Goal: Communication & Community: Answer question/provide support

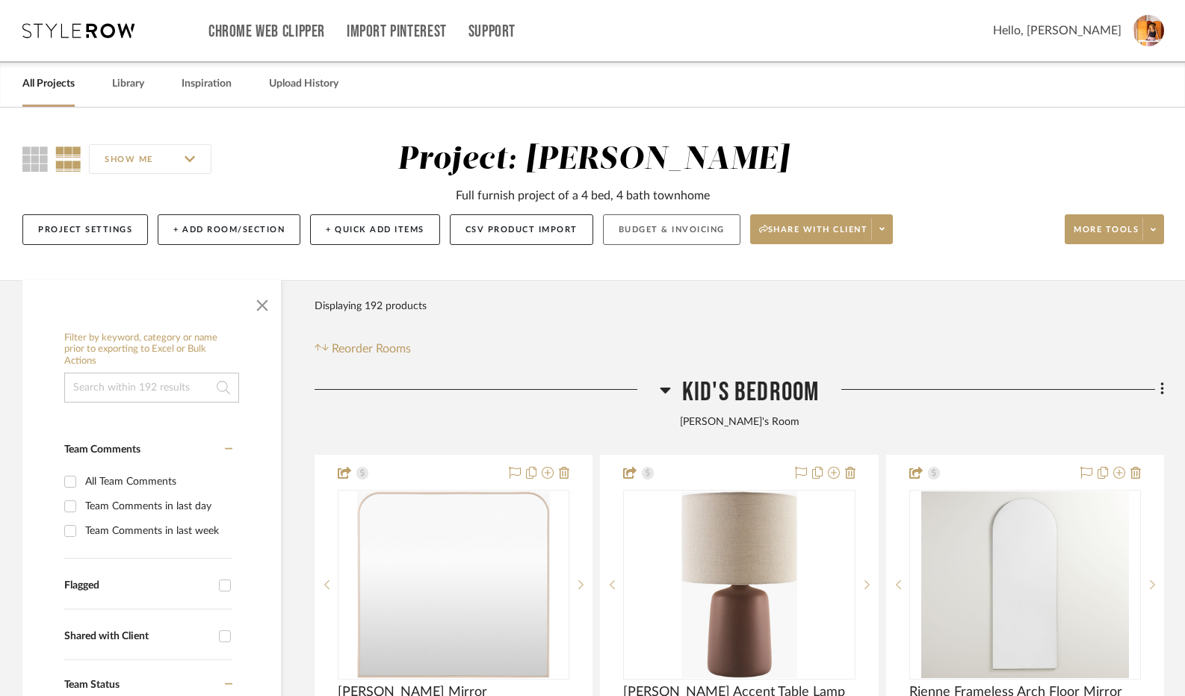
click at [696, 236] on button "Budget & Invoicing" at bounding box center [671, 229] width 137 height 31
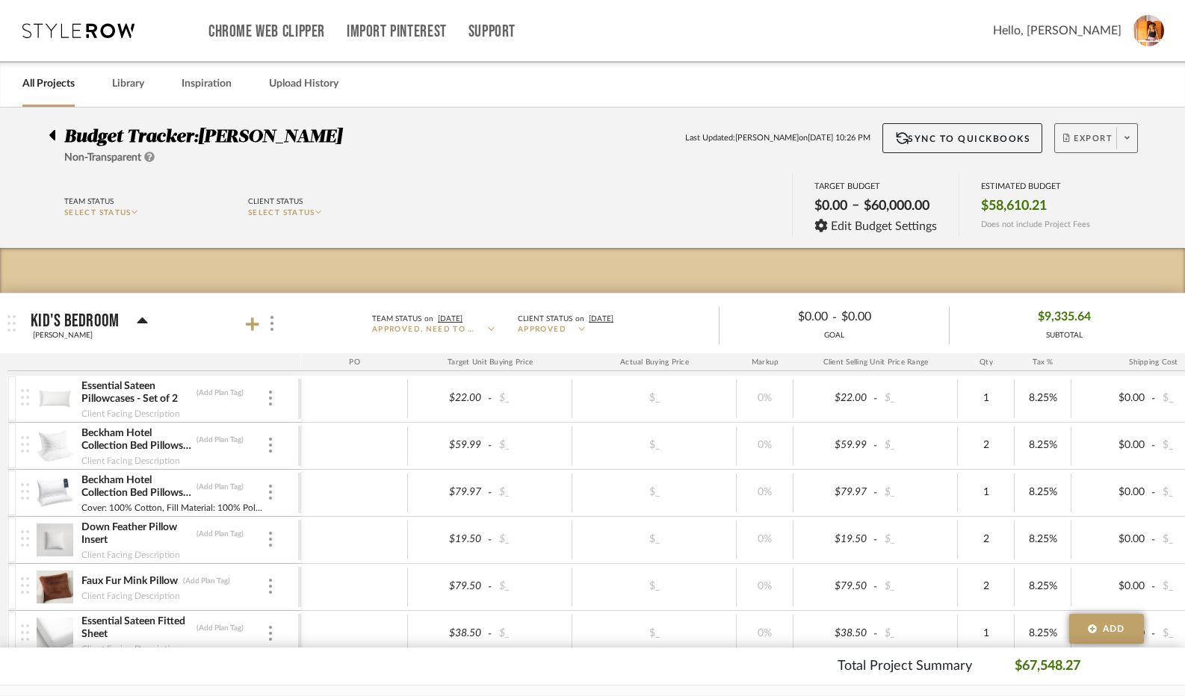
click at [1130, 143] on fa-icon at bounding box center [1127, 138] width 5 height 8
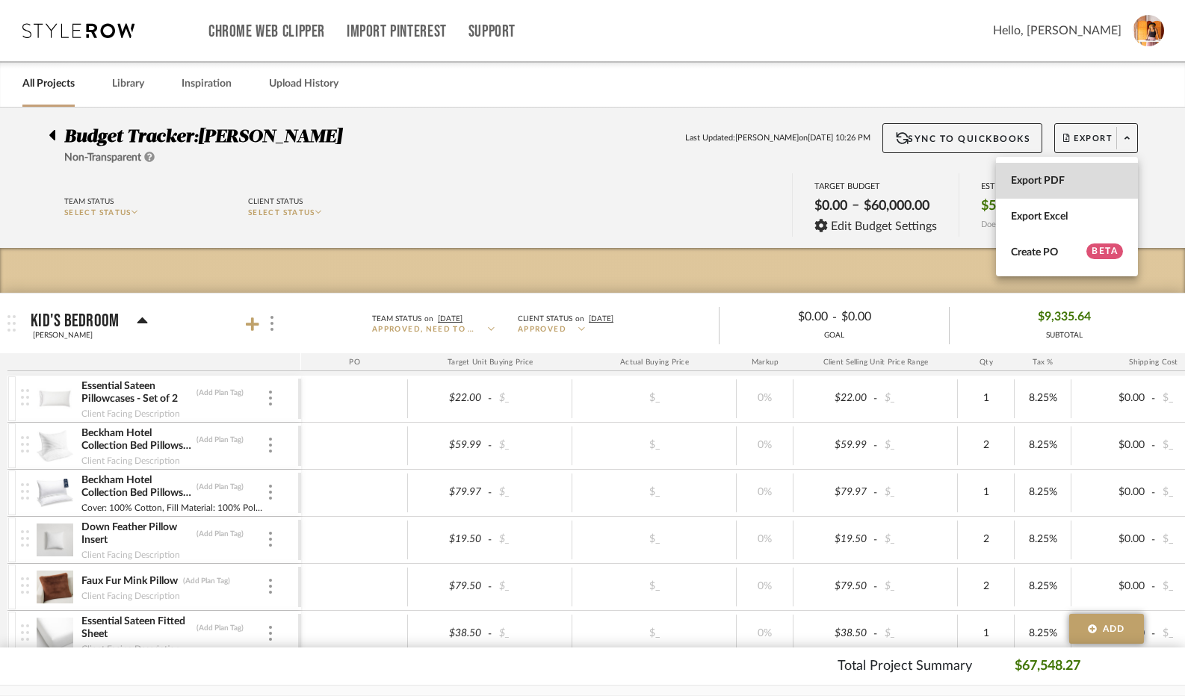
click at [1095, 176] on span "Export PDF" at bounding box center [1067, 181] width 112 height 13
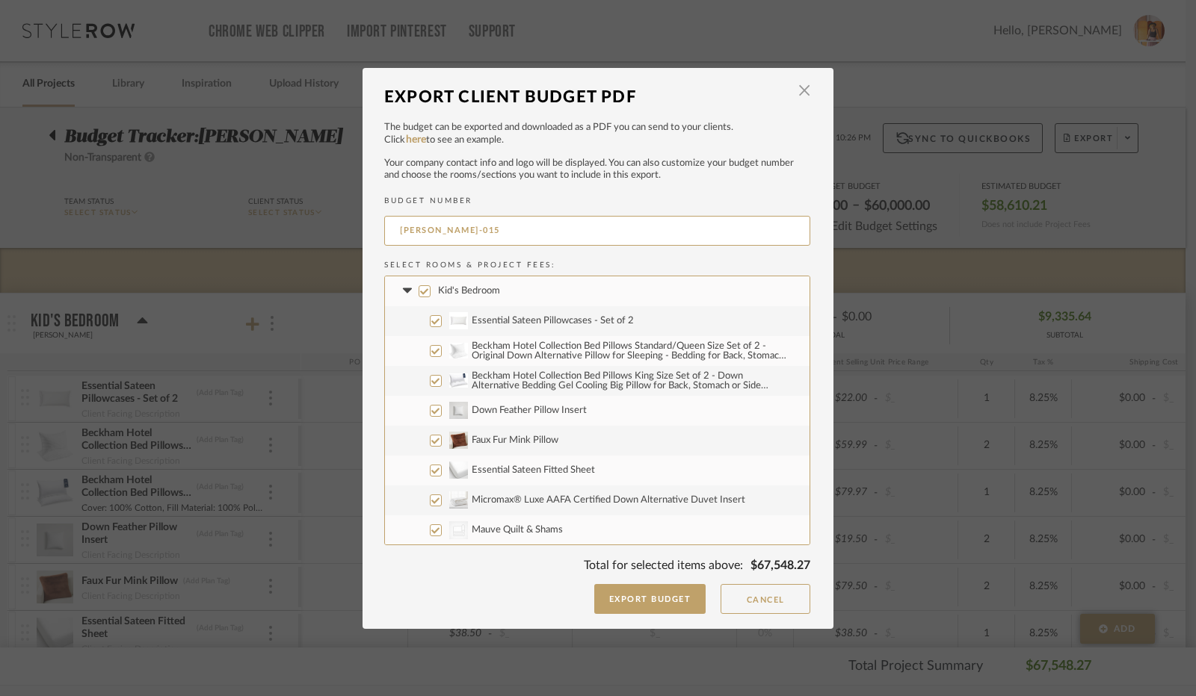
click at [418, 288] on input "Kid's Bedroom" at bounding box center [424, 291] width 12 height 12
checkbox input "false"
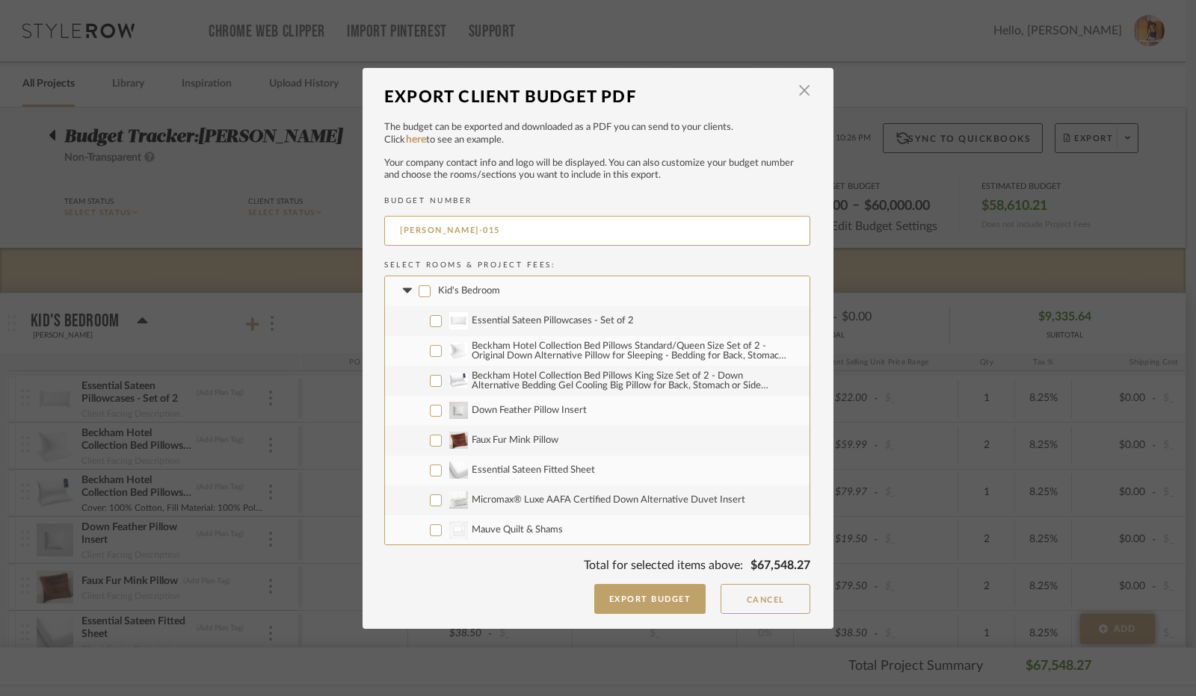
checkbox input "false"
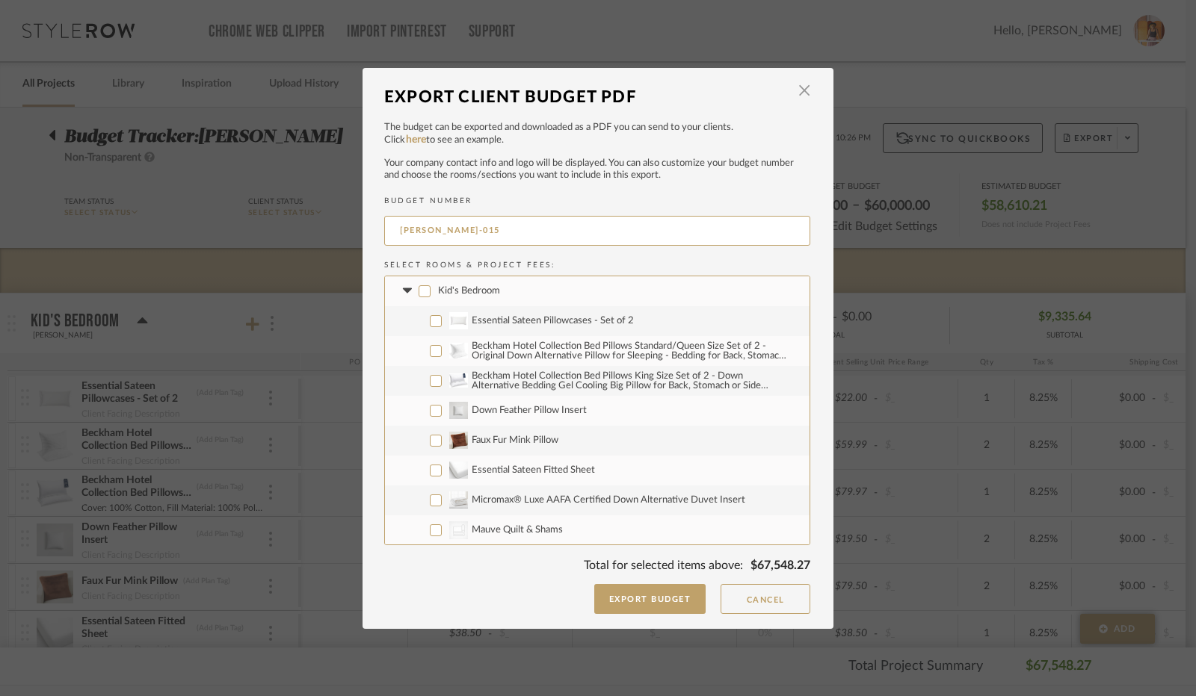
checkbox input "false"
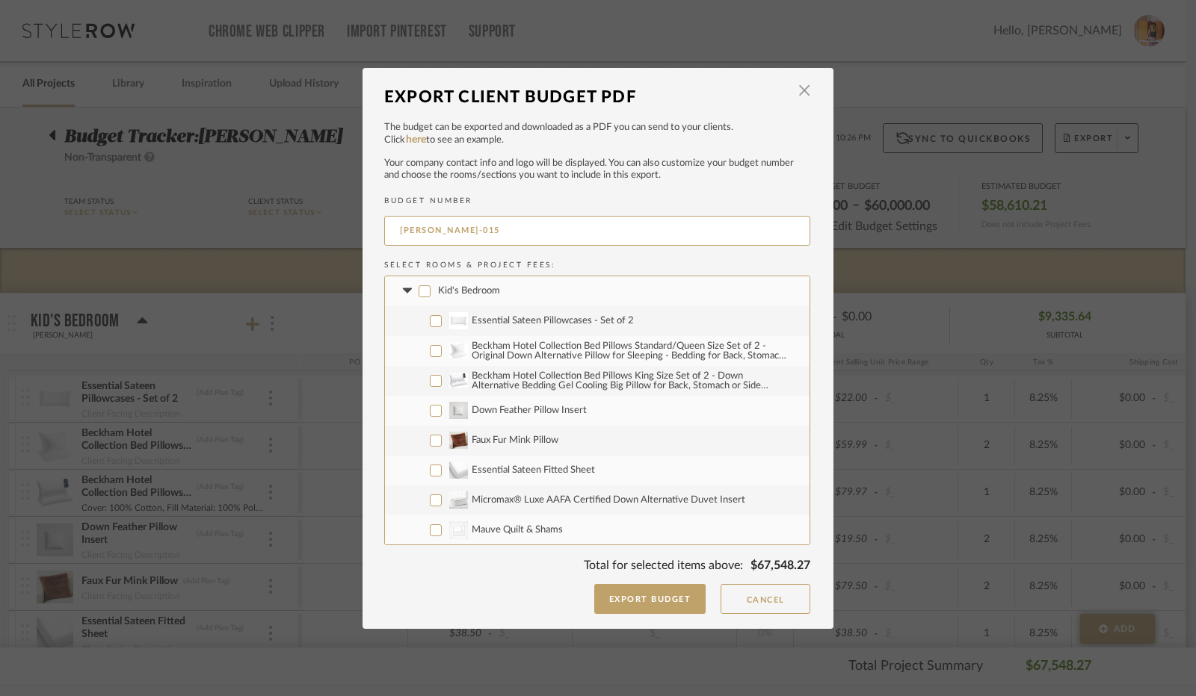
checkbox input "false"
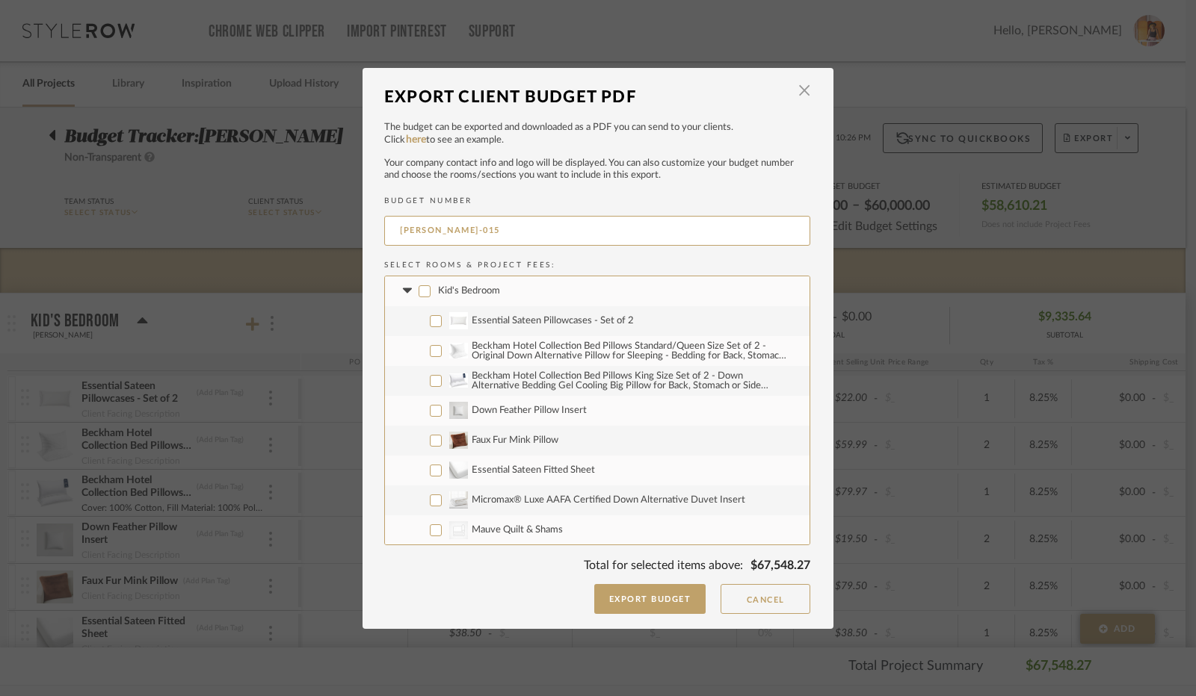
checkbox input "false"
click at [406, 288] on icon at bounding box center [407, 291] width 16 height 6
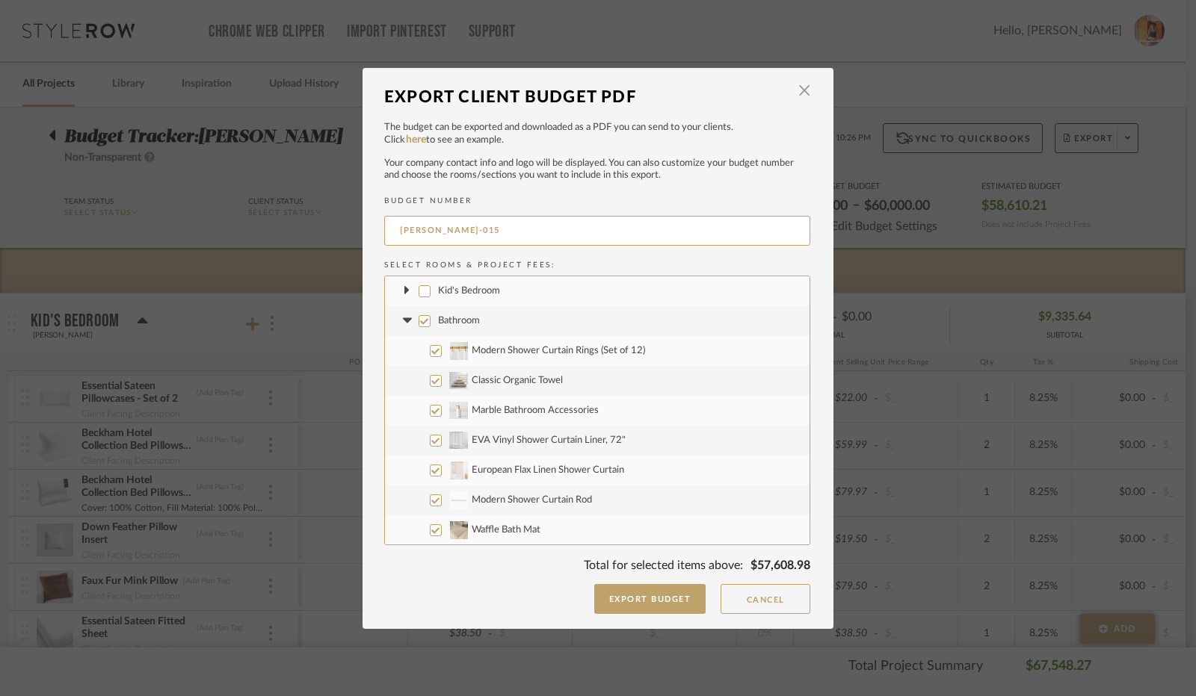
click at [420, 321] on input "Bathroom" at bounding box center [424, 321] width 12 height 12
checkbox input "false"
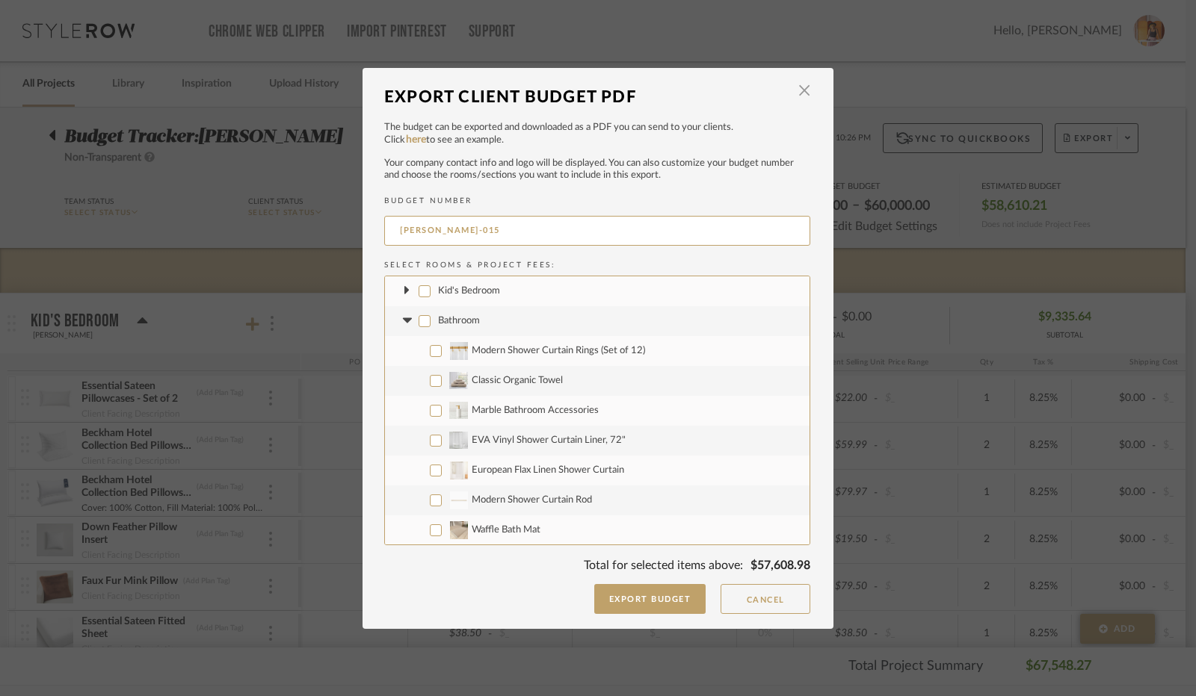
checkbox input "false"
click at [403, 318] on icon at bounding box center [406, 320] width 9 height 5
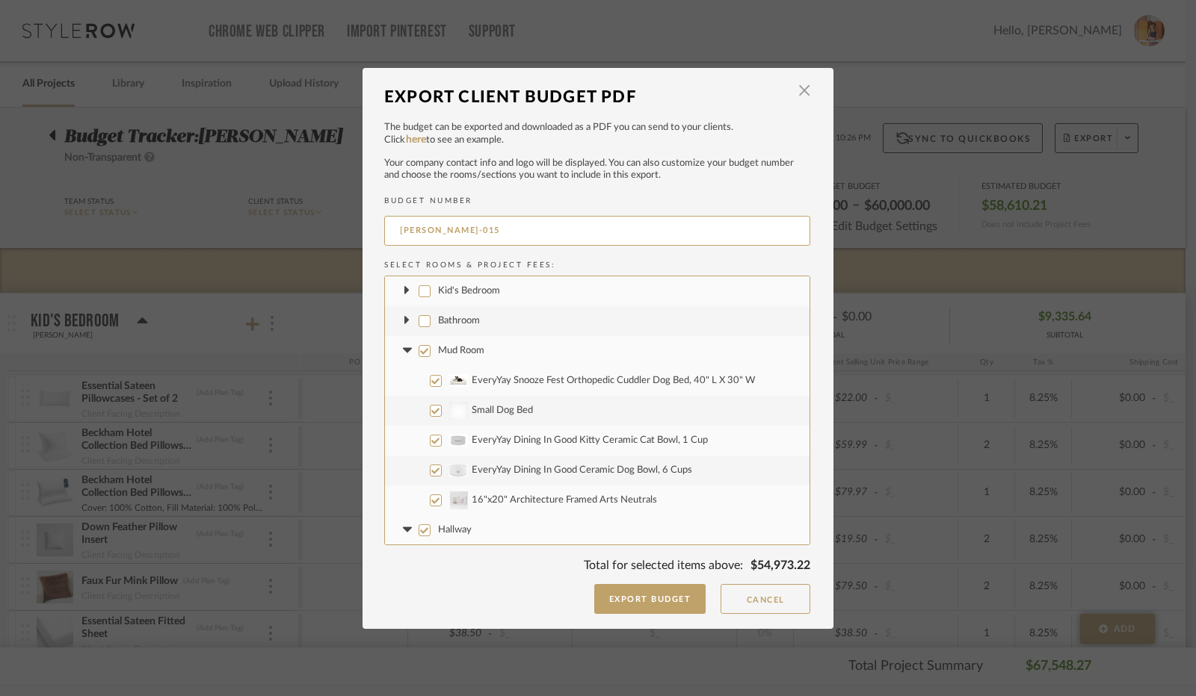
click at [418, 353] on input "Mud Room" at bounding box center [424, 351] width 12 height 12
checkbox input "false"
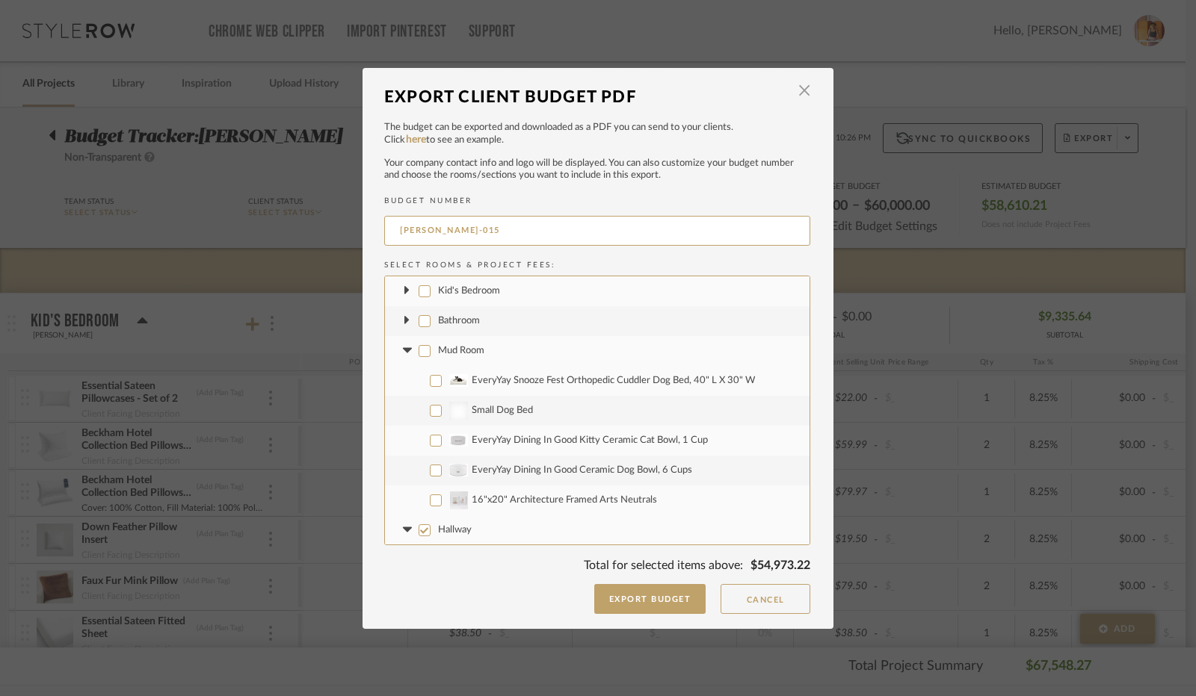
checkbox input "false"
click at [399, 350] on icon at bounding box center [407, 351] width 16 height 6
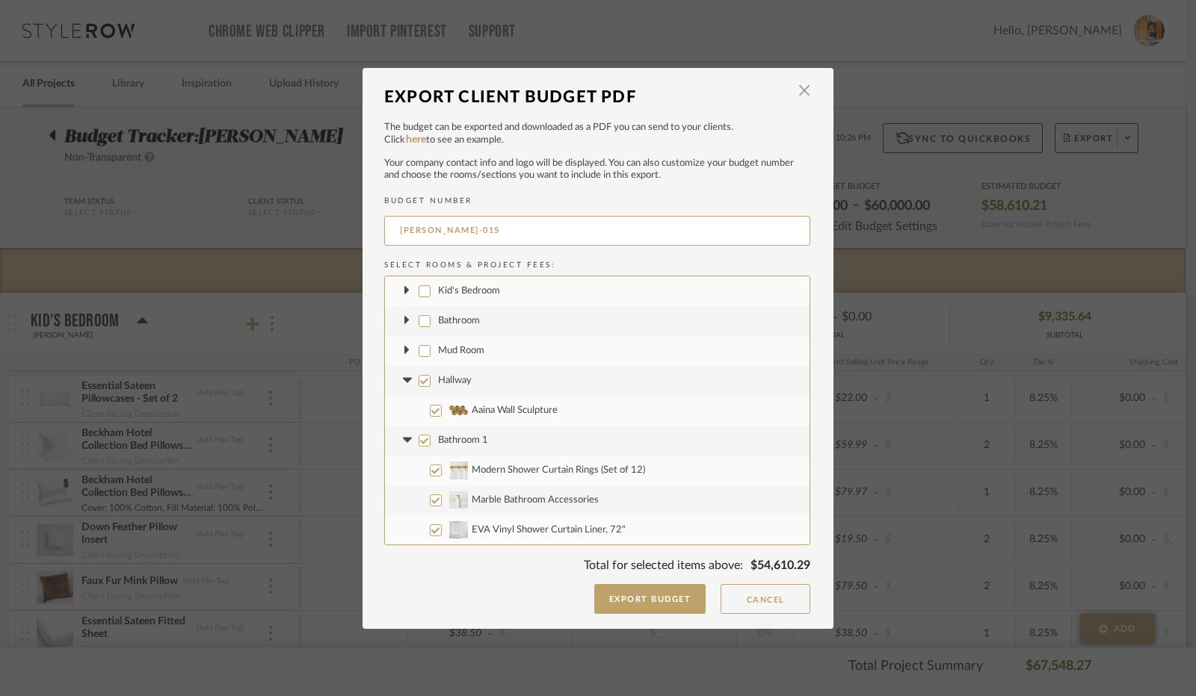
click at [418, 377] on input "Hallway" at bounding box center [424, 381] width 12 height 12
checkbox input "false"
click at [403, 379] on icon at bounding box center [406, 380] width 9 height 5
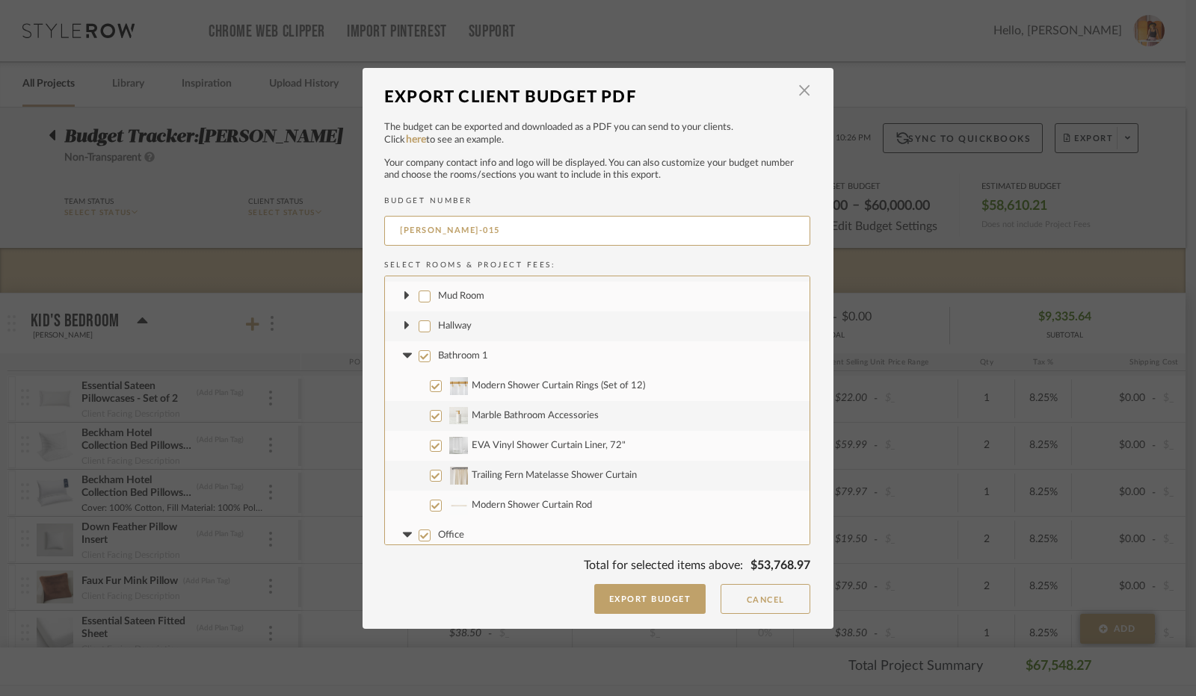
scroll to position [75, 0]
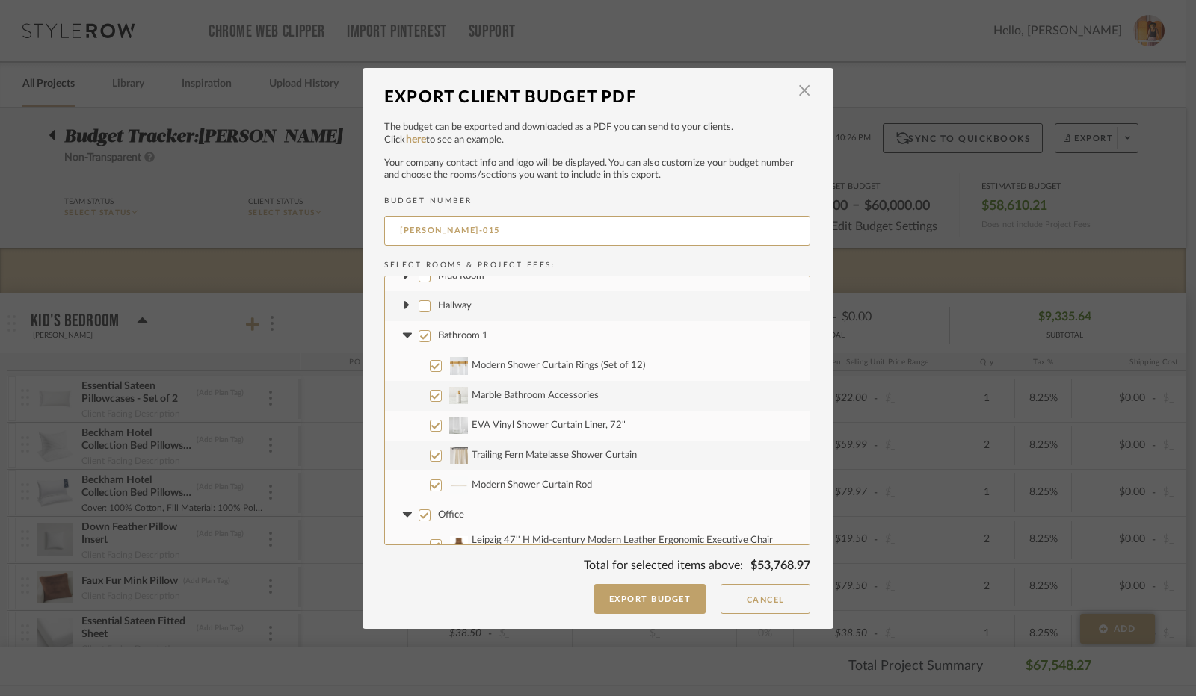
click at [422, 336] on input "Bathroom 1" at bounding box center [424, 336] width 12 height 12
checkbox input "false"
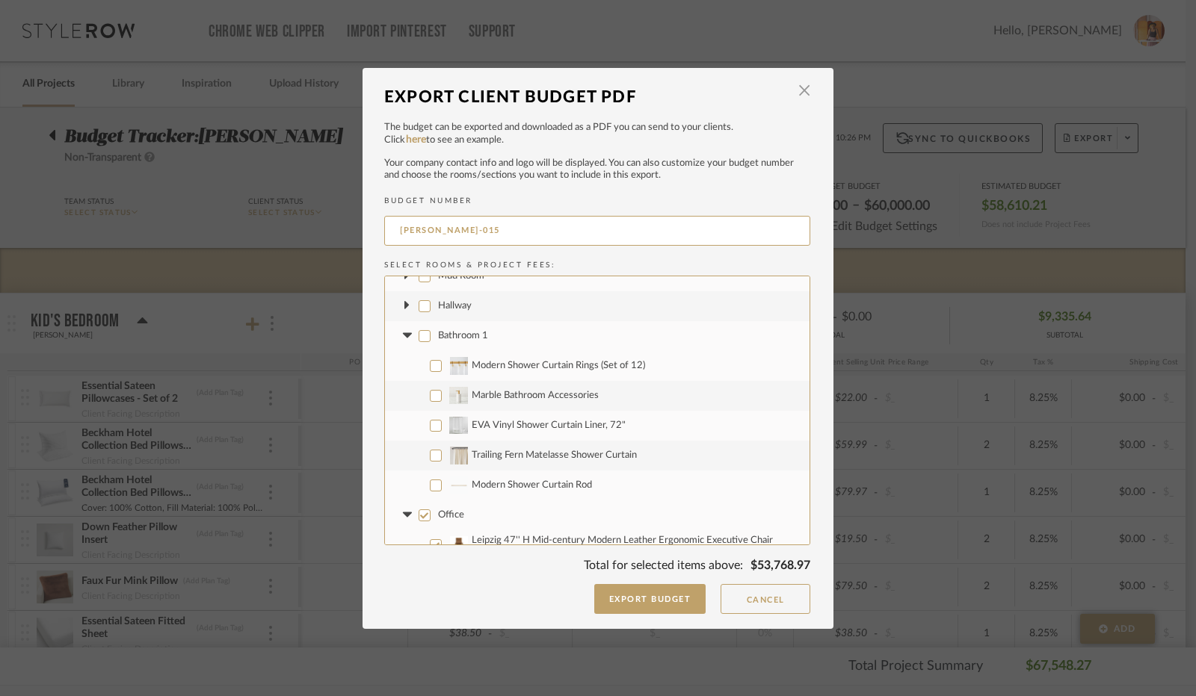
checkbox input "false"
click at [405, 333] on icon at bounding box center [407, 336] width 16 height 6
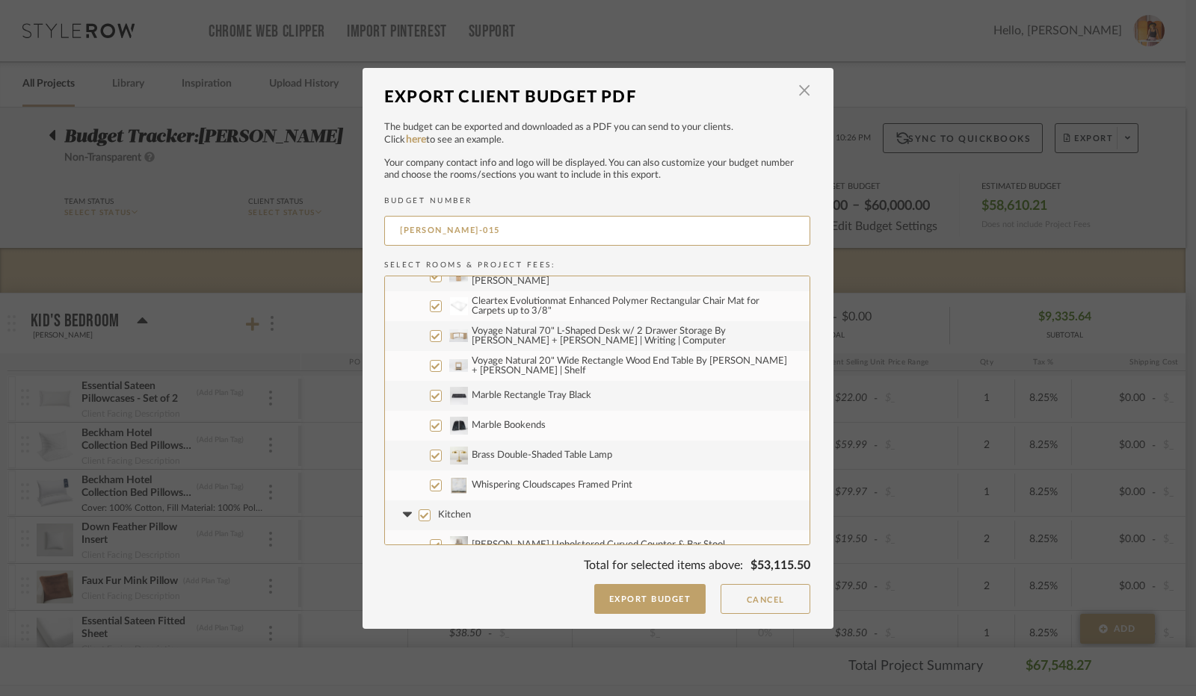
scroll to position [149, 0]
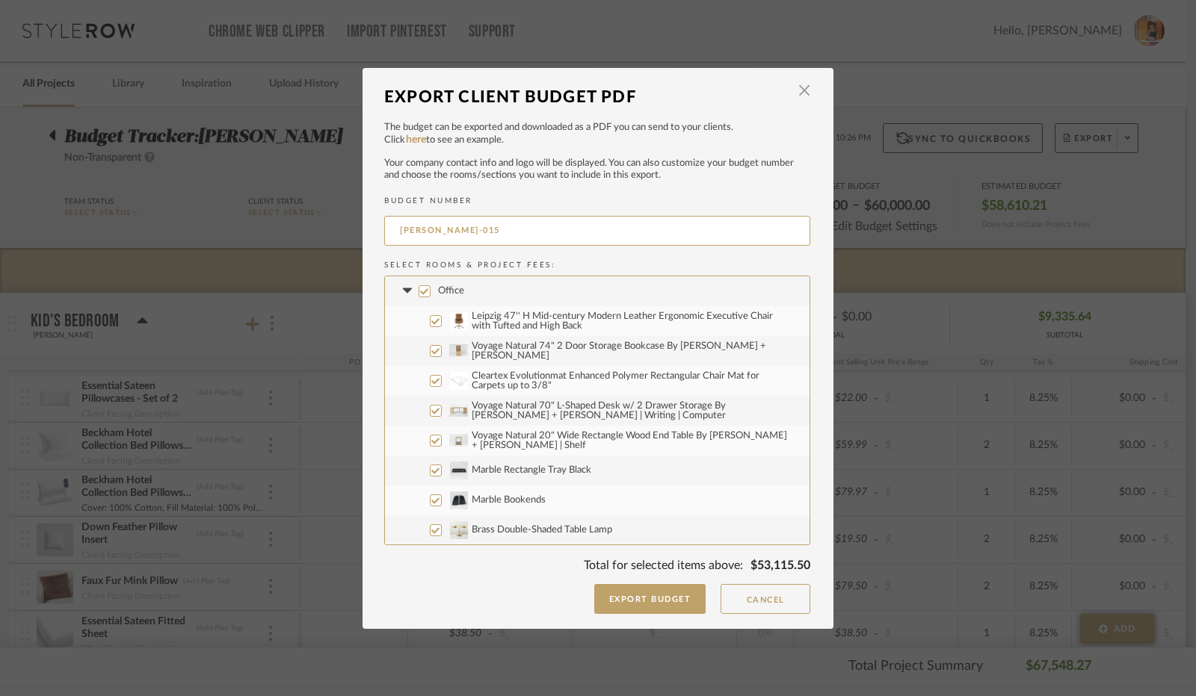
click at [418, 291] on input "Office" at bounding box center [424, 291] width 12 height 12
checkbox input "false"
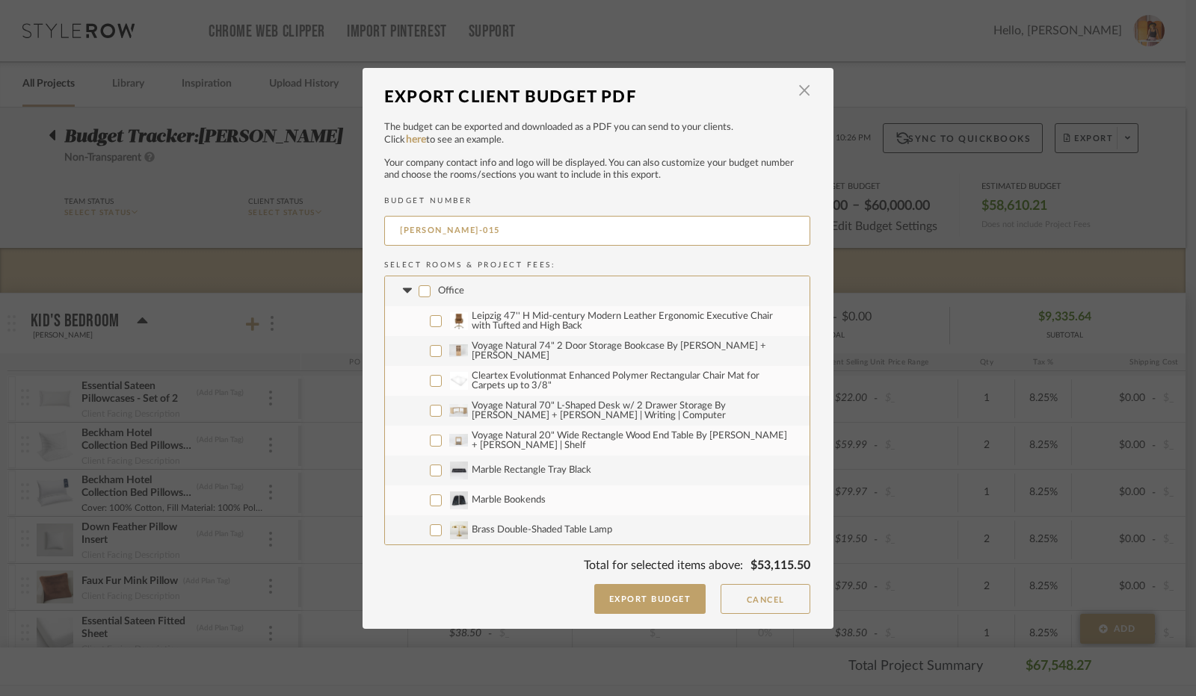
checkbox input "false"
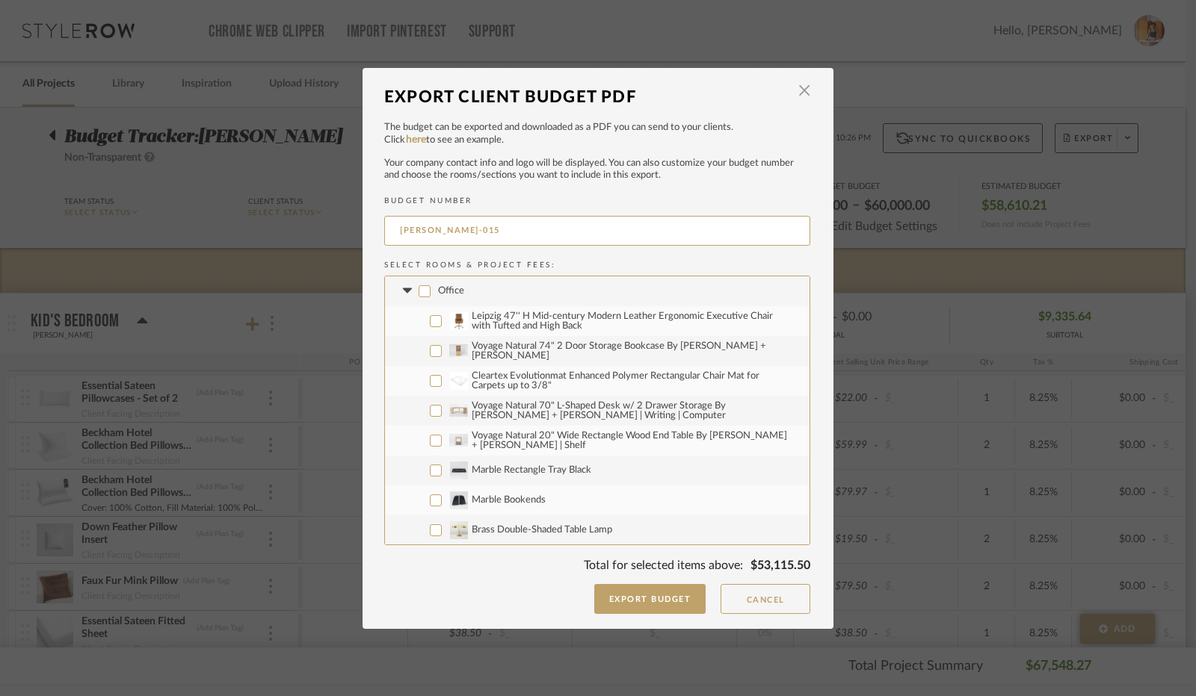
checkbox input "false"
click at [403, 291] on icon at bounding box center [406, 290] width 9 height 5
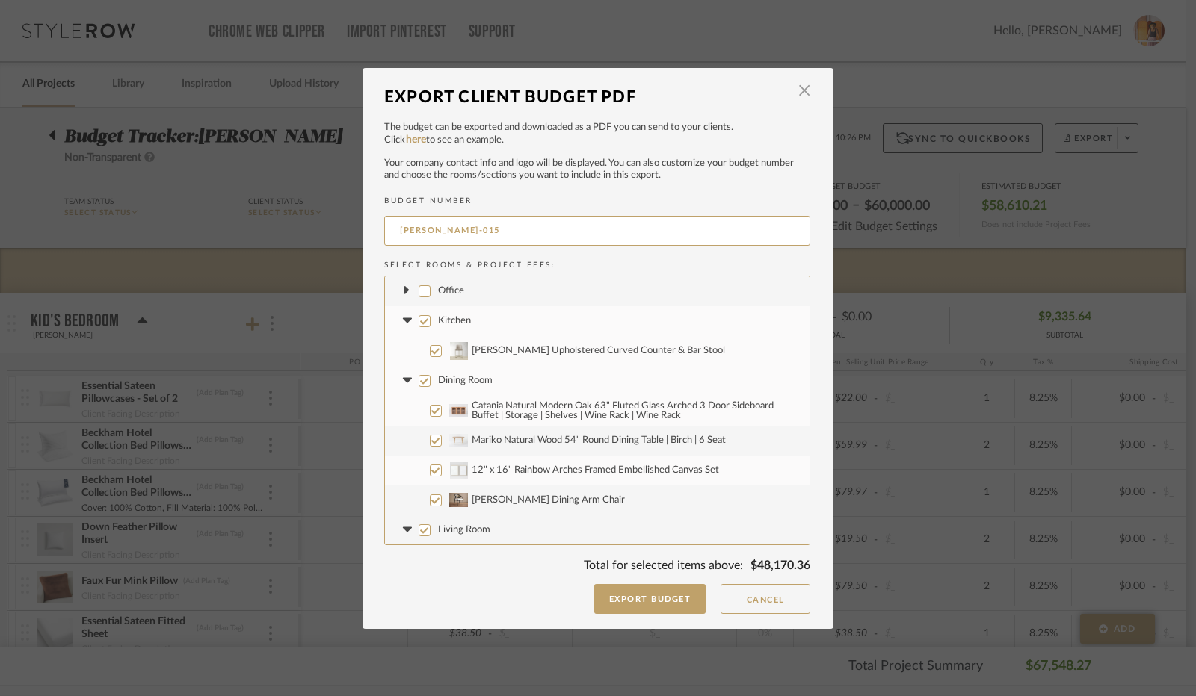
click at [418, 317] on input "Kitchen" at bounding box center [424, 321] width 12 height 12
checkbox input "false"
click at [402, 320] on icon at bounding box center [406, 320] width 9 height 5
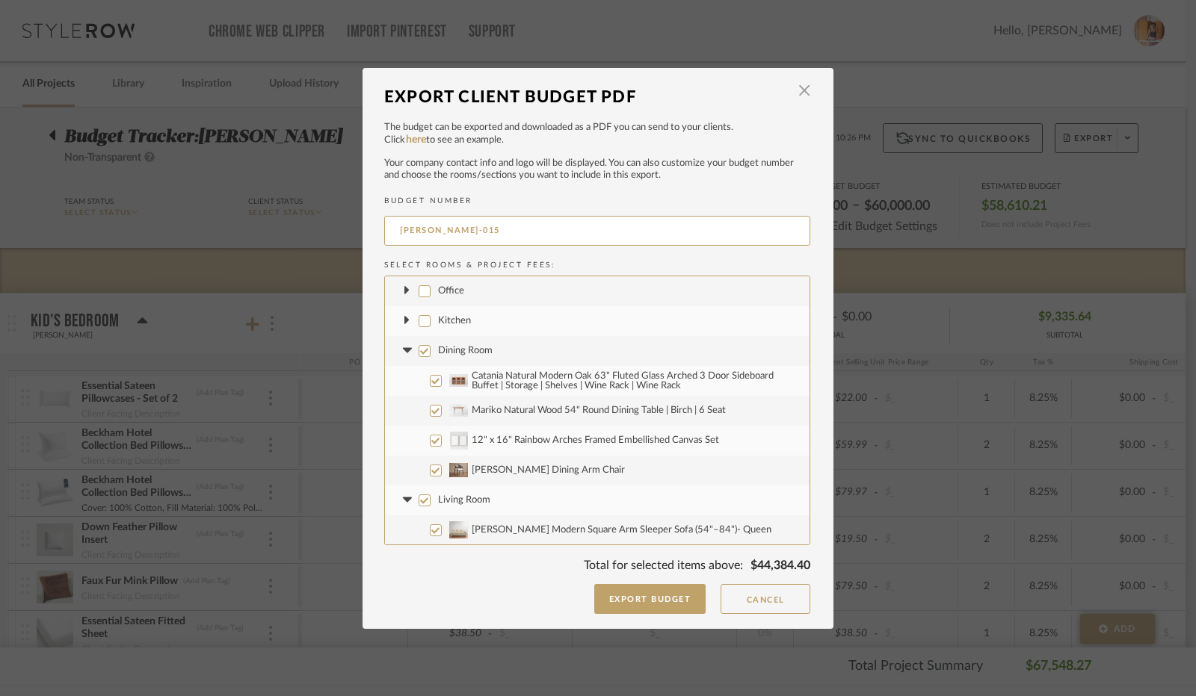
click at [418, 350] on input "Dining Room" at bounding box center [424, 351] width 12 height 12
checkbox input "false"
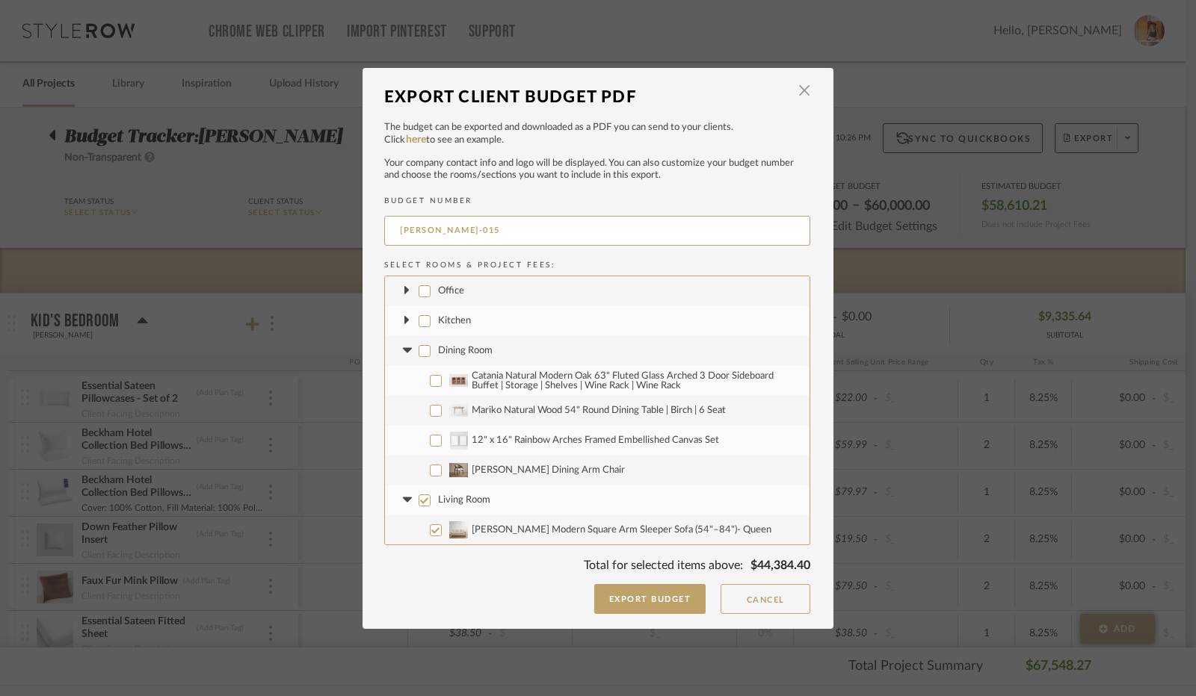
checkbox input "false"
click at [404, 350] on icon at bounding box center [406, 350] width 9 height 5
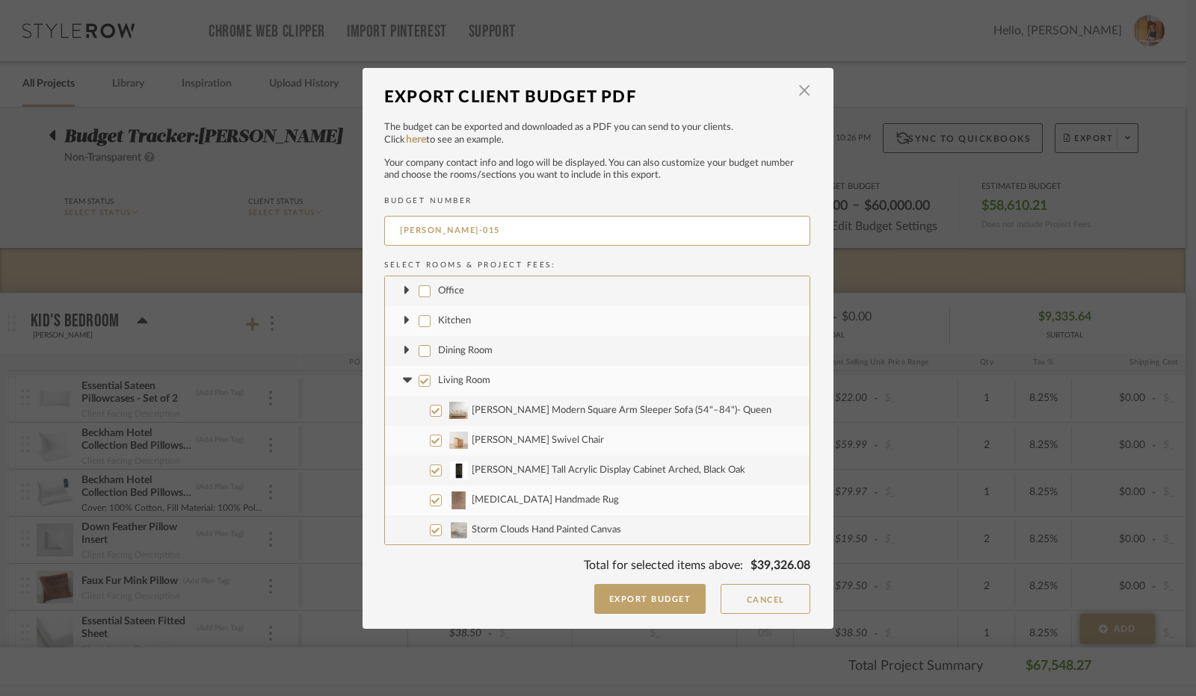
click at [418, 377] on input "Living Room" at bounding box center [424, 381] width 12 height 12
checkbox input "false"
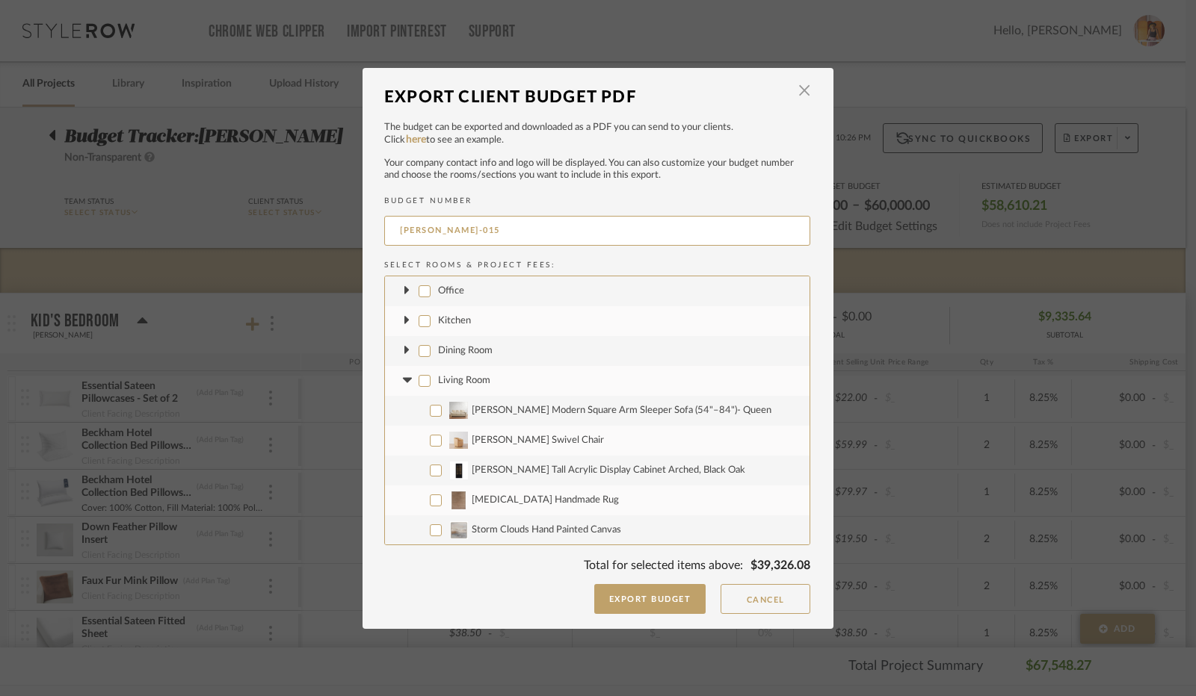
checkbox input "false"
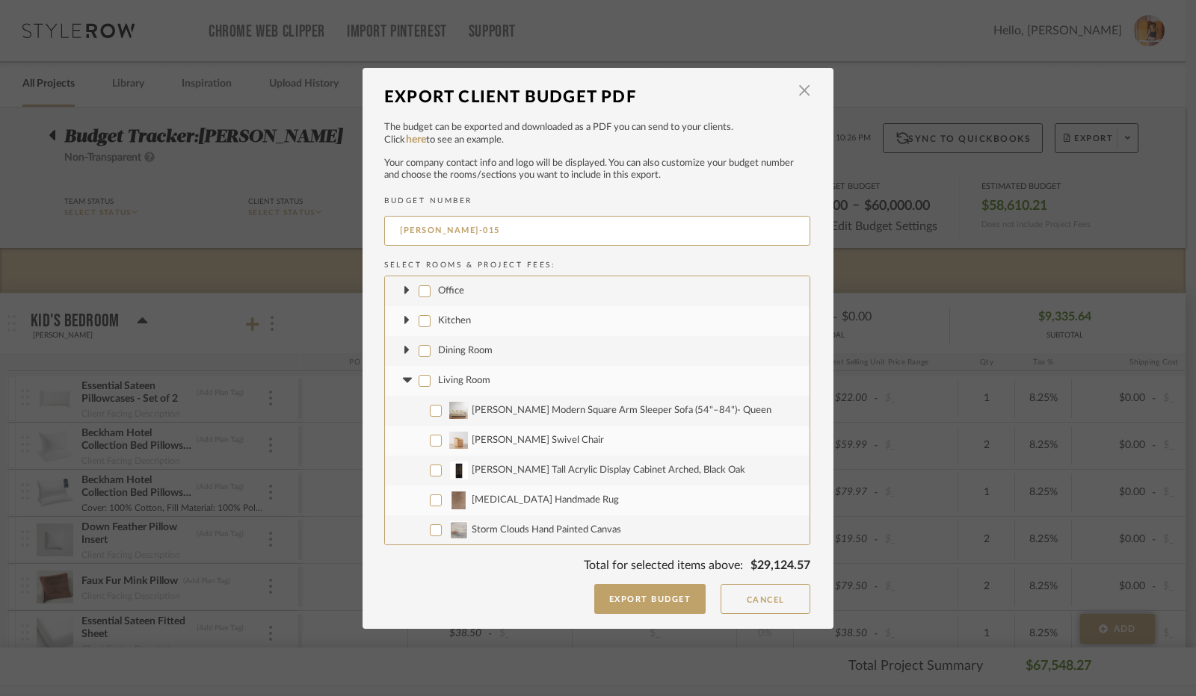
click at [399, 377] on fa-icon at bounding box center [407, 381] width 16 height 16
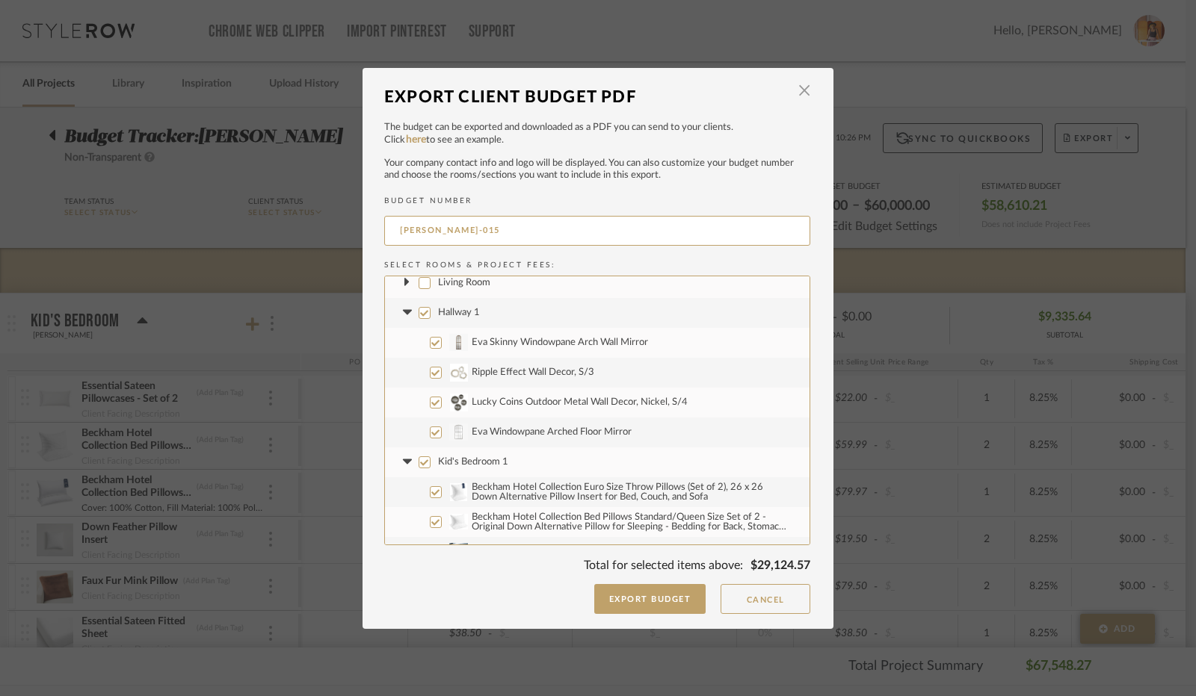
scroll to position [224, 0]
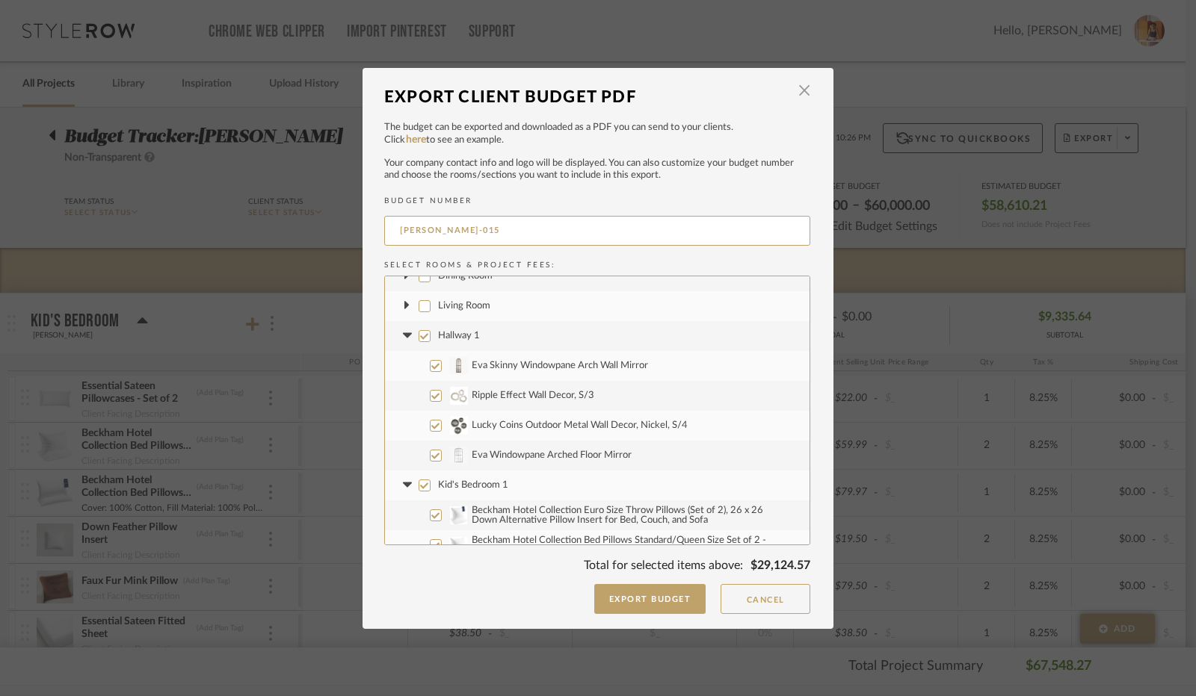
click at [418, 337] on input "Hallway 1" at bounding box center [424, 336] width 12 height 12
checkbox input "false"
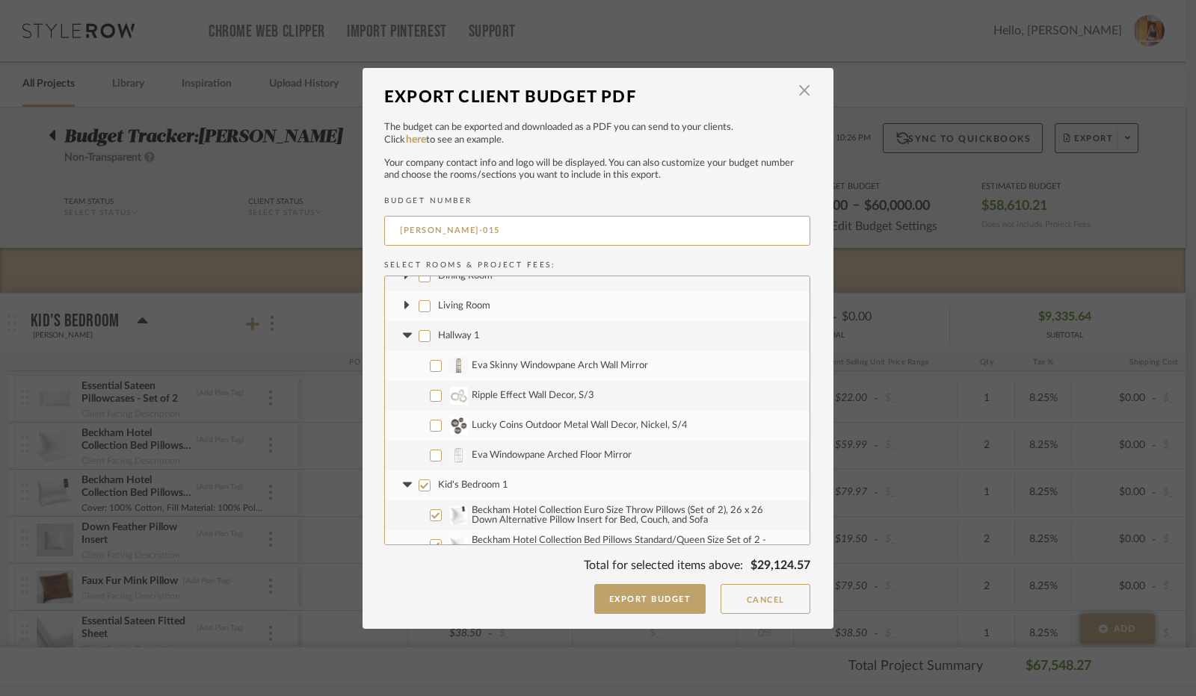
checkbox input "false"
click at [399, 338] on fa-icon at bounding box center [407, 336] width 16 height 16
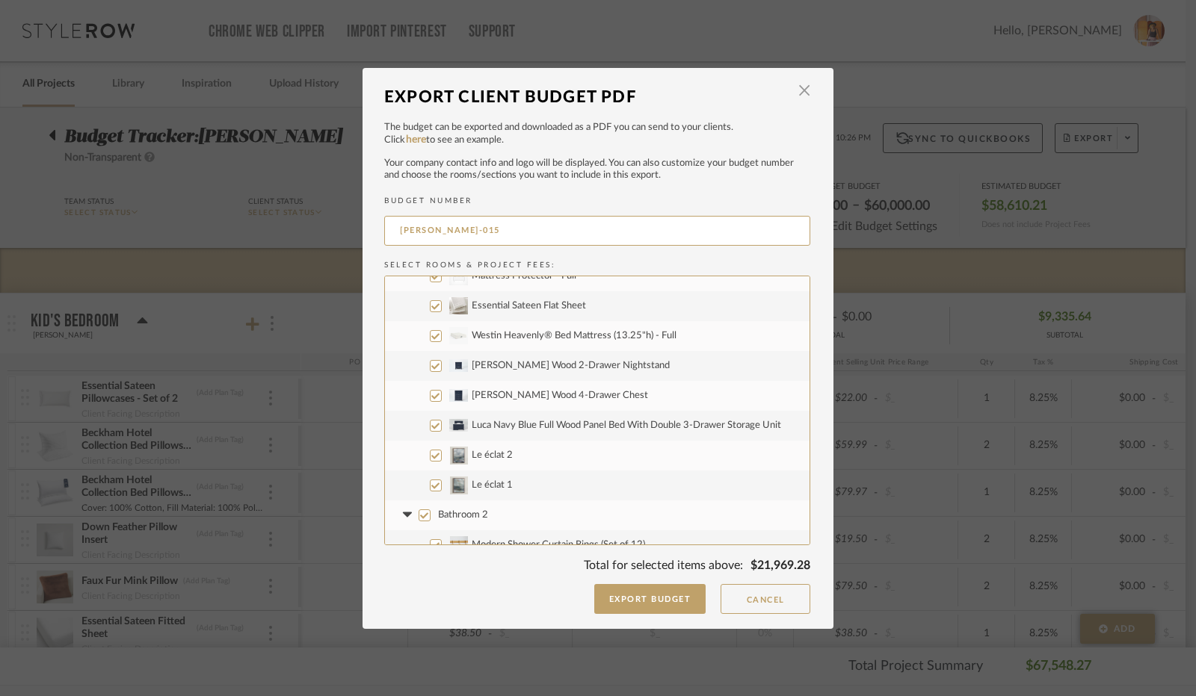
scroll to position [747, 0]
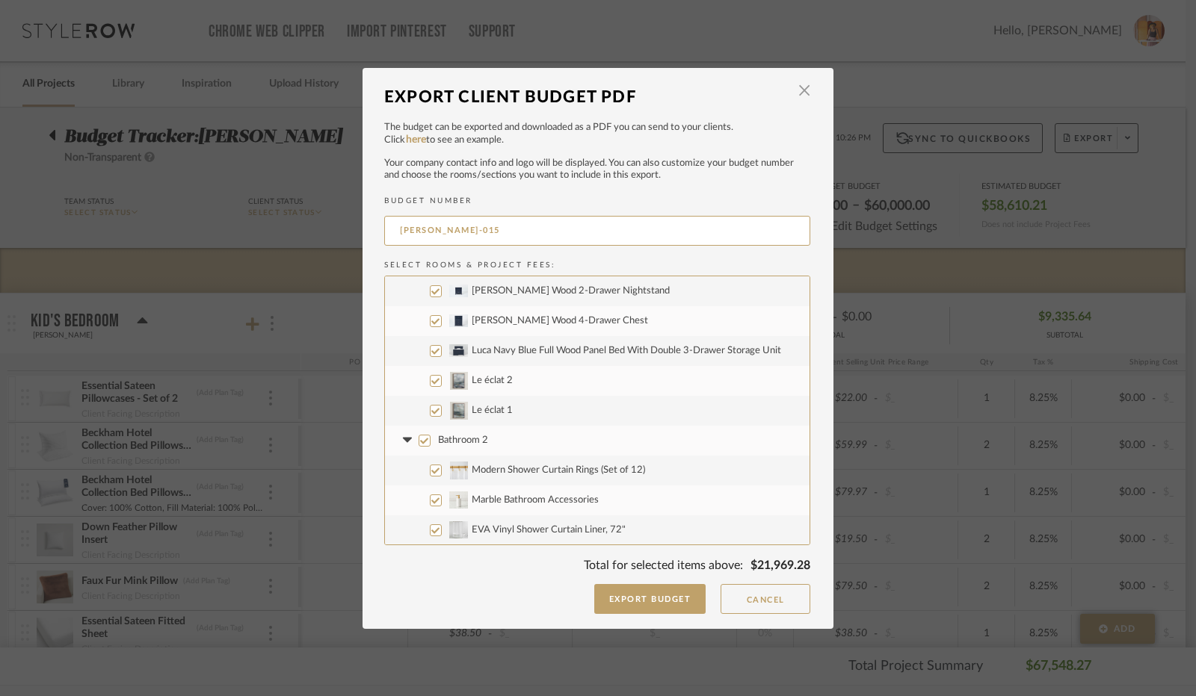
click at [430, 350] on input "Luca Navy Blue Full Wood Panel Bed With Double 3-Drawer Storage Unit" at bounding box center [436, 351] width 12 height 12
checkbox input "false"
click at [432, 320] on input "[PERSON_NAME] Wood 4-Drawer Chest" at bounding box center [436, 321] width 12 height 12
checkbox input "false"
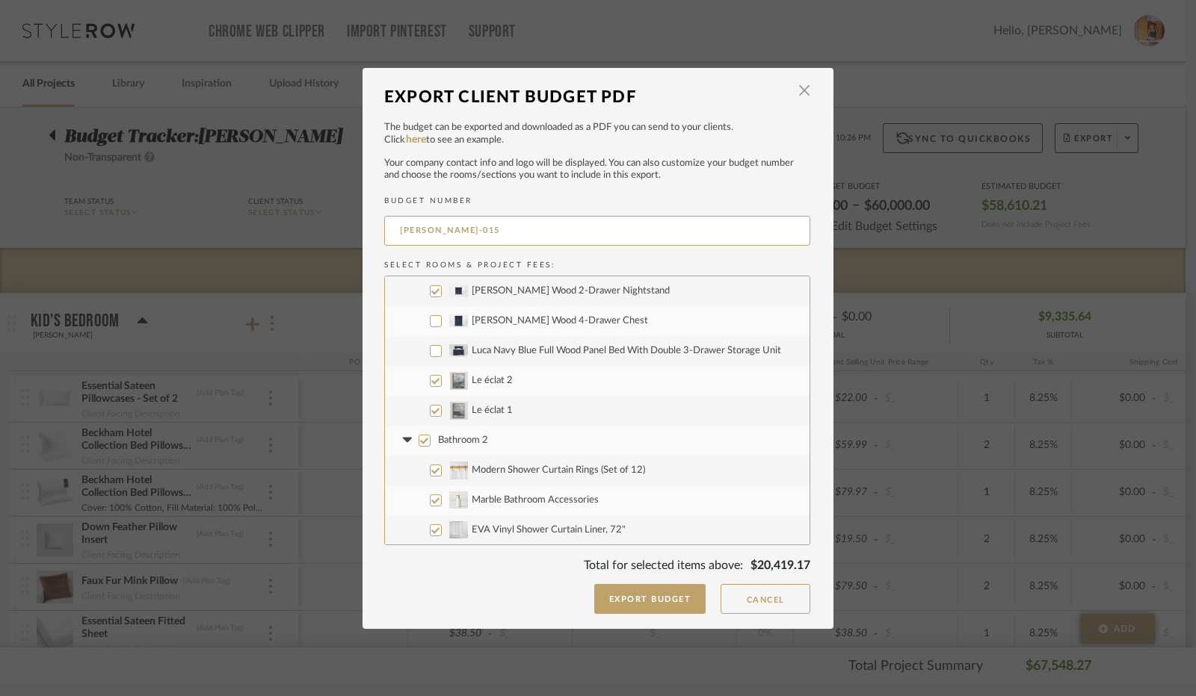
click at [432, 288] on input "[PERSON_NAME] Wood 2-Drawer Nightstand" at bounding box center [436, 291] width 12 height 12
checkbox input "false"
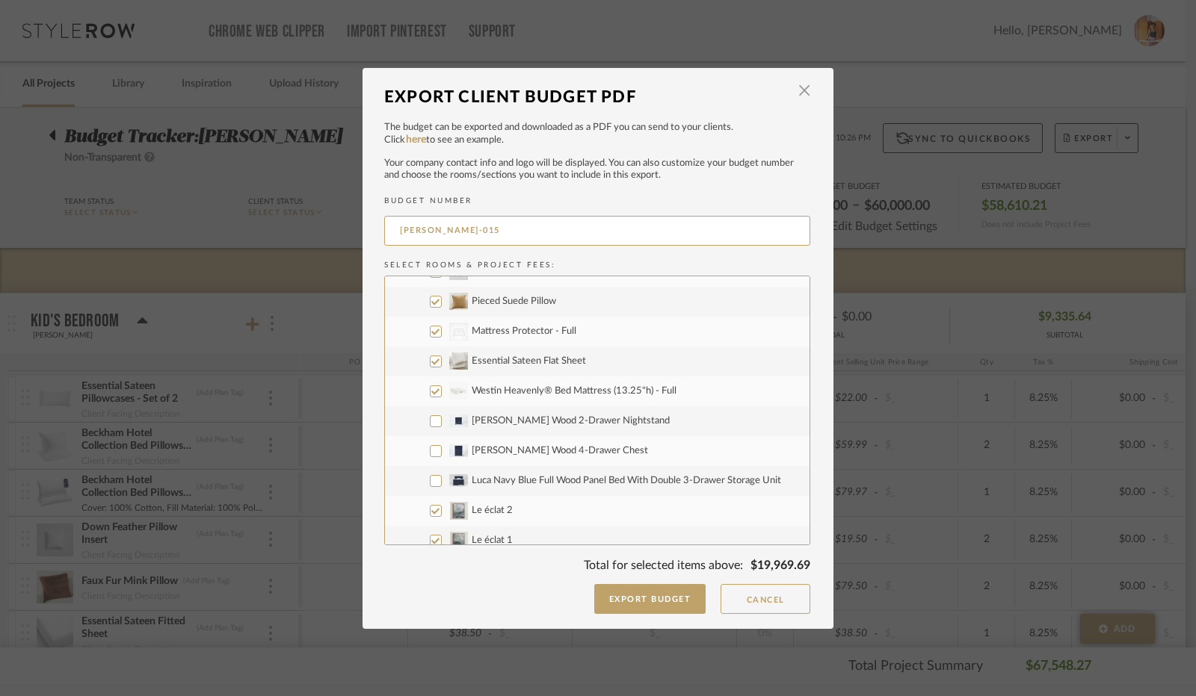
scroll to position [598, 0]
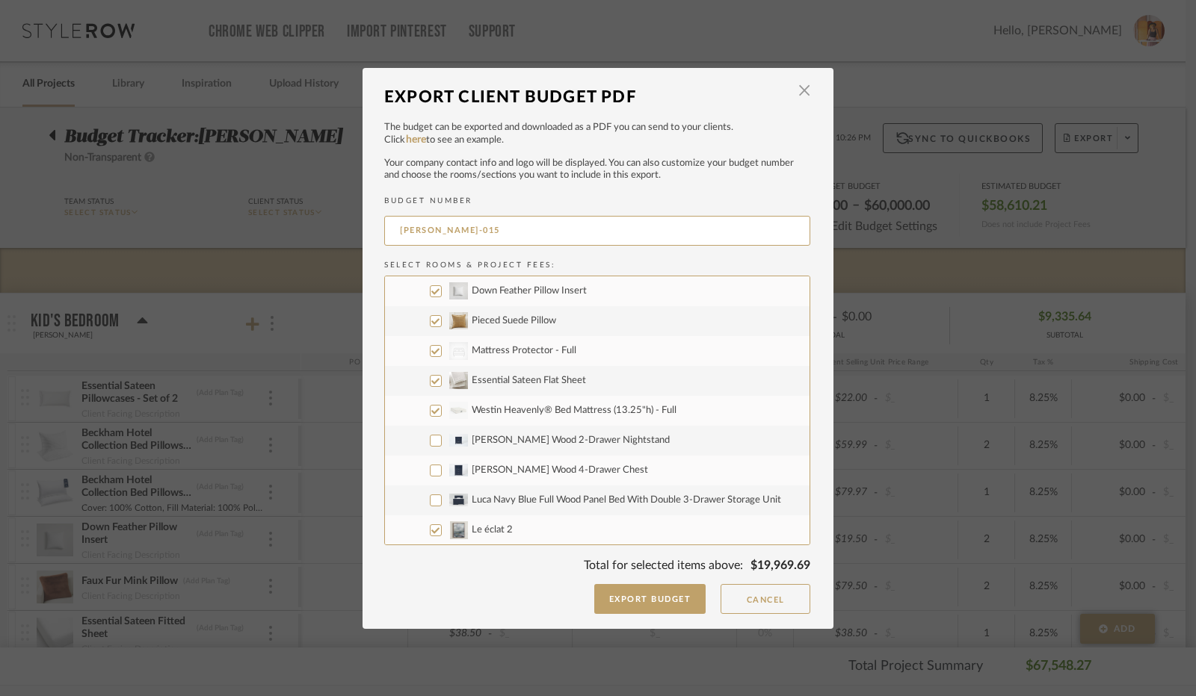
click at [431, 409] on input "Westin Heavenly® Bed Mattress (13.25"h) - Full" at bounding box center [436, 411] width 12 height 12
checkbox input "false"
click at [430, 379] on input "Essential Sateen Flat Sheet" at bounding box center [436, 381] width 12 height 12
checkbox input "false"
click at [431, 350] on input "CategoryIconBeds Created with Sketch. Mattress Protector - Full" at bounding box center [436, 351] width 12 height 12
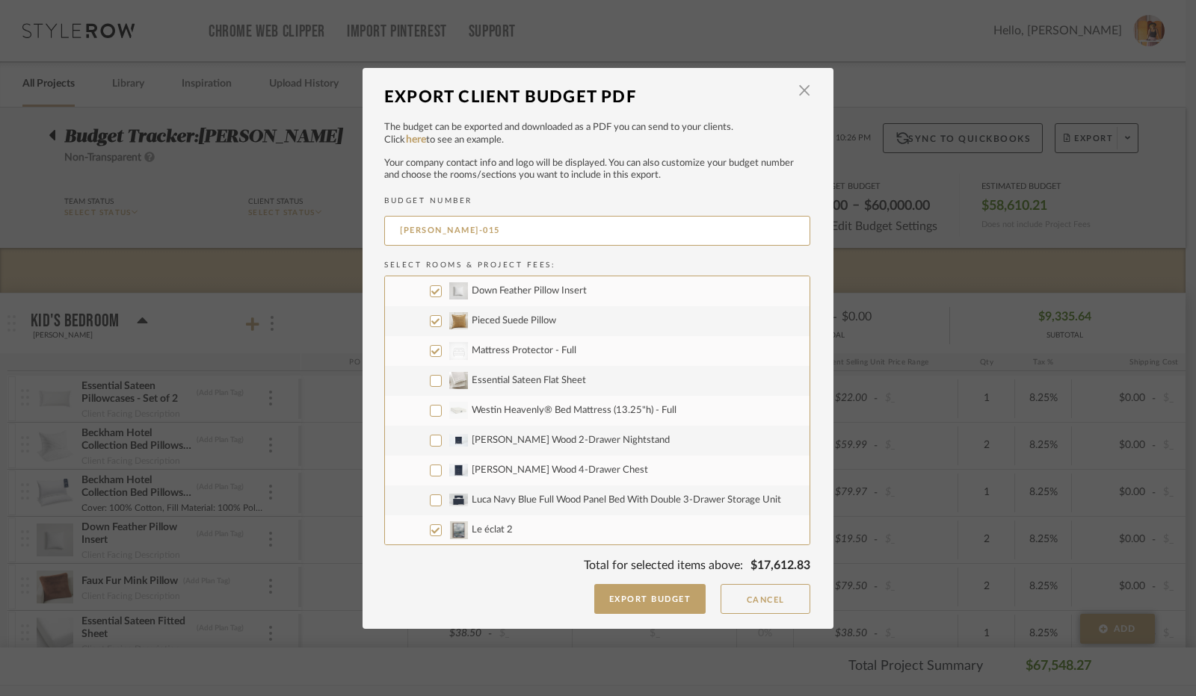
checkbox input "false"
click at [430, 322] on input "Pieced Suede Pillow" at bounding box center [436, 321] width 12 height 12
checkbox input "false"
click at [430, 294] on input "Down Feather Pillow Insert" at bounding box center [436, 291] width 12 height 12
checkbox input "false"
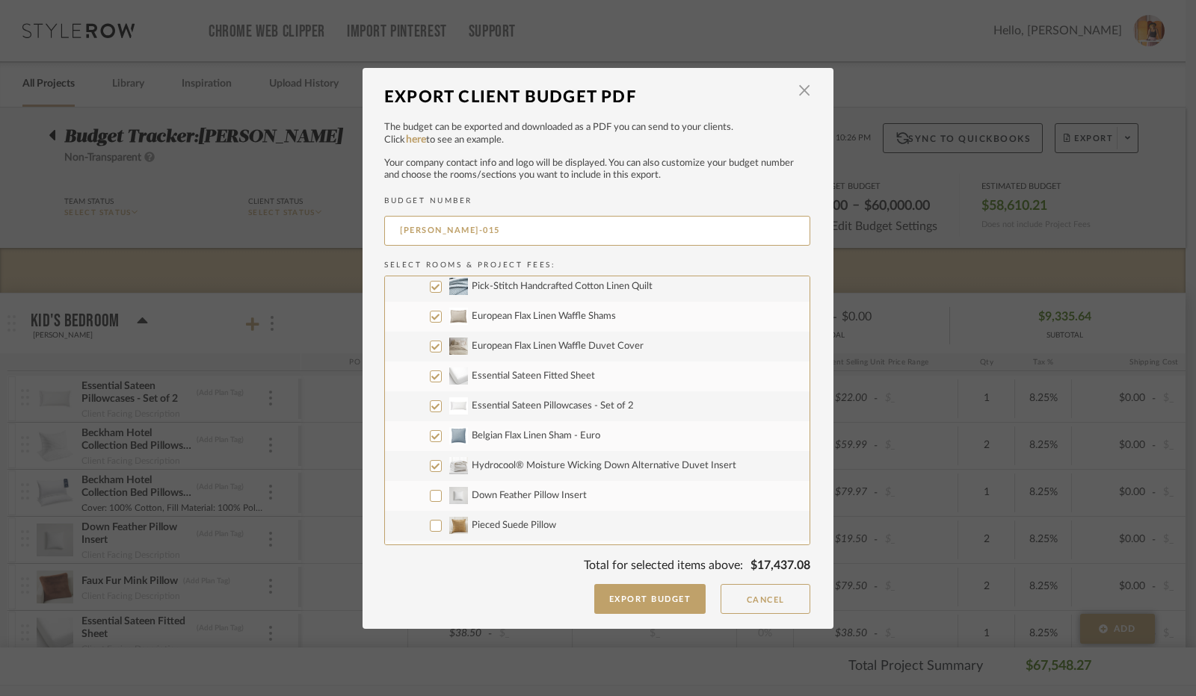
scroll to position [374, 0]
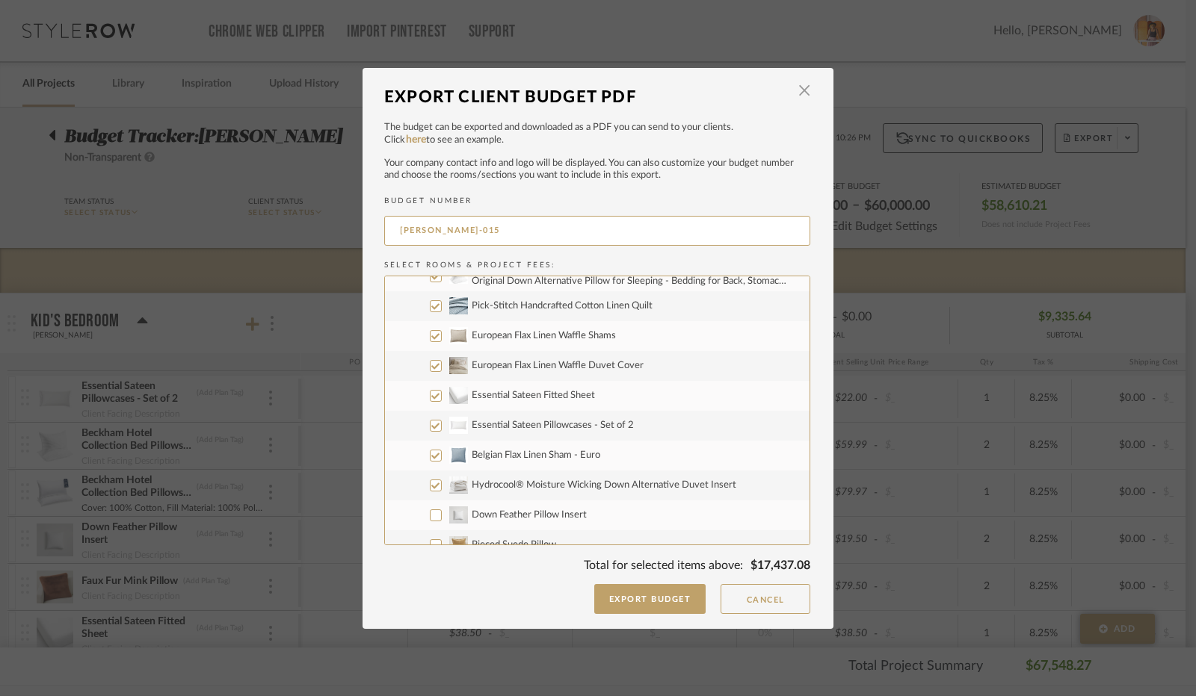
click at [430, 483] on input "Hydrocool® Moisture Wicking Down Alternative Duvet Insert" at bounding box center [436, 486] width 12 height 12
checkbox input "false"
click at [430, 452] on input "Belgian Flax Linen Sham - Euro" at bounding box center [436, 456] width 12 height 12
checkbox input "false"
click at [430, 425] on input "Essential Sateen Pillowcases - Set of 2" at bounding box center [436, 426] width 12 height 12
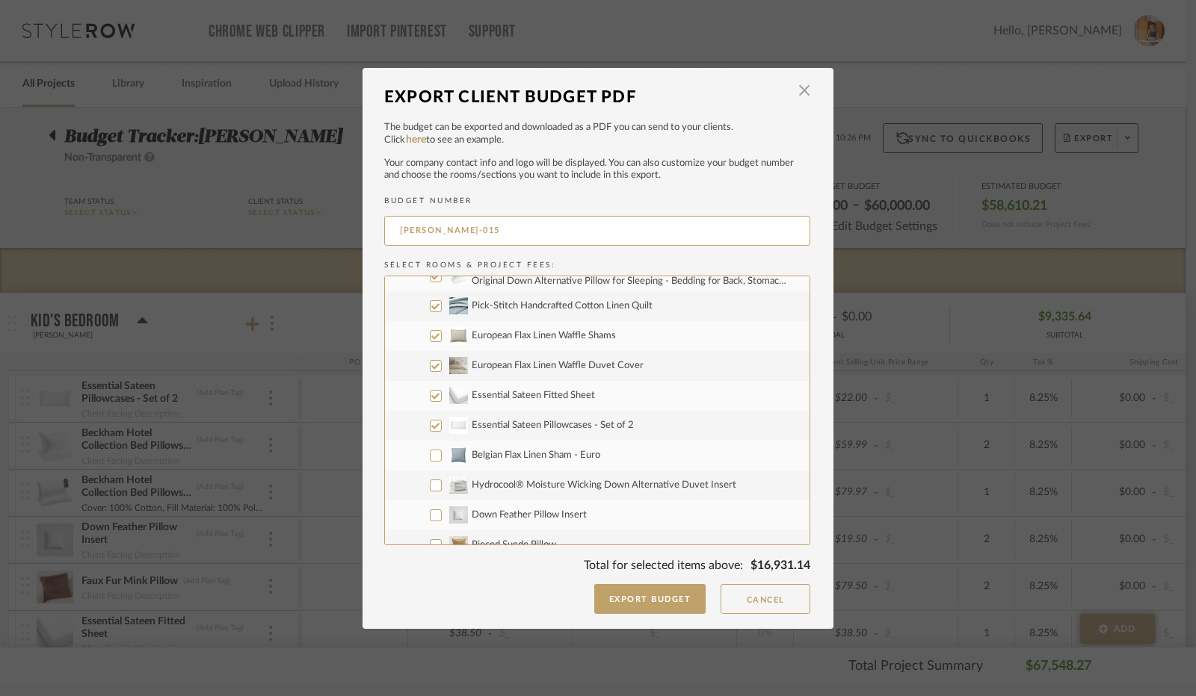
checkbox input "false"
click at [430, 395] on input "Essential Sateen Fitted Sheet" at bounding box center [436, 396] width 12 height 12
checkbox input "false"
click at [431, 365] on input "European Flax Linen Waffle Duvet Cover" at bounding box center [436, 366] width 12 height 12
checkbox input "false"
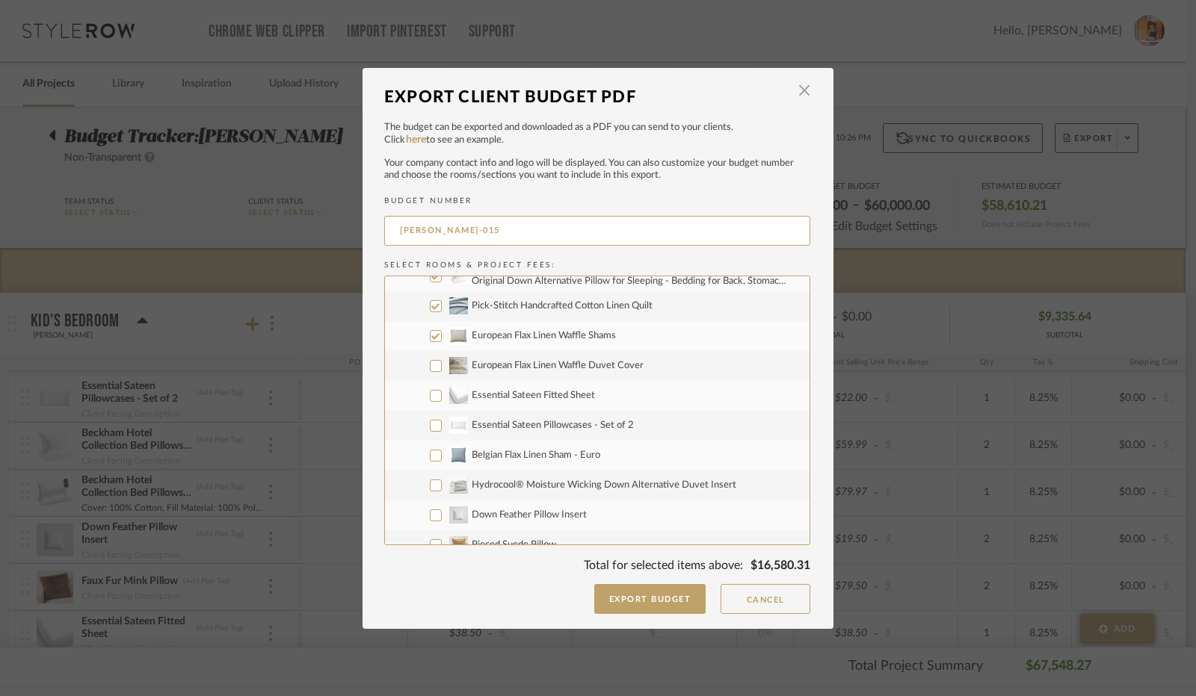
click at [431, 338] on input "European Flax Linen Waffle Shams" at bounding box center [436, 336] width 12 height 12
checkbox input "false"
click at [431, 306] on input "Pick-Stitch Handcrafted Cotton Linen Quilt" at bounding box center [436, 306] width 12 height 12
checkbox input "false"
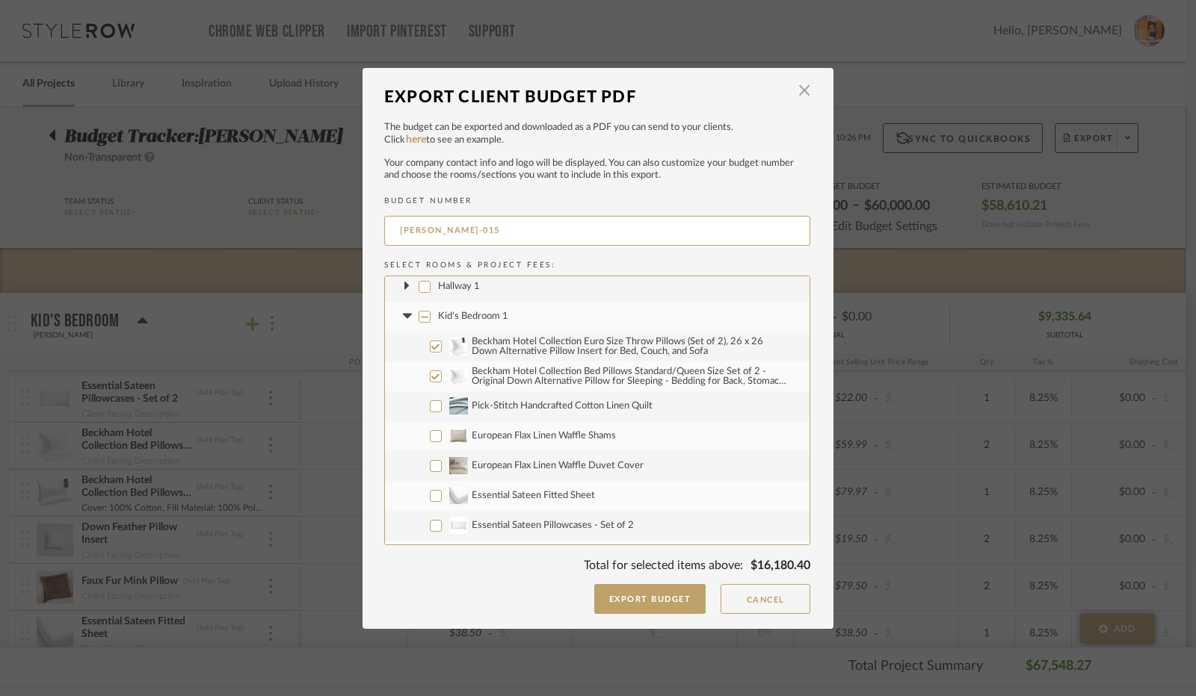
scroll to position [224, 0]
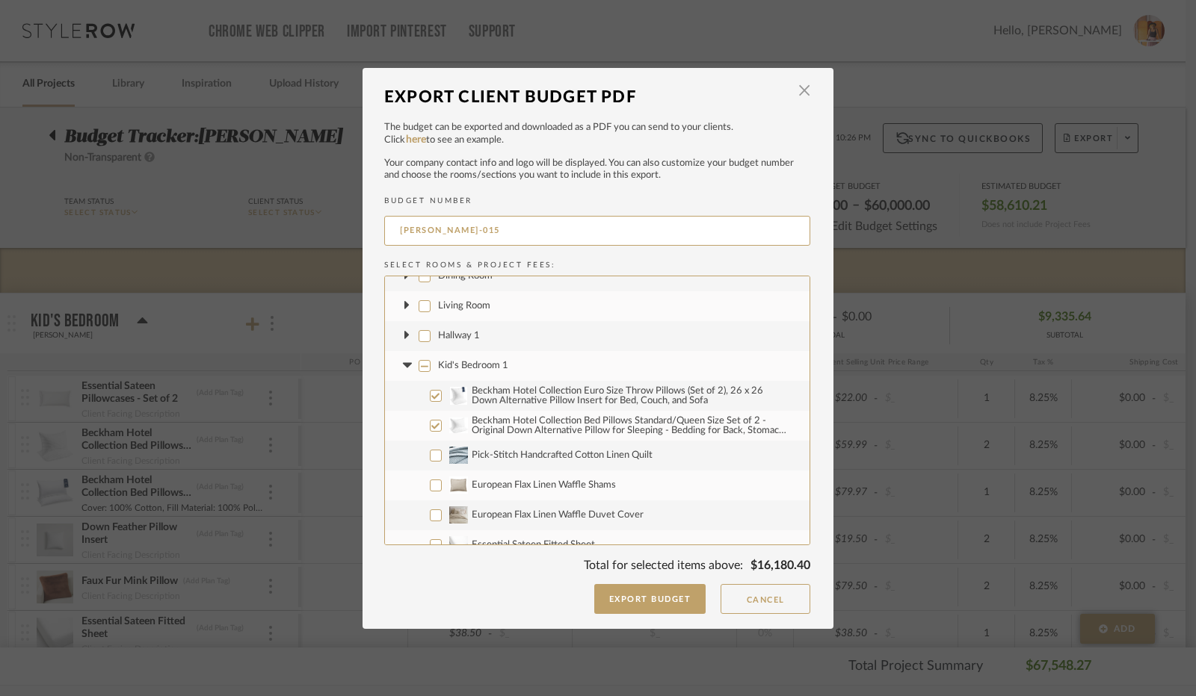
click at [430, 423] on input "Beckham Hotel Collection Bed Pillows Standard/Queen Size Set of 2 - Original Do…" at bounding box center [436, 426] width 12 height 12
checkbox input "false"
click at [430, 394] on input "Beckham Hotel Collection Euro Size Throw Pillows (Set of 2), 26 x 26 Down Alter…" at bounding box center [436, 396] width 12 height 12
checkbox input "false"
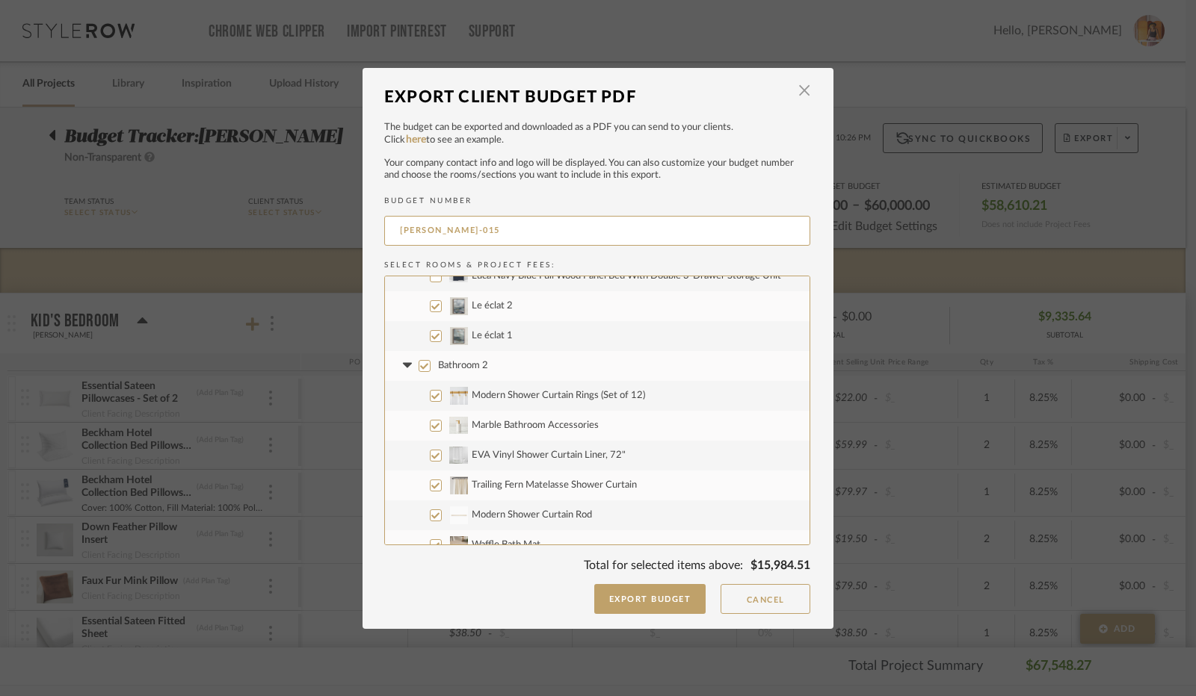
scroll to position [897, 0]
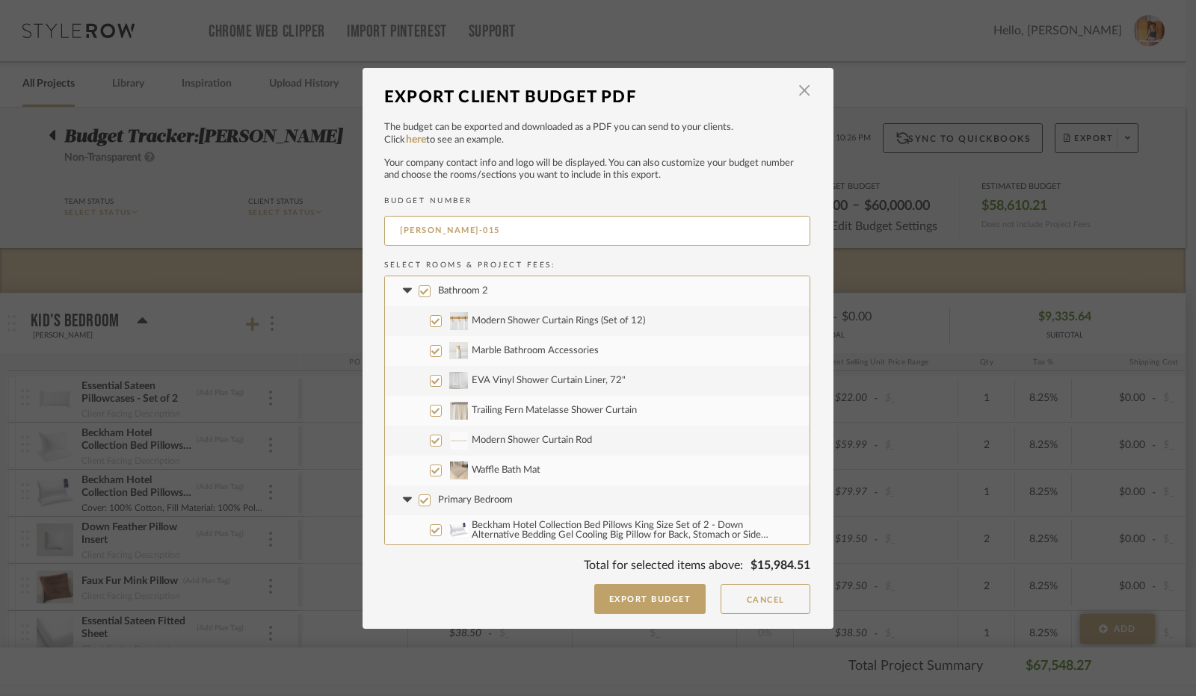
drag, startPoint x: 421, startPoint y: 291, endPoint x: 409, endPoint y: 291, distance: 12.0
click at [421, 291] on input "Bathroom 2" at bounding box center [424, 291] width 12 height 12
checkbox input "false"
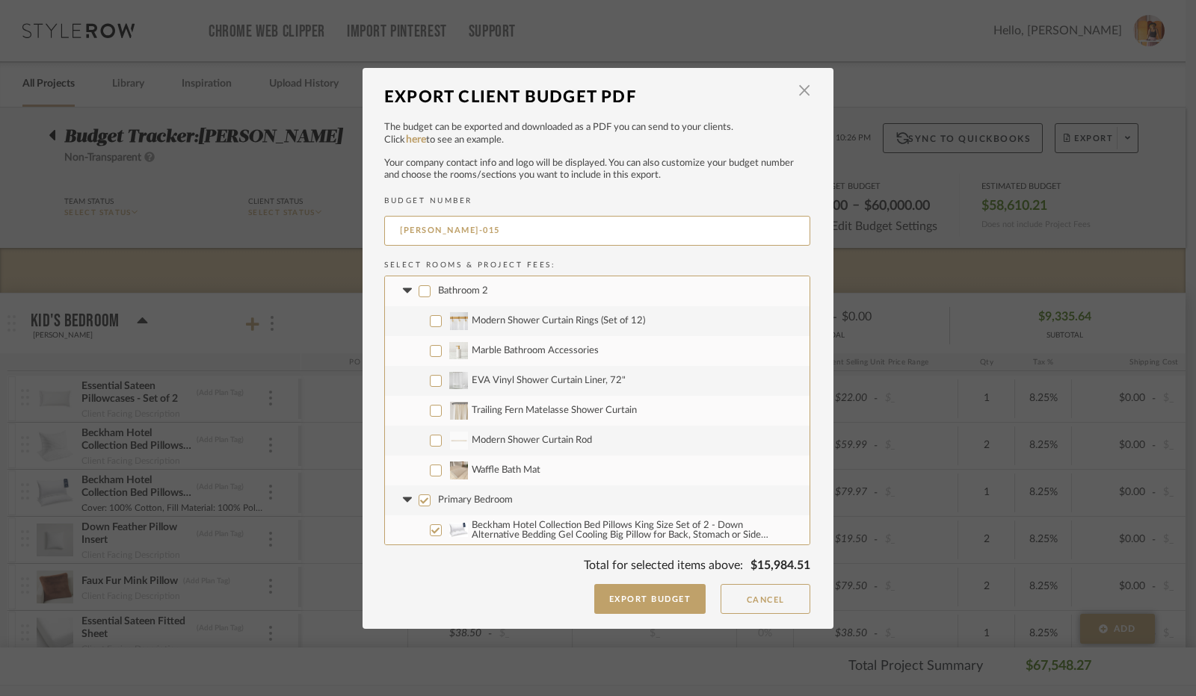
checkbox input "false"
click at [405, 291] on icon at bounding box center [407, 291] width 16 height 6
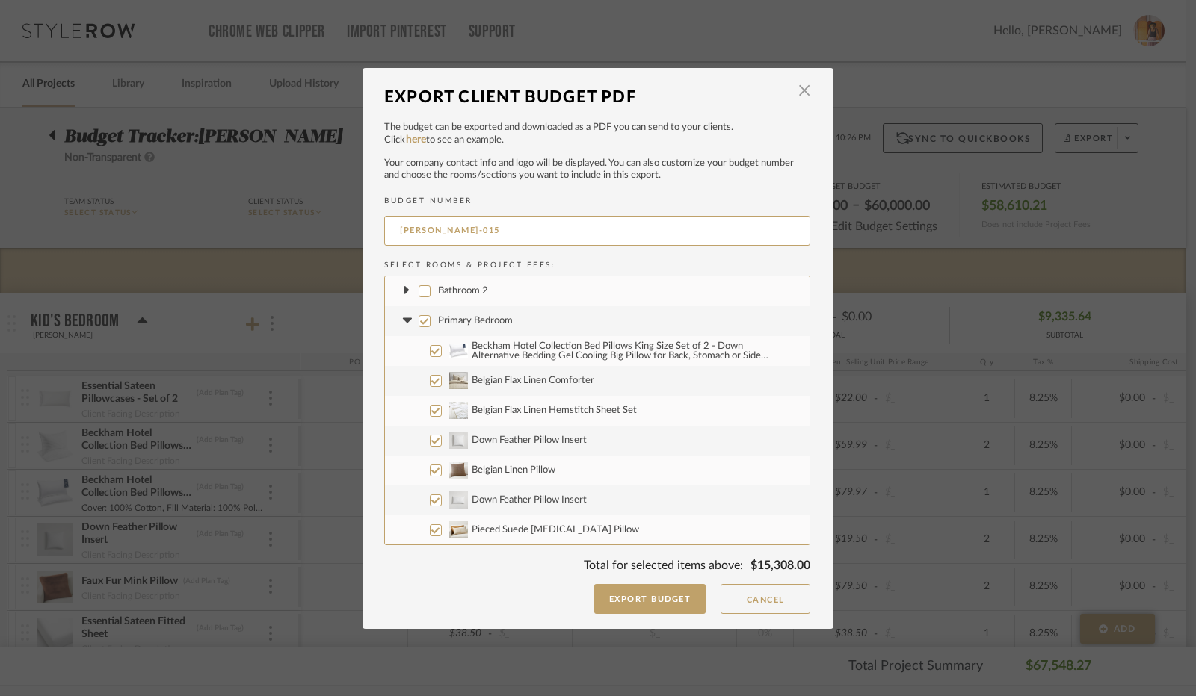
click at [418, 325] on input "Primary Bedroom" at bounding box center [424, 321] width 12 height 12
checkbox input "false"
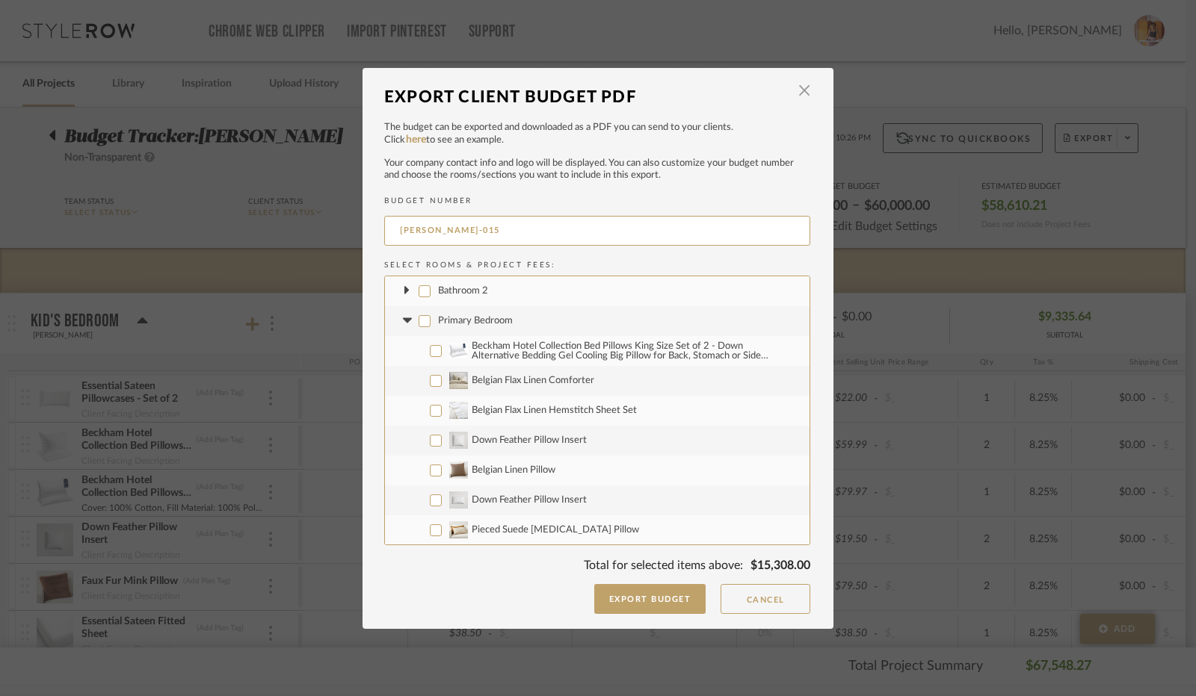
checkbox input "false"
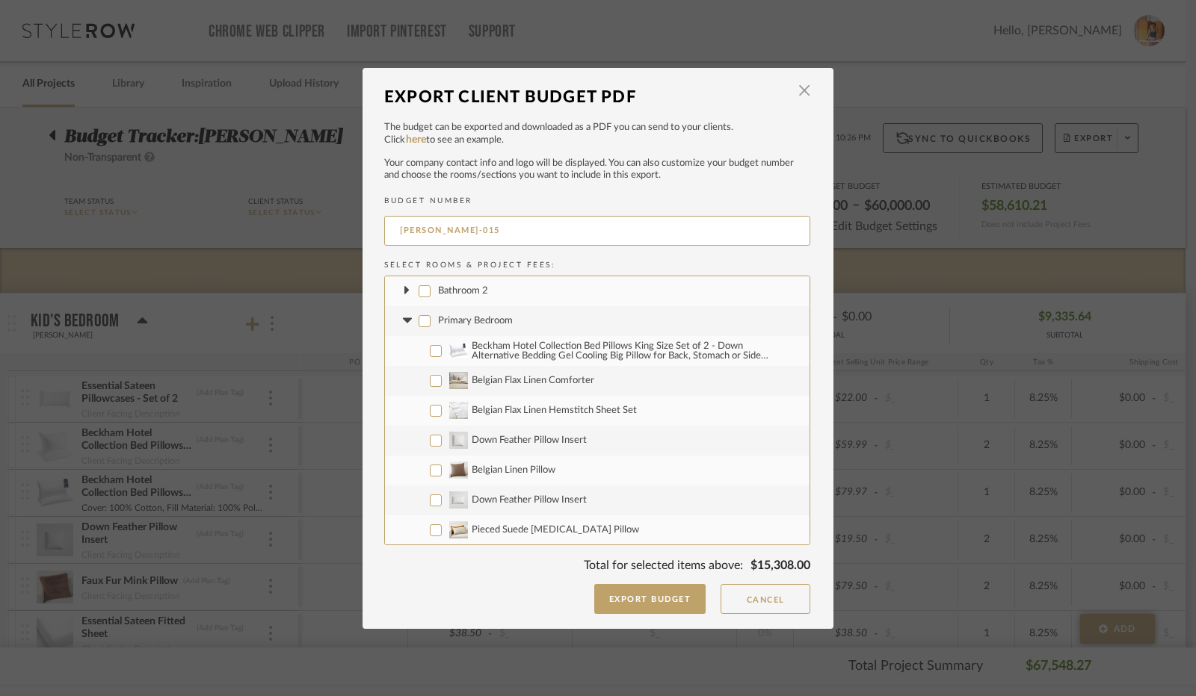
checkbox input "false"
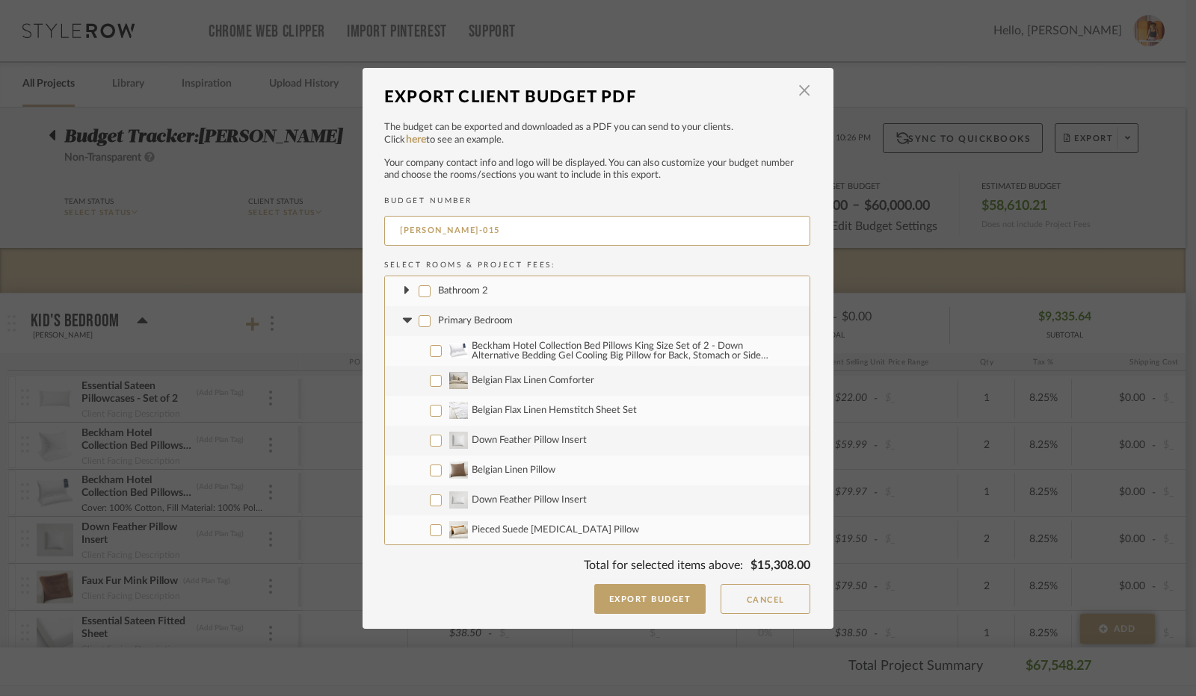
checkbox input "false"
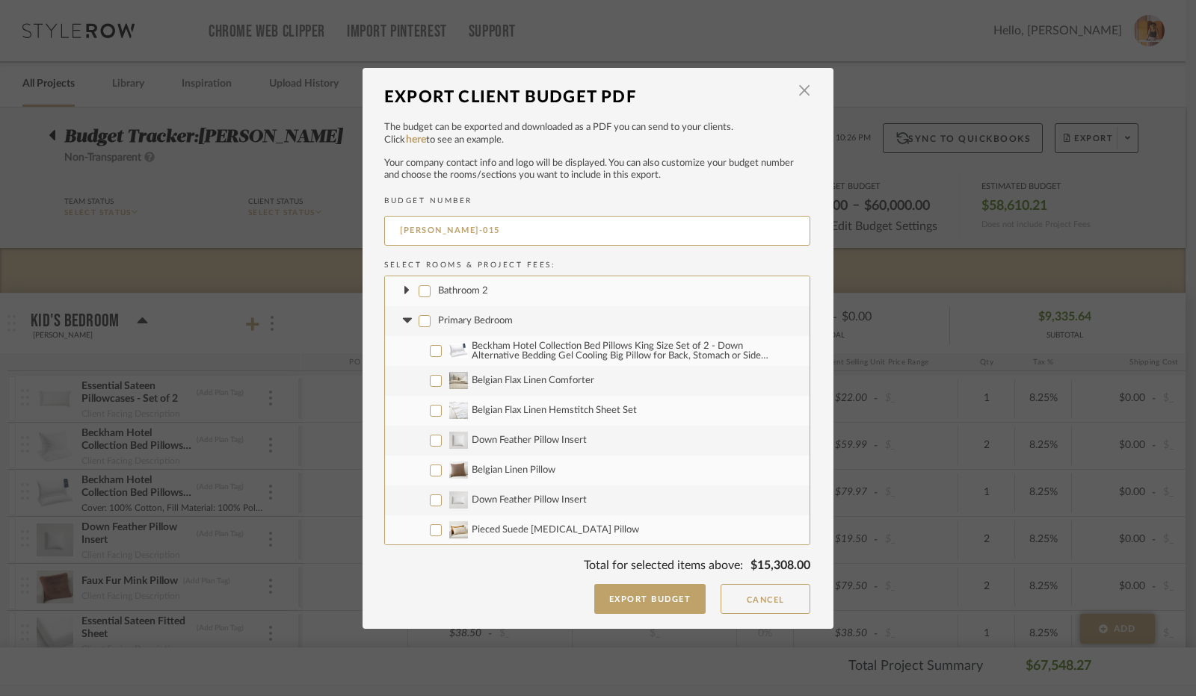
checkbox input "false"
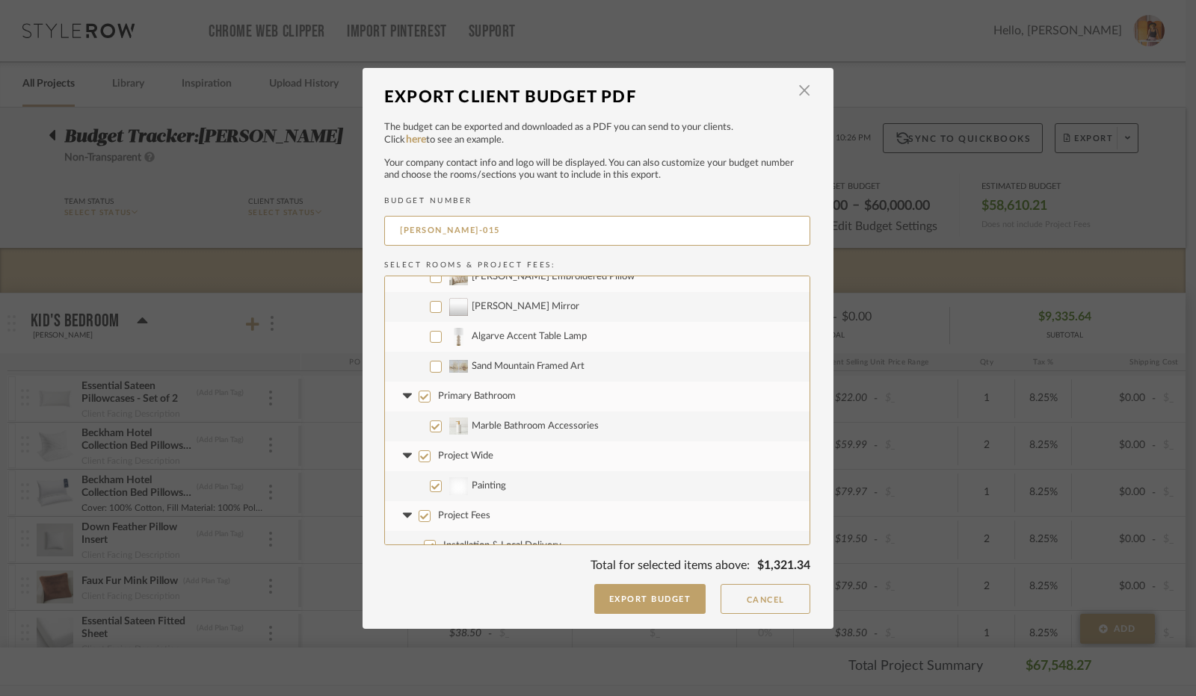
scroll to position [1465, 0]
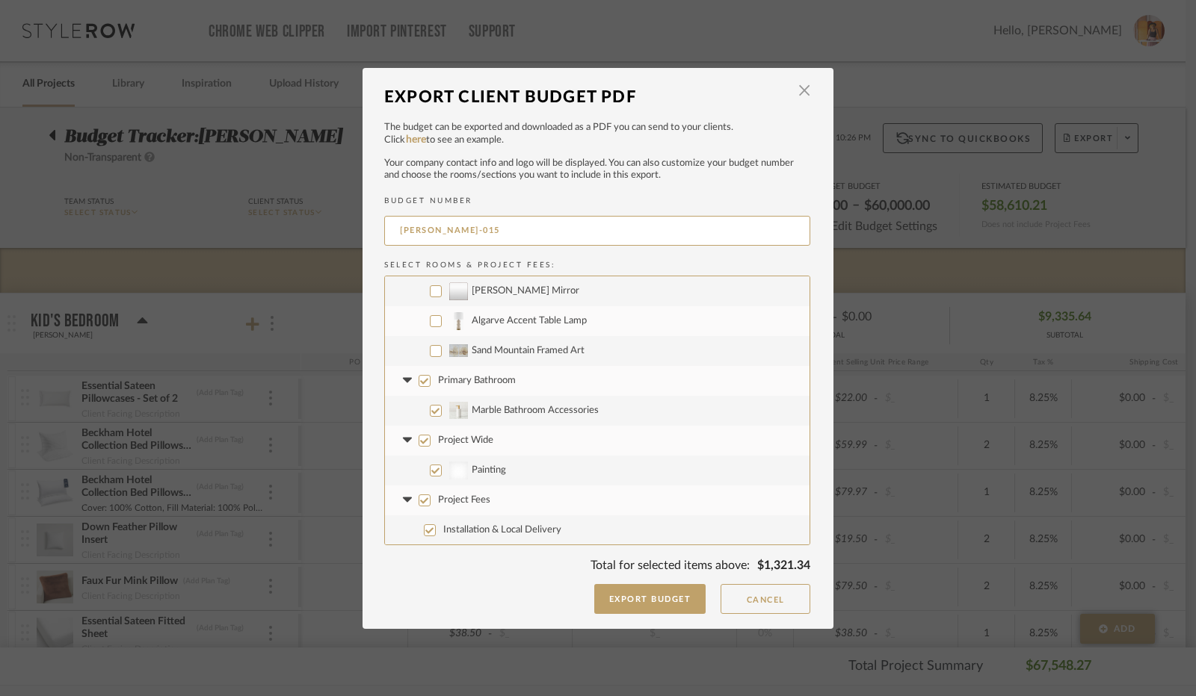
click at [431, 319] on input "Algarve Accent Table Lamp" at bounding box center [436, 321] width 12 height 12
checkbox input "true"
click at [419, 380] on input "Primary Bathroom" at bounding box center [424, 381] width 12 height 12
checkbox input "false"
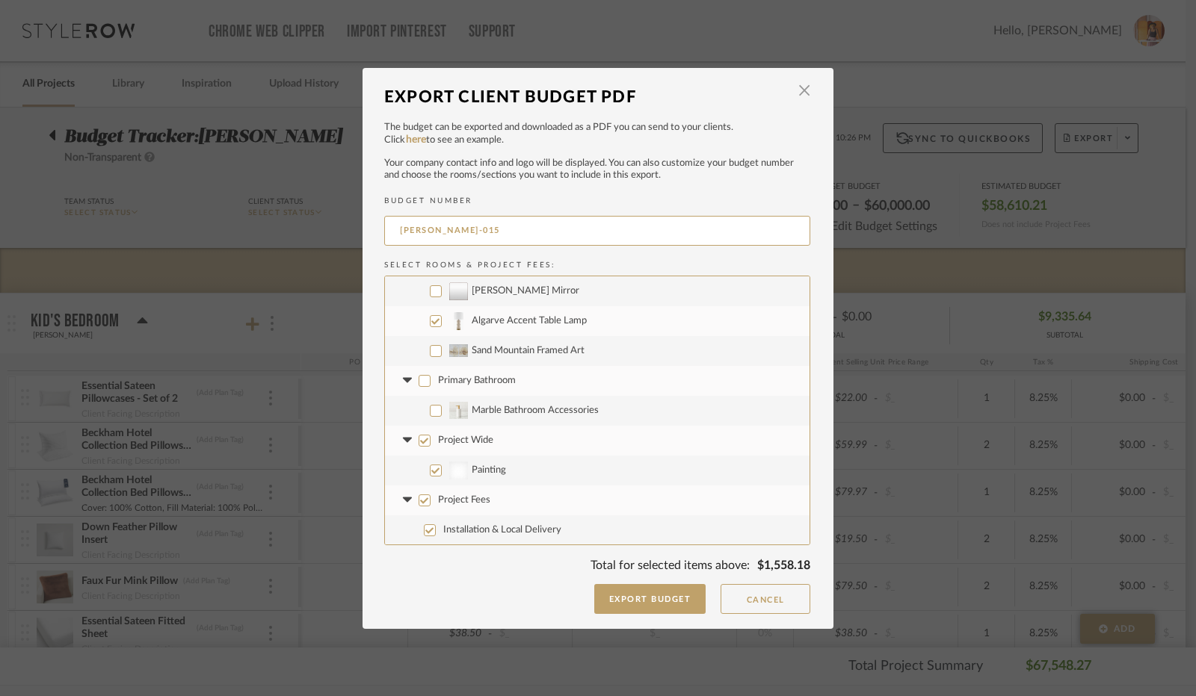
click at [406, 379] on icon at bounding box center [407, 381] width 16 height 6
click at [418, 442] on input "Project Wide" at bounding box center [424, 441] width 12 height 12
checkbox input "false"
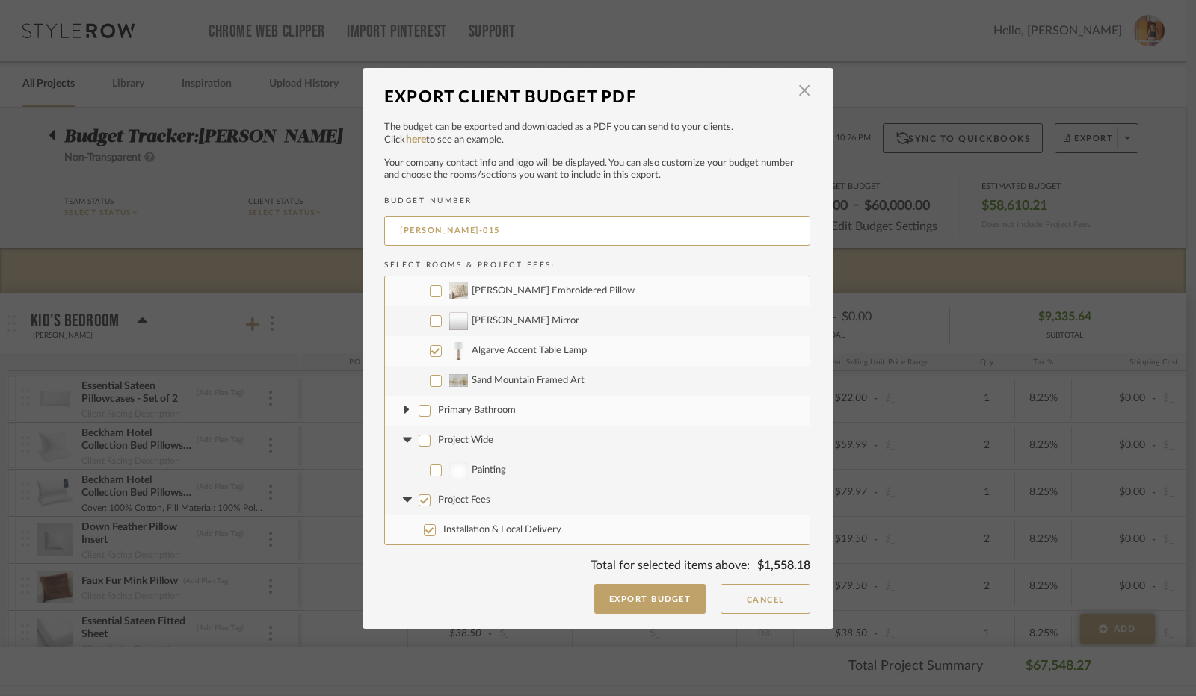
click at [405, 442] on icon at bounding box center [407, 441] width 16 height 6
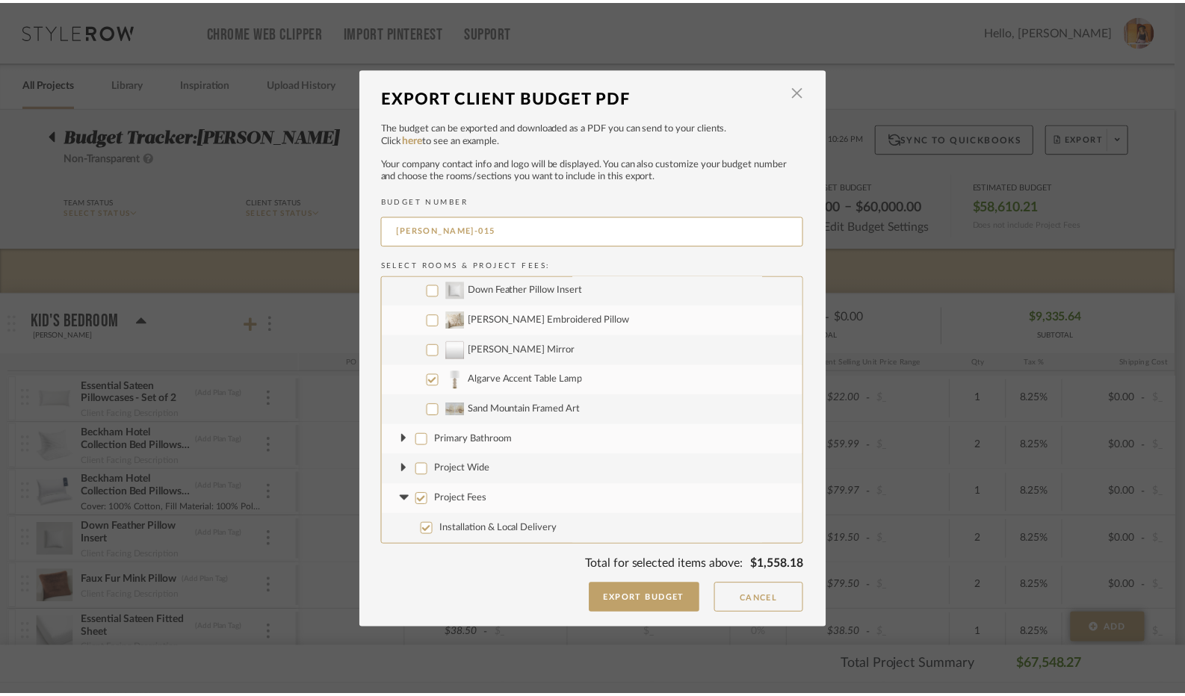
scroll to position [1405, 0]
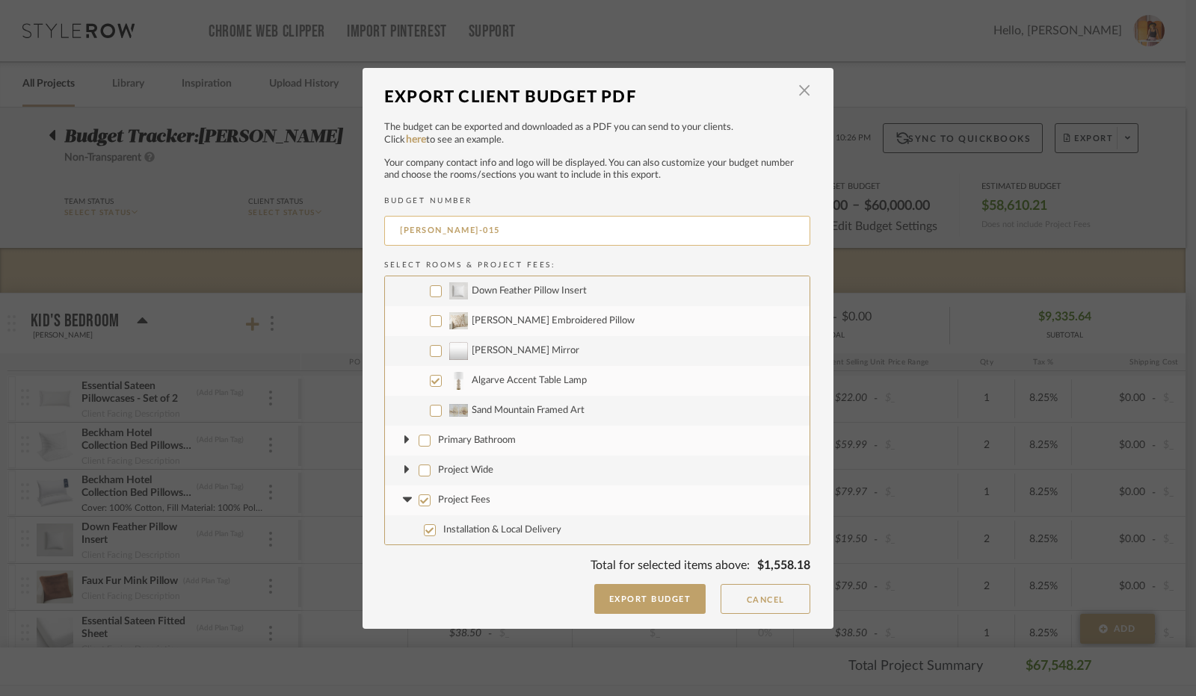
click at [531, 235] on input "[PERSON_NAME]-015" at bounding box center [597, 231] width 426 height 30
type input "[PERSON_NAME]-012"
click at [626, 600] on button "Export Budget" at bounding box center [650, 599] width 112 height 30
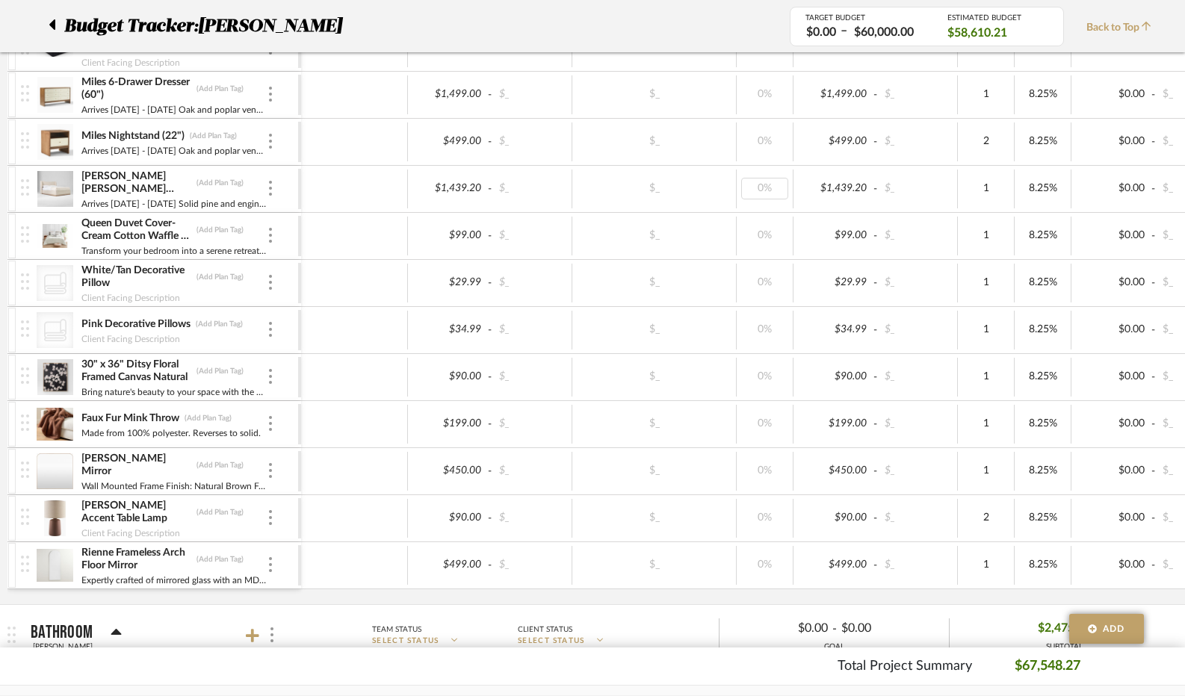
scroll to position [448, 0]
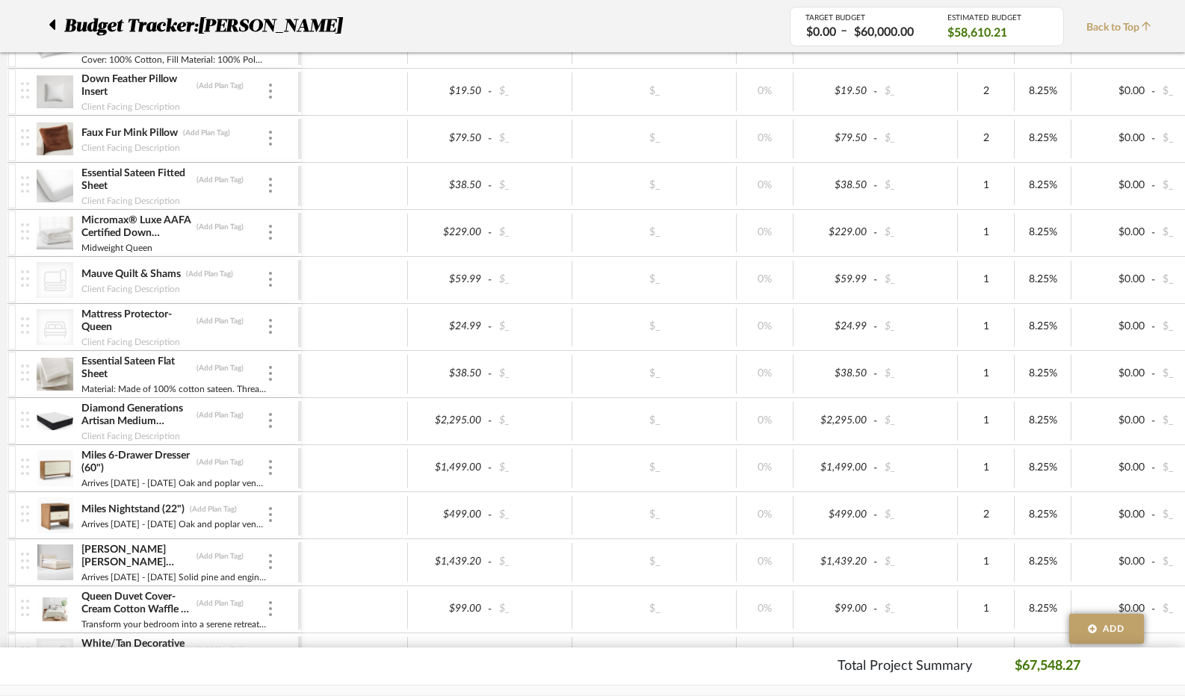
click at [127, 34] on span "Budget Tracker:" at bounding box center [131, 26] width 134 height 27
click at [54, 25] on icon at bounding box center [52, 24] width 6 height 10
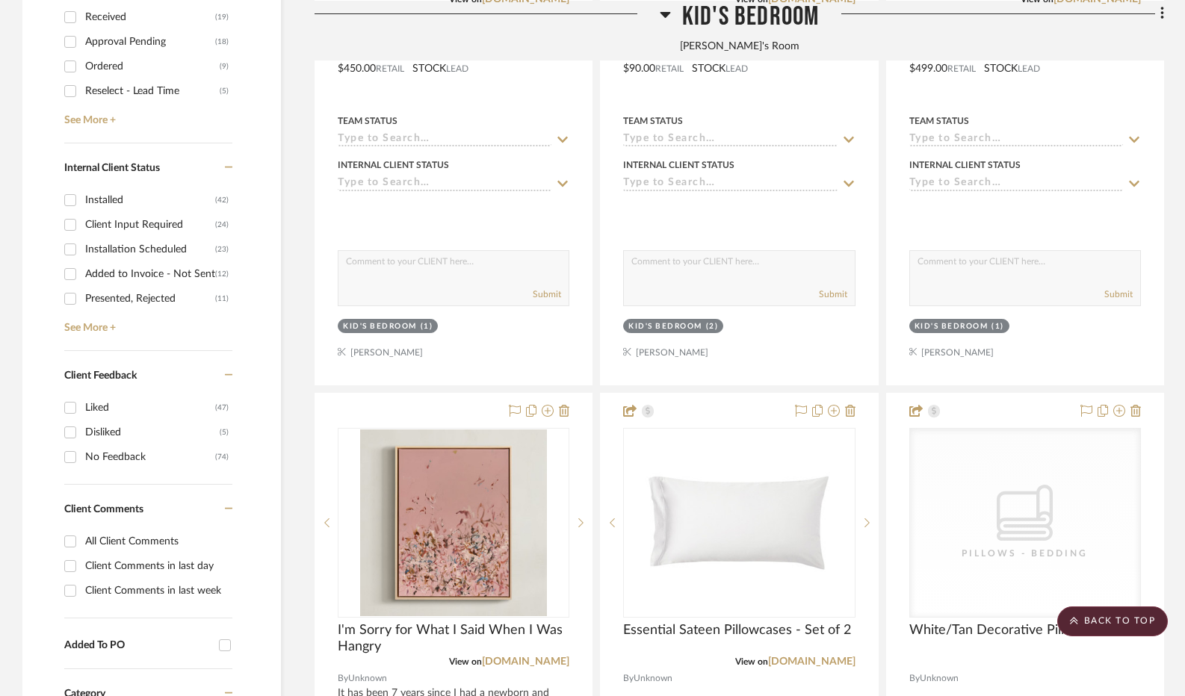
scroll to position [822, 0]
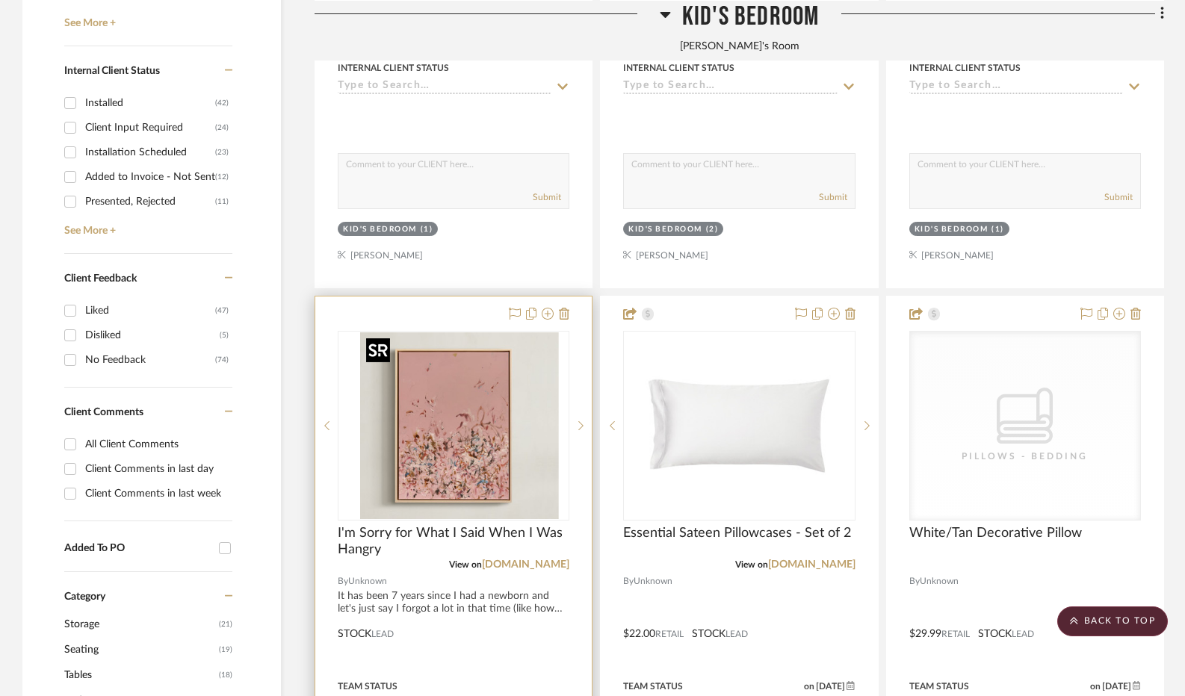
click at [471, 422] on img "0" at bounding box center [465, 426] width 187 height 187
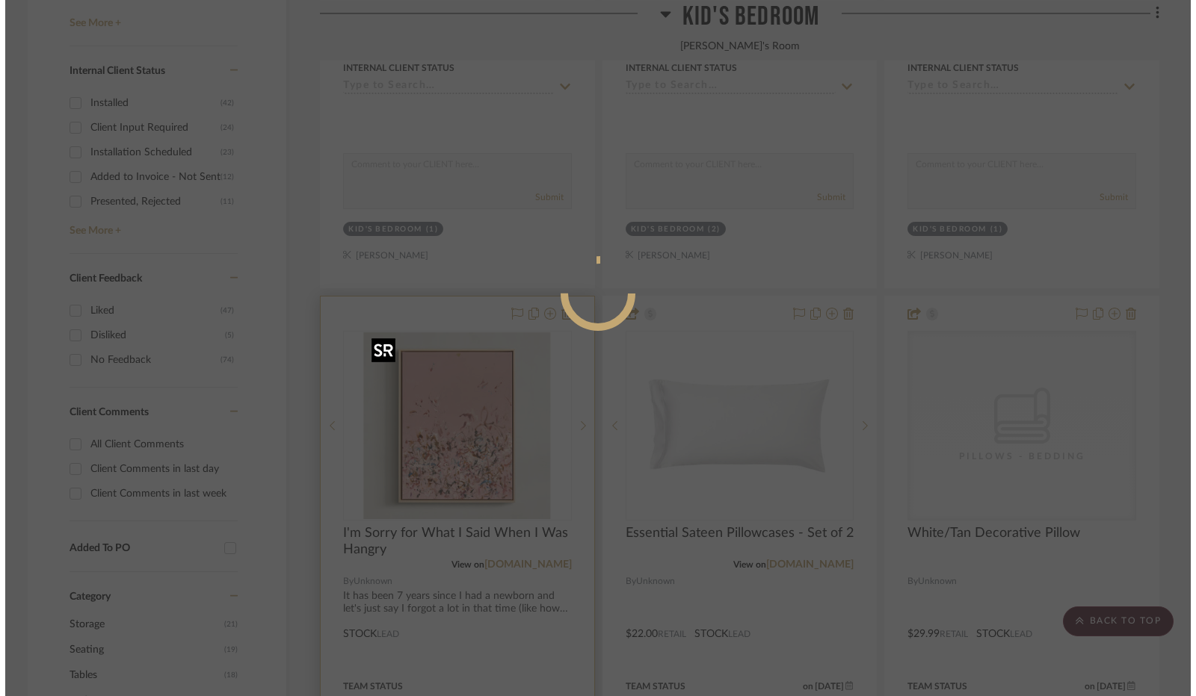
scroll to position [0, 0]
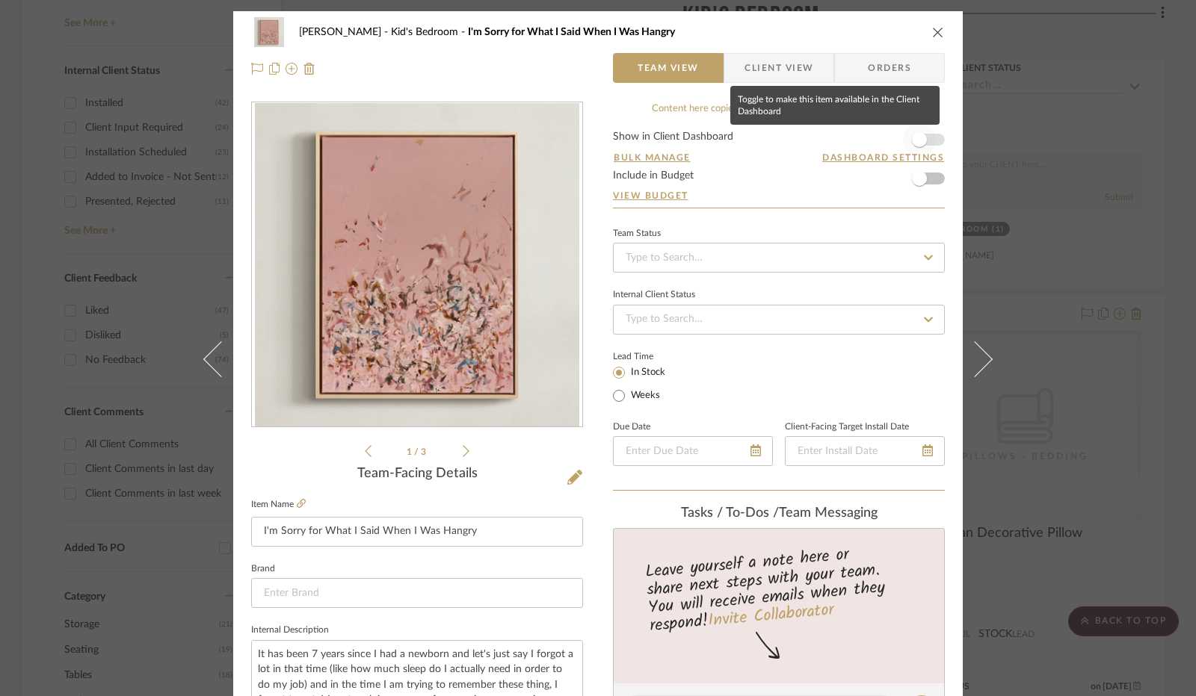
click at [912, 143] on span "button" at bounding box center [919, 139] width 15 height 15
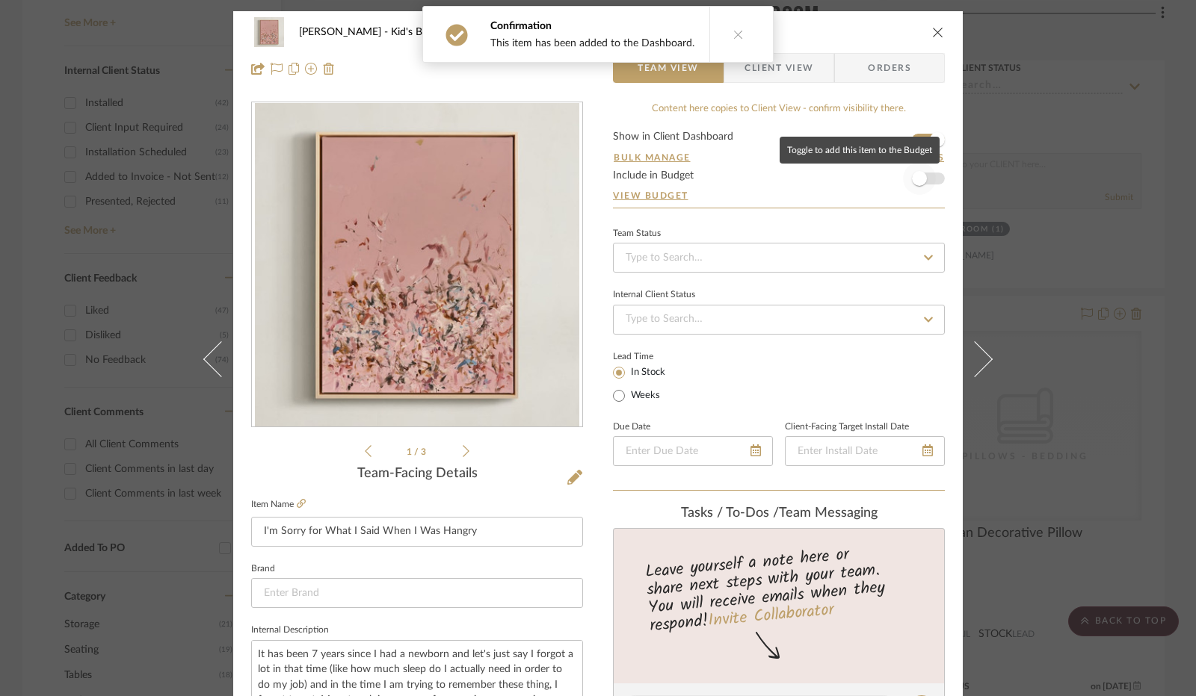
click at [918, 179] on span "button" at bounding box center [919, 178] width 15 height 15
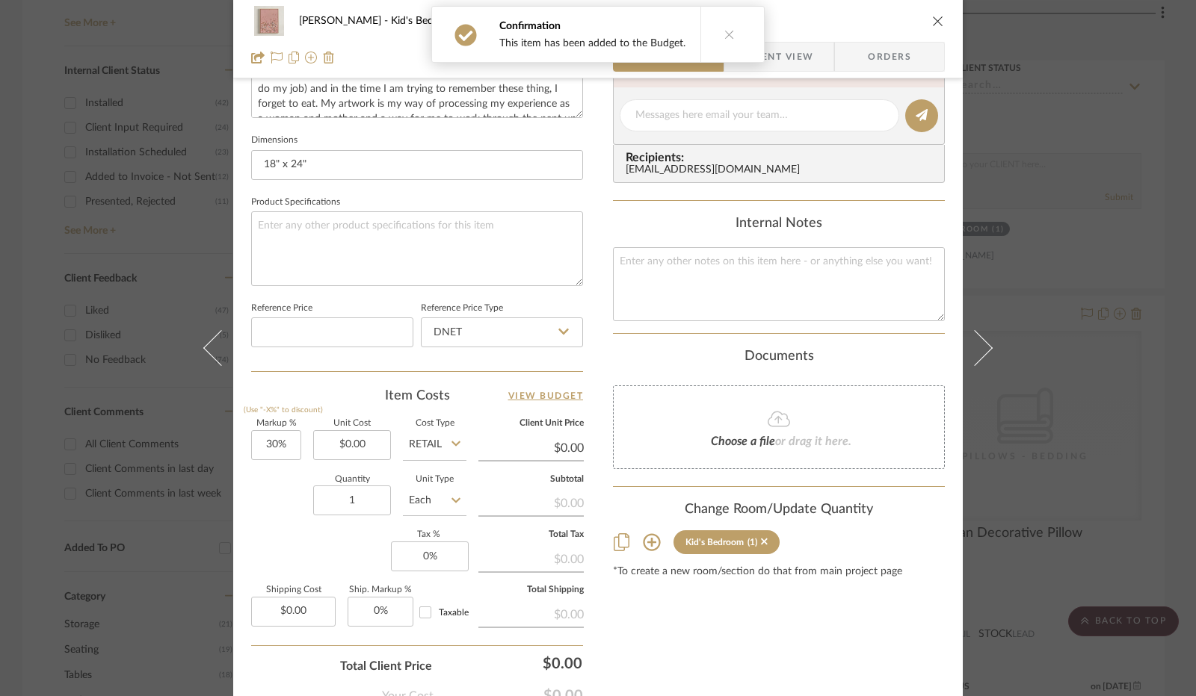
scroll to position [598, 0]
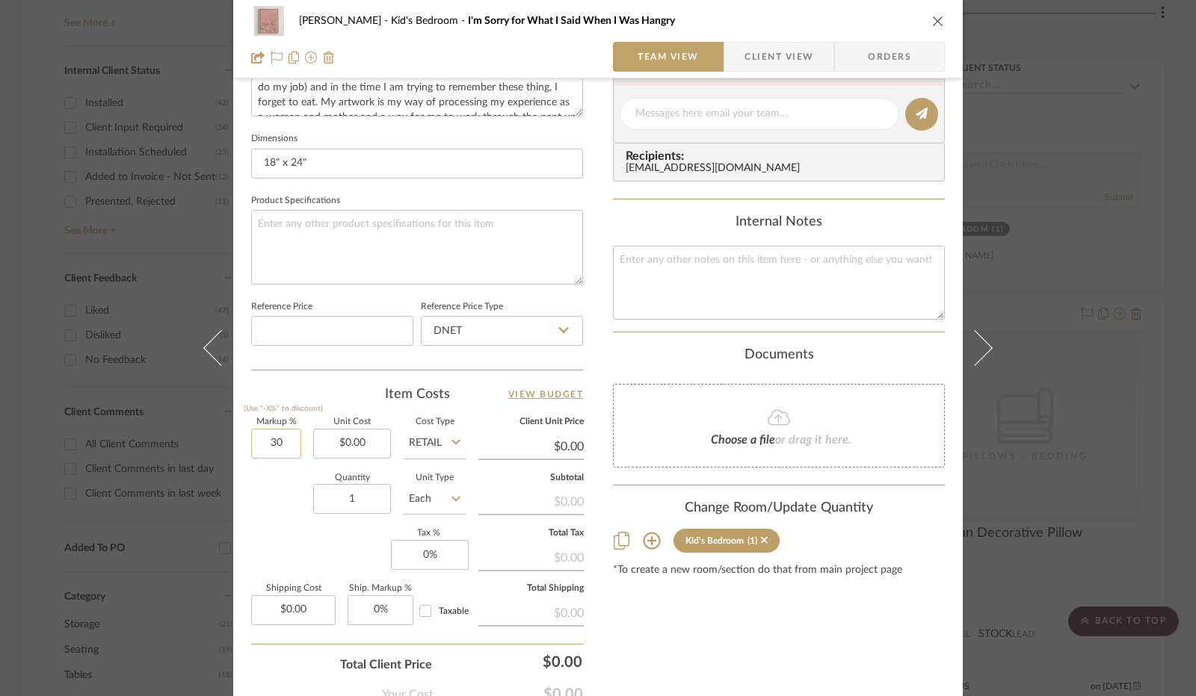
click at [269, 442] on input "30" at bounding box center [276, 444] width 50 height 30
type input "0%"
type input "0.00"
click at [361, 438] on input "0.00" at bounding box center [352, 444] width 78 height 30
type input "$386.00"
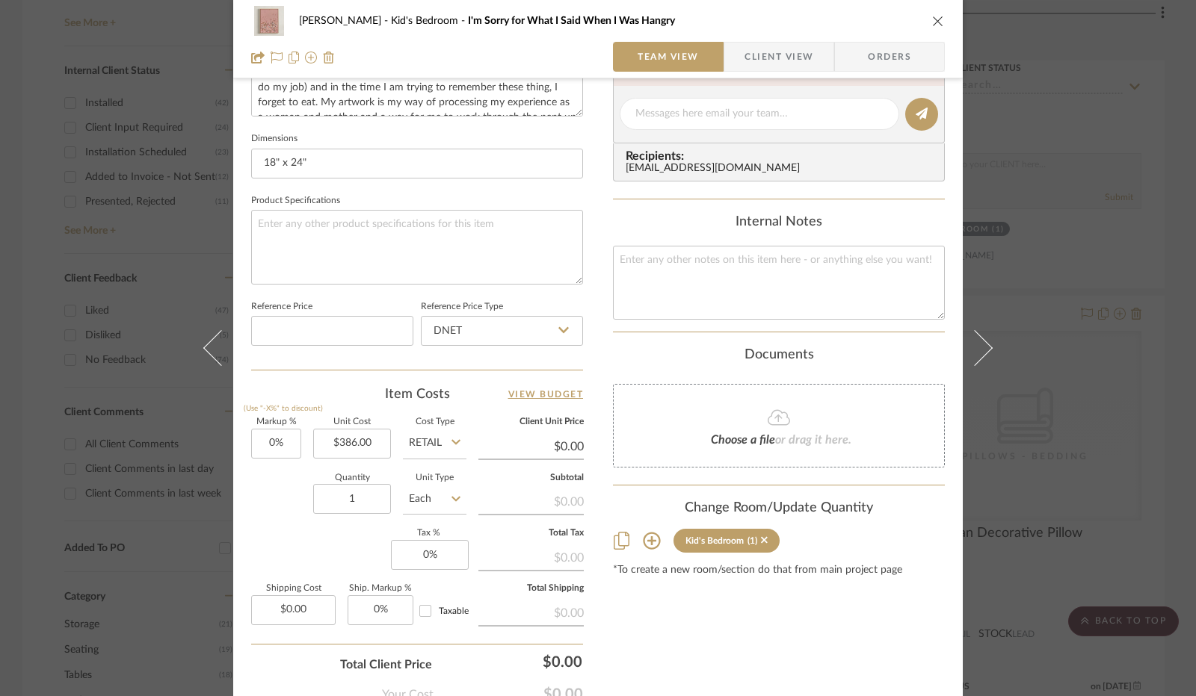
click at [268, 512] on div "Quantity 1 Unit Type Each" at bounding box center [358, 500] width 215 height 53
type input "$386.00"
click at [419, 557] on input "0" at bounding box center [430, 555] width 78 height 30
type input "8.25%"
click at [368, 553] on div "Markup % (Use "-X%" to discount) 0% Unit Cost $386.00 Cost Type Retail Client U…" at bounding box center [417, 527] width 332 height 218
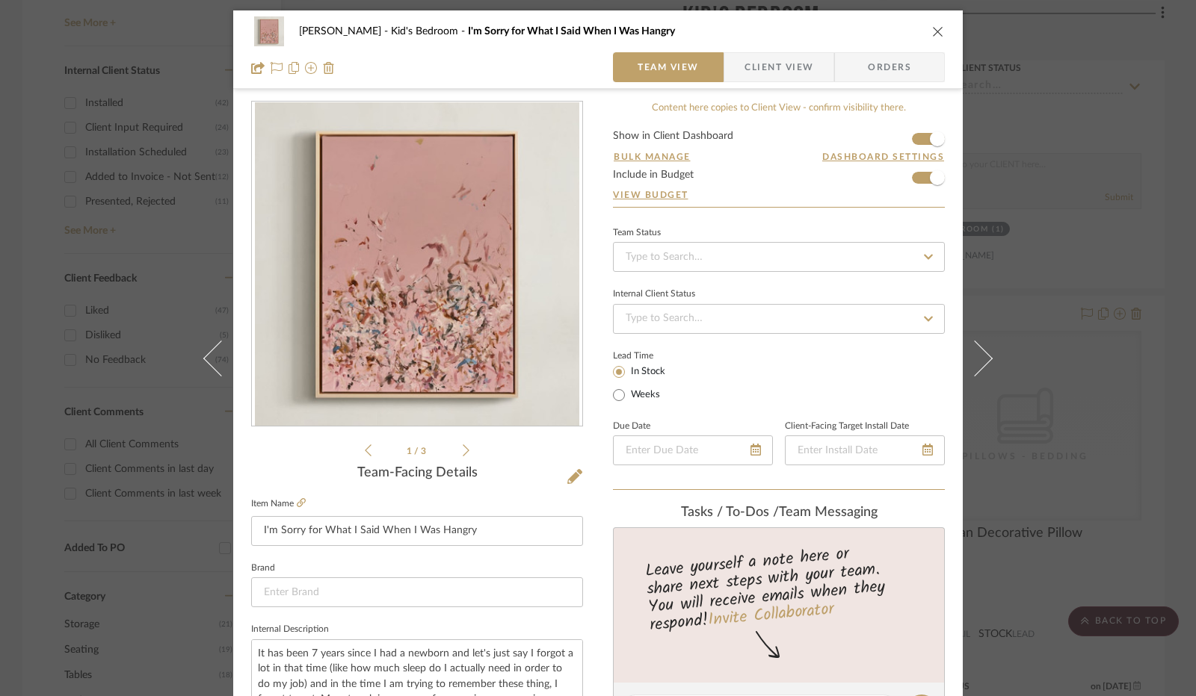
scroll to position [0, 0]
click at [771, 80] on span "Client View" at bounding box center [778, 68] width 69 height 30
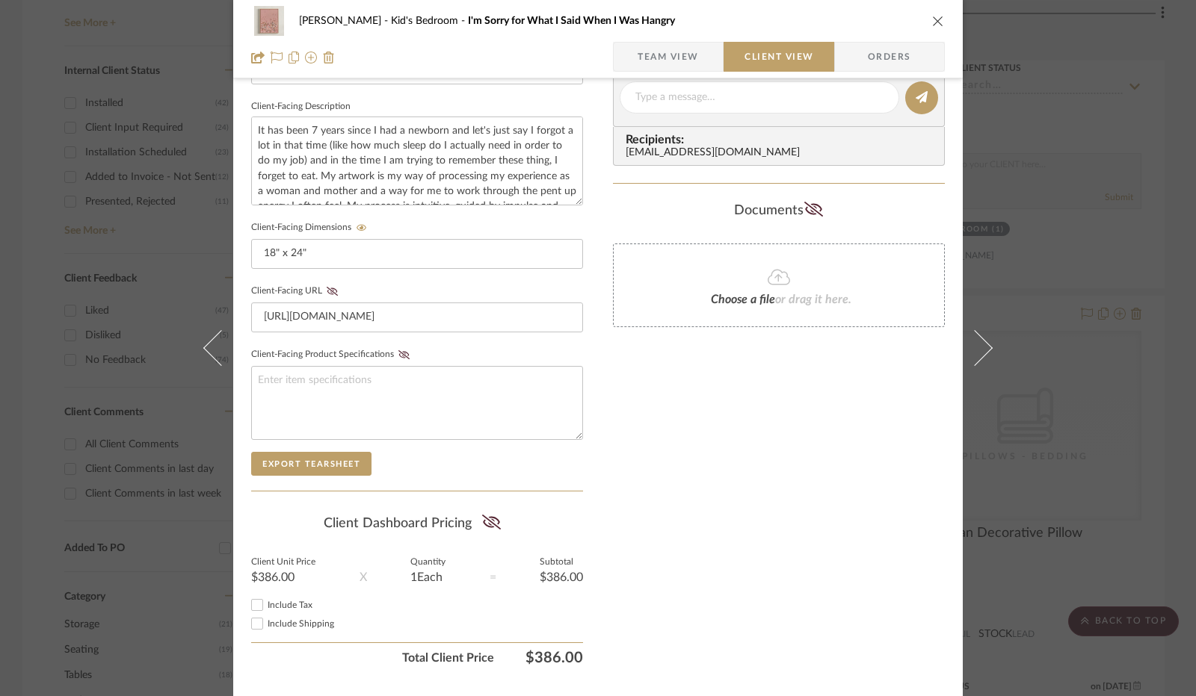
scroll to position [553, 0]
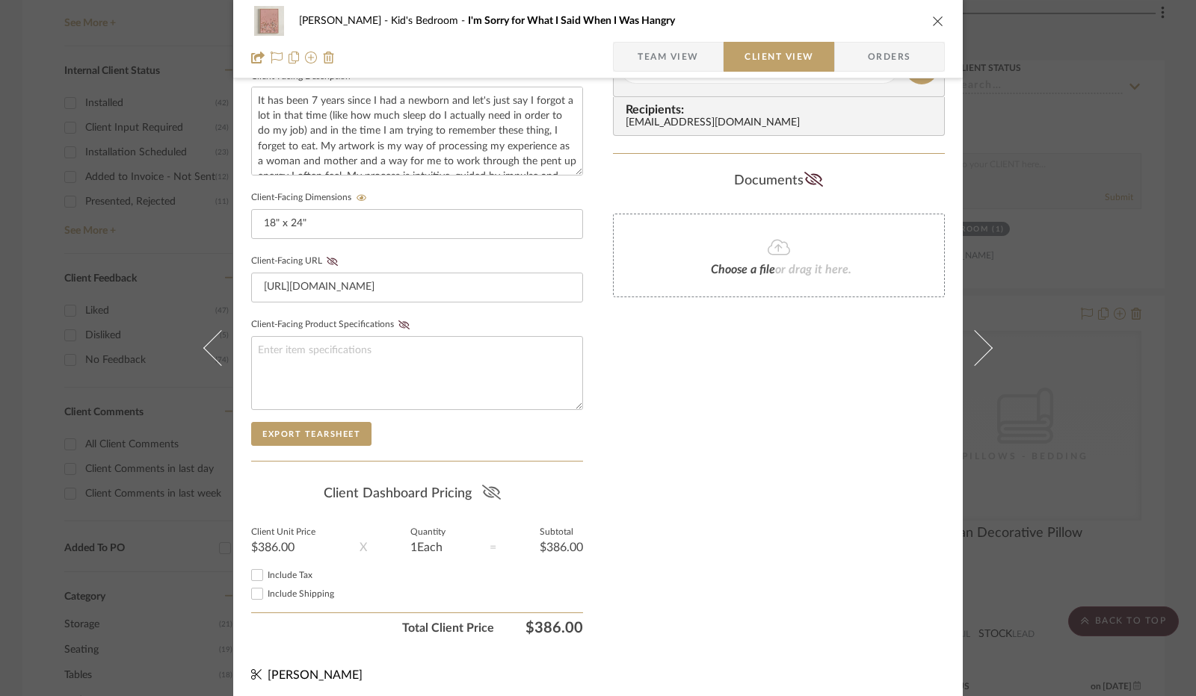
click at [481, 485] on icon at bounding box center [490, 492] width 19 height 15
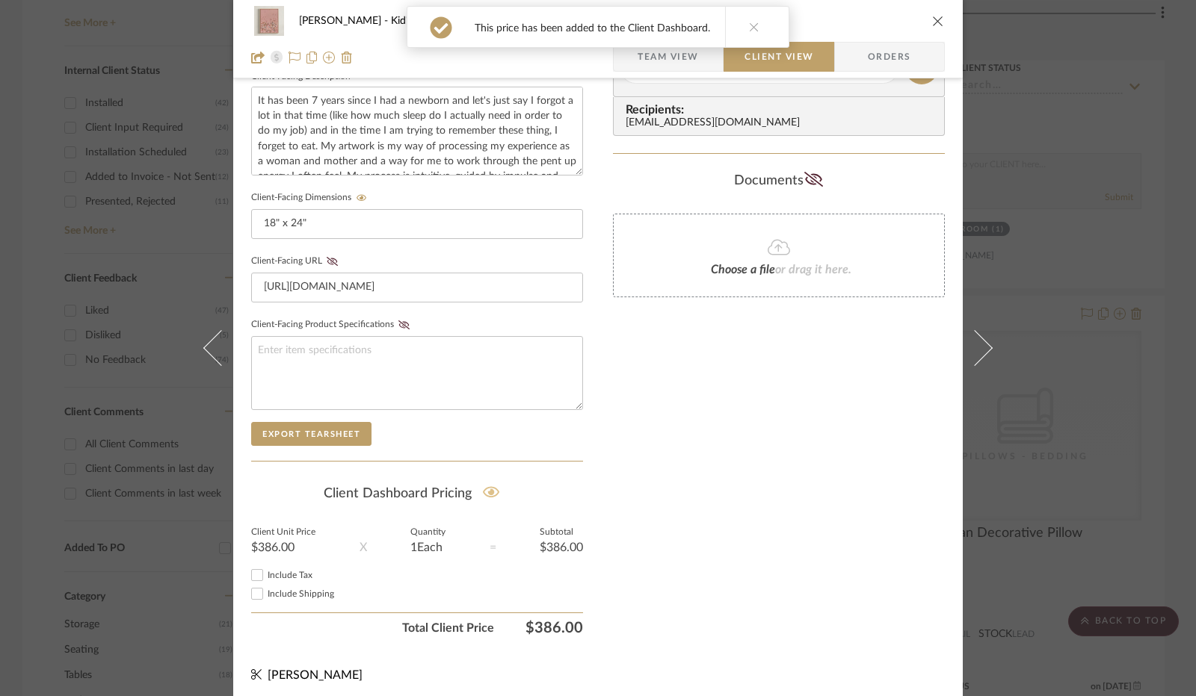
click at [256, 573] on input "Include Tax" at bounding box center [257, 575] width 18 height 18
checkbox input "true"
click at [1031, 291] on div "[PERSON_NAME] Kid's Bedroom I'm Sorry for What I Said When I Was Hangry Team Vi…" at bounding box center [598, 348] width 1196 height 696
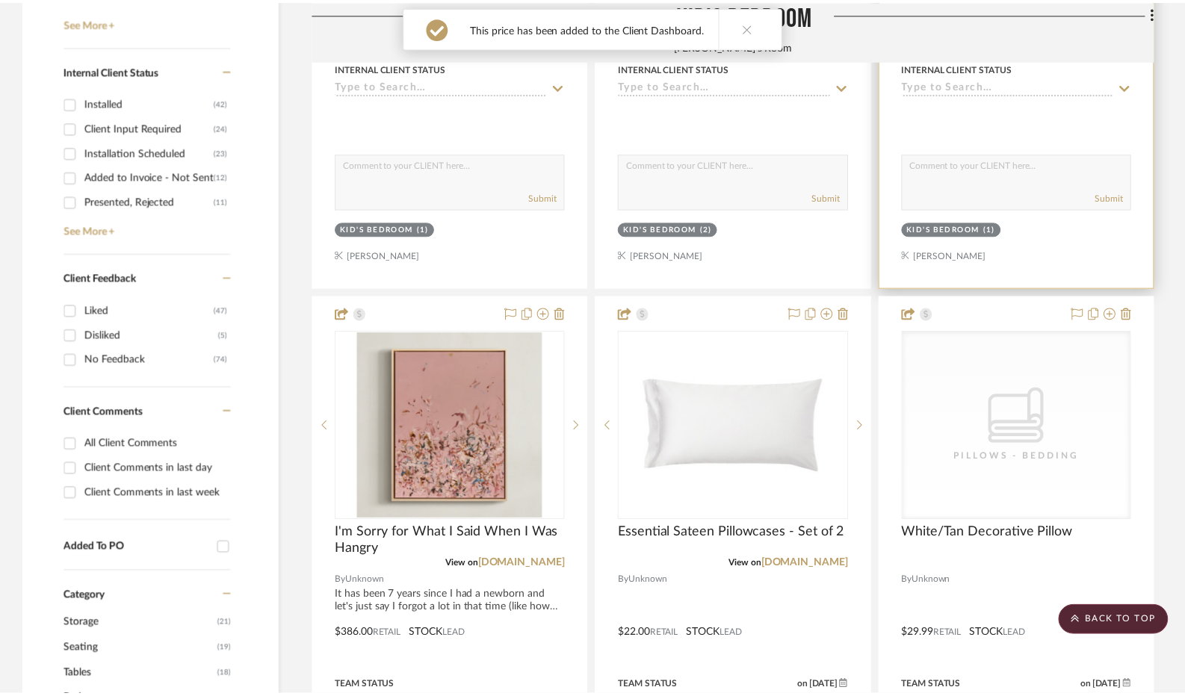
scroll to position [822, 0]
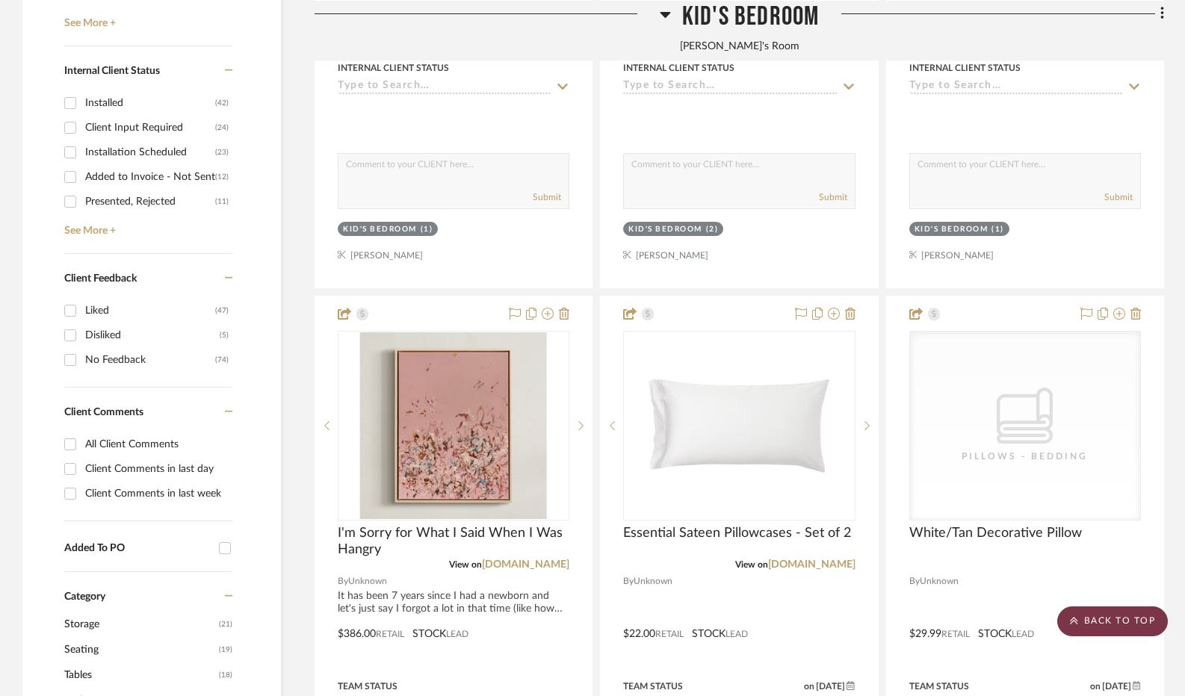
click at [1107, 623] on scroll-to-top-button "BACK TO TOP" at bounding box center [1112, 622] width 111 height 30
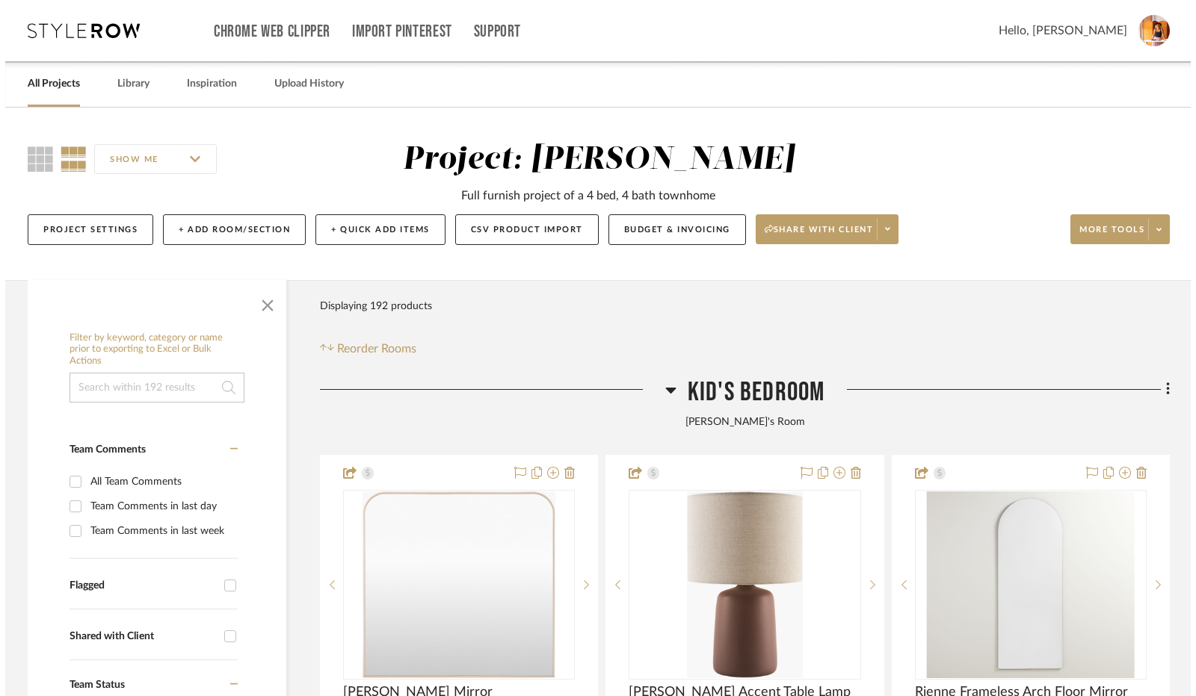
scroll to position [0, 0]
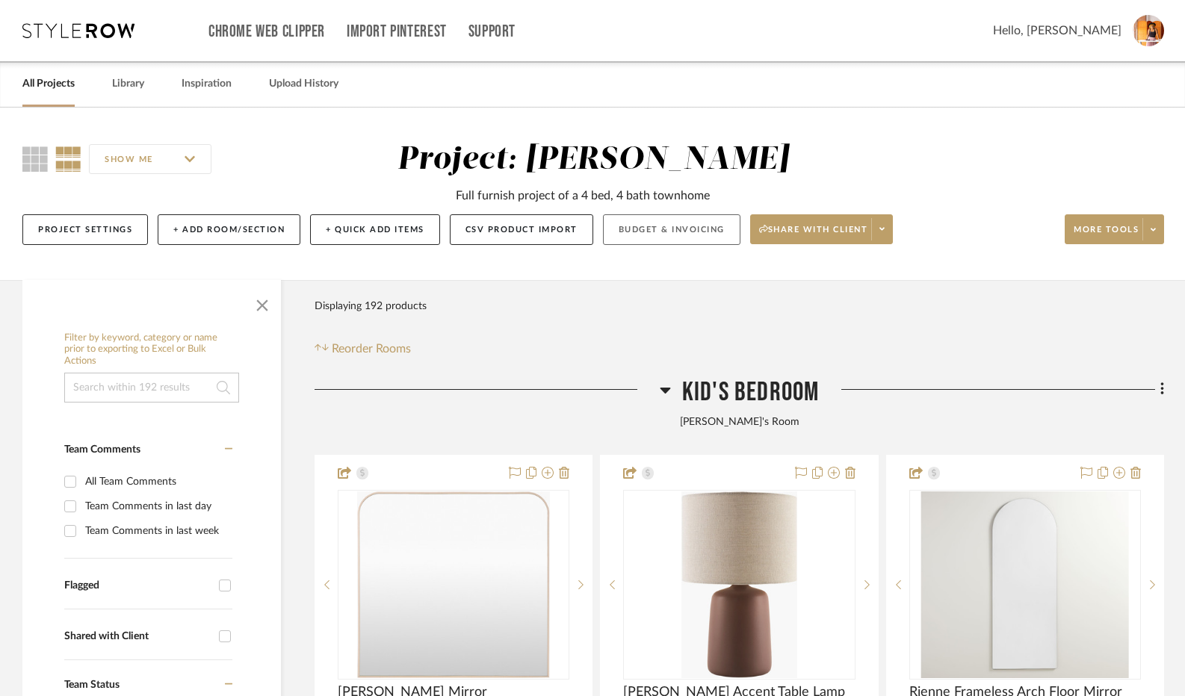
click at [708, 222] on button "Budget & Invoicing" at bounding box center [671, 229] width 137 height 31
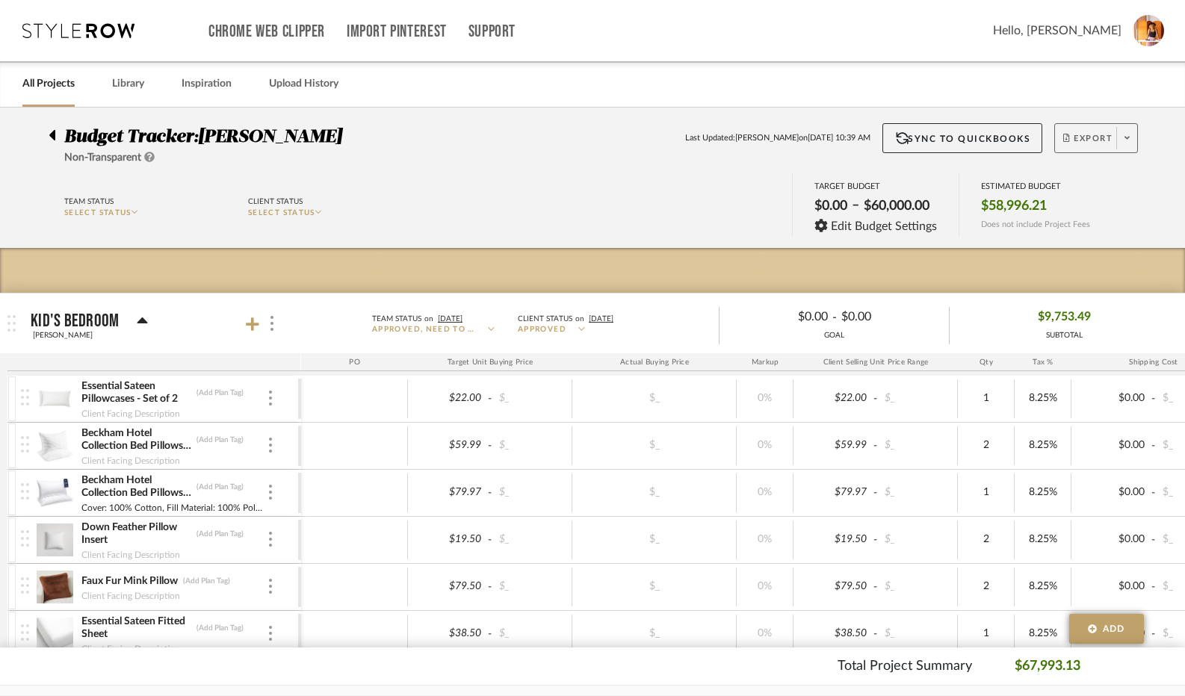
click at [1104, 143] on span "Export" at bounding box center [1087, 144] width 49 height 22
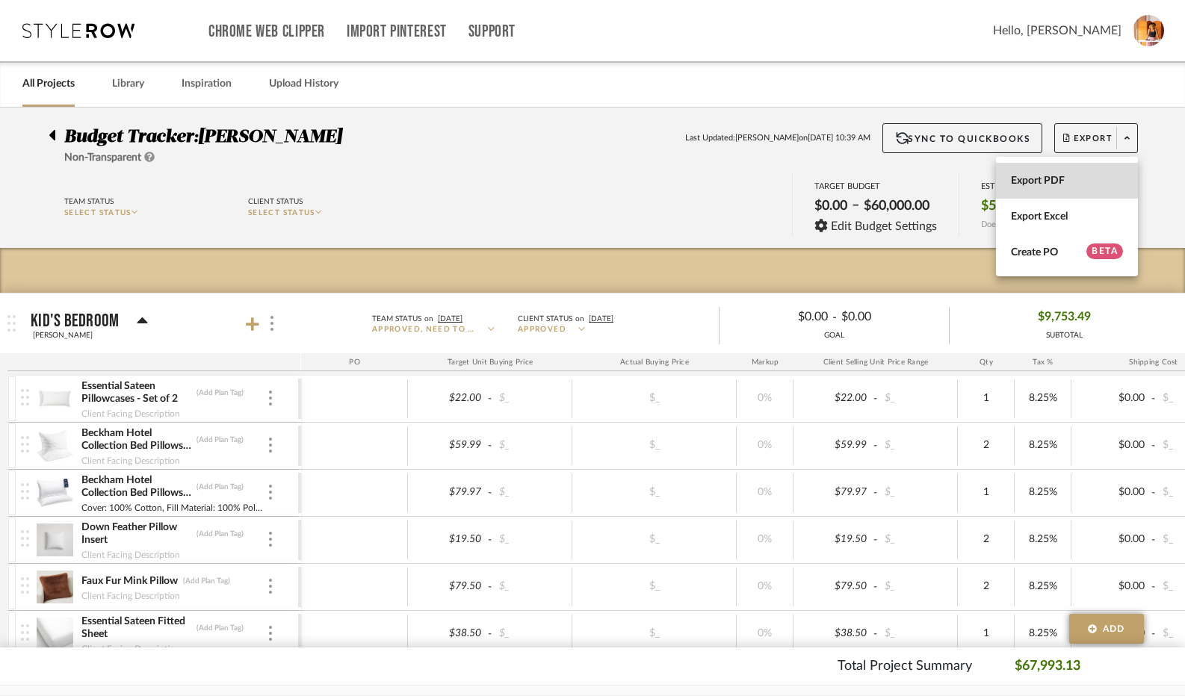
click at [1079, 180] on span "Export PDF" at bounding box center [1067, 181] width 112 height 13
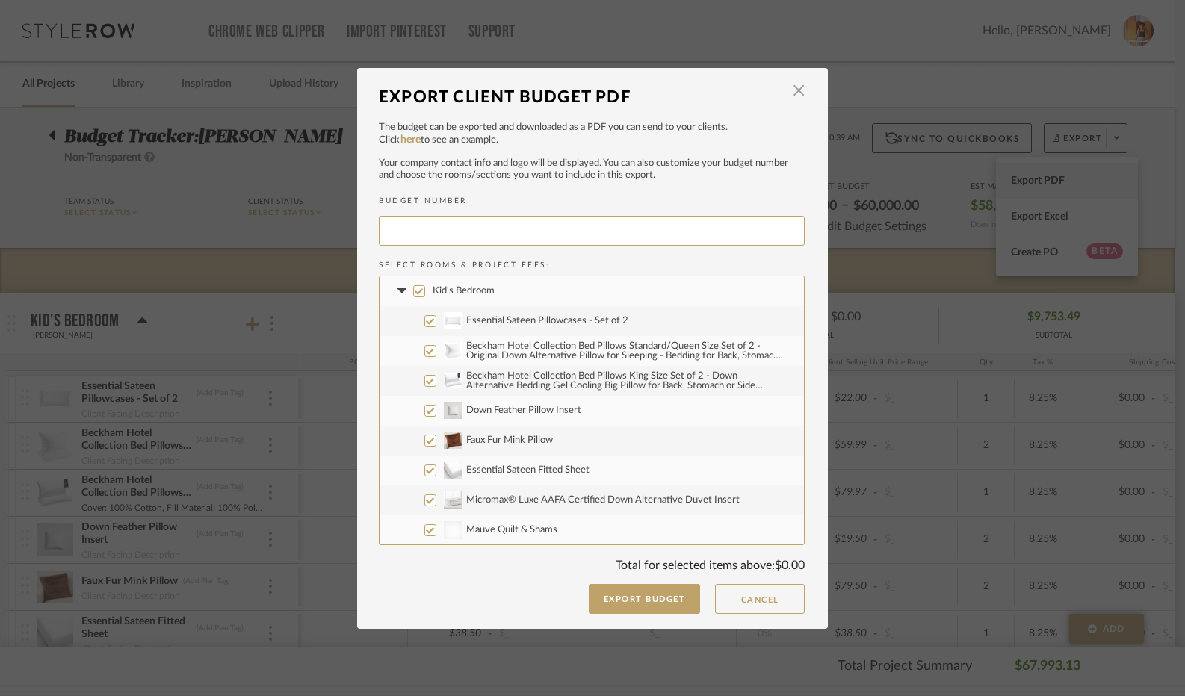
type input "[PERSON_NAME]-016"
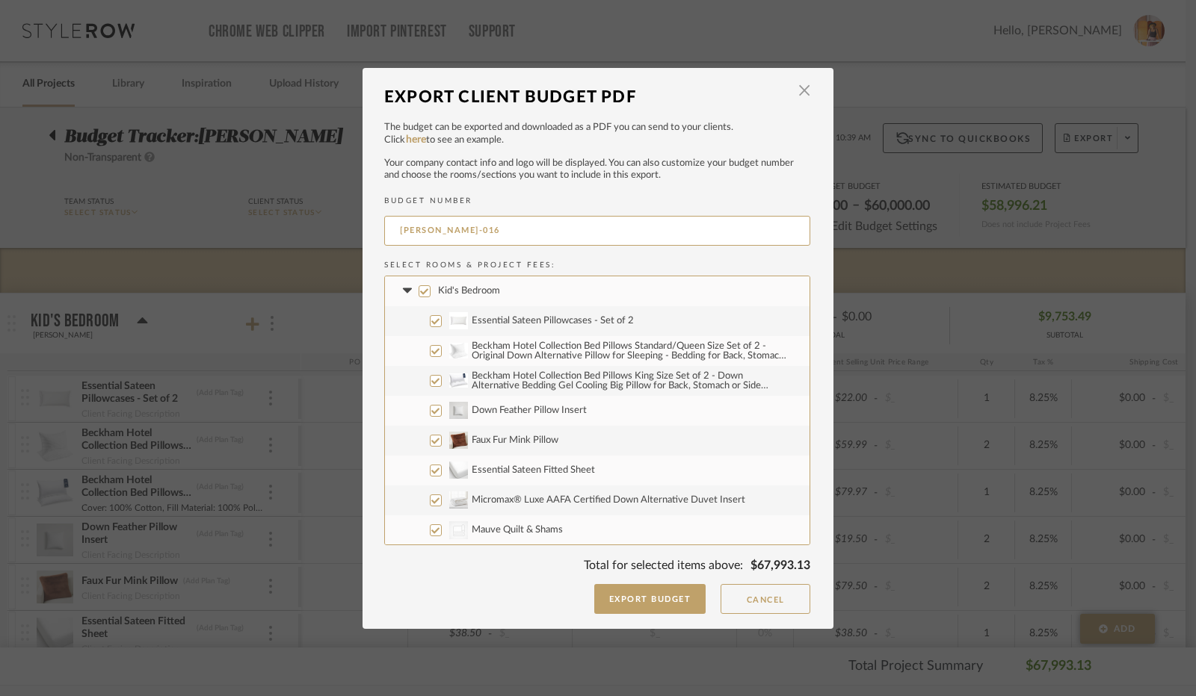
click at [420, 291] on input "Kid's Bedroom" at bounding box center [424, 291] width 12 height 12
checkbox input "false"
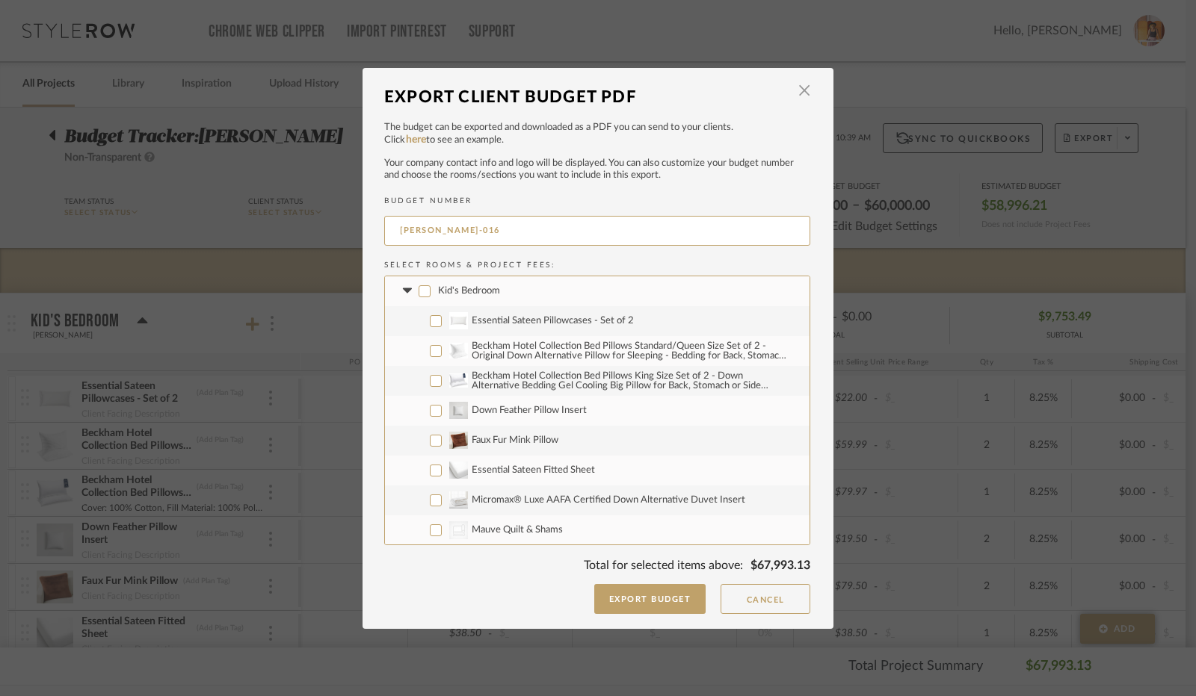
checkbox input "false"
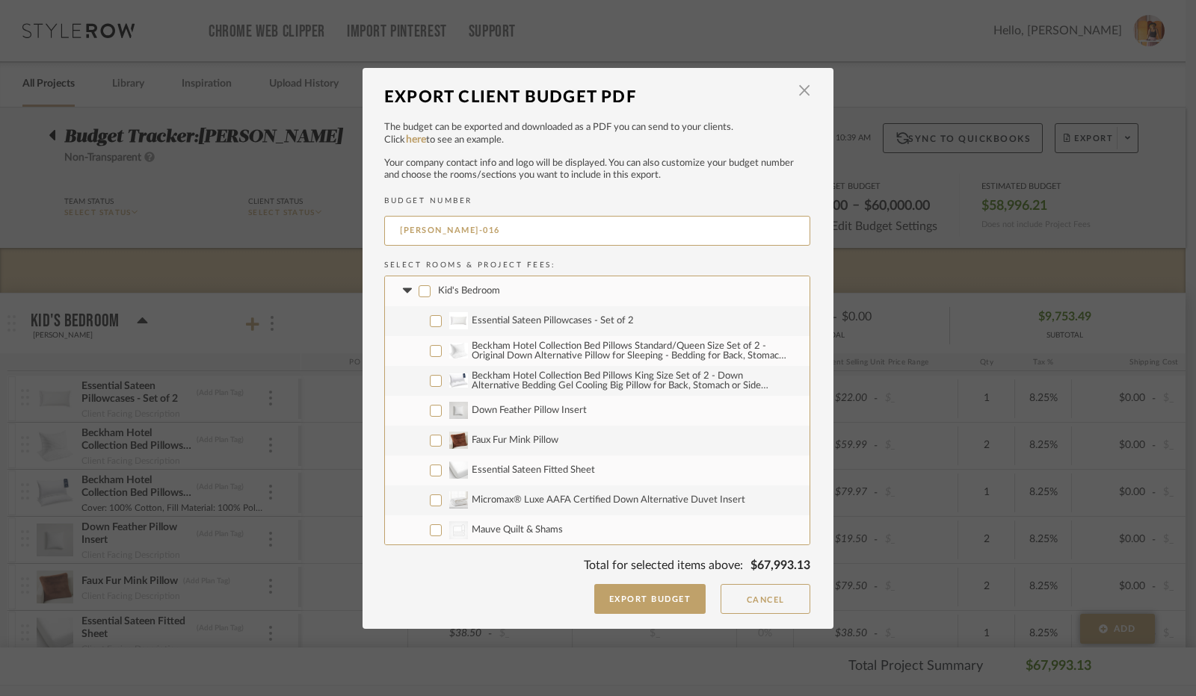
checkbox input "false"
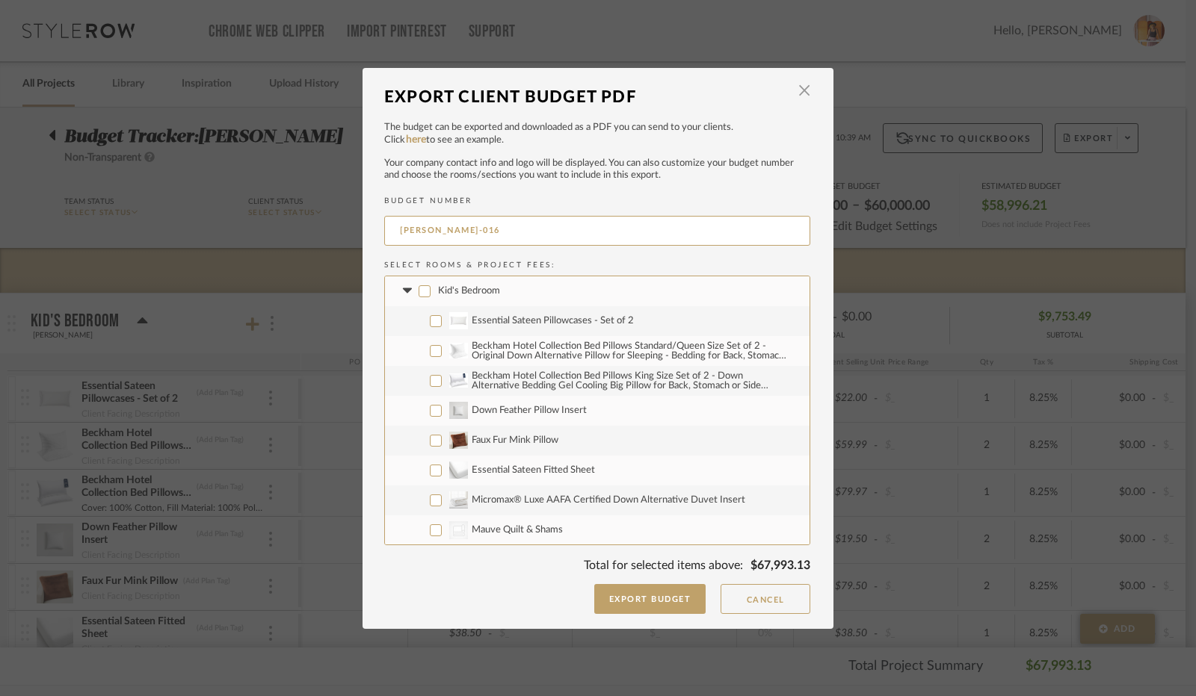
checkbox input "false"
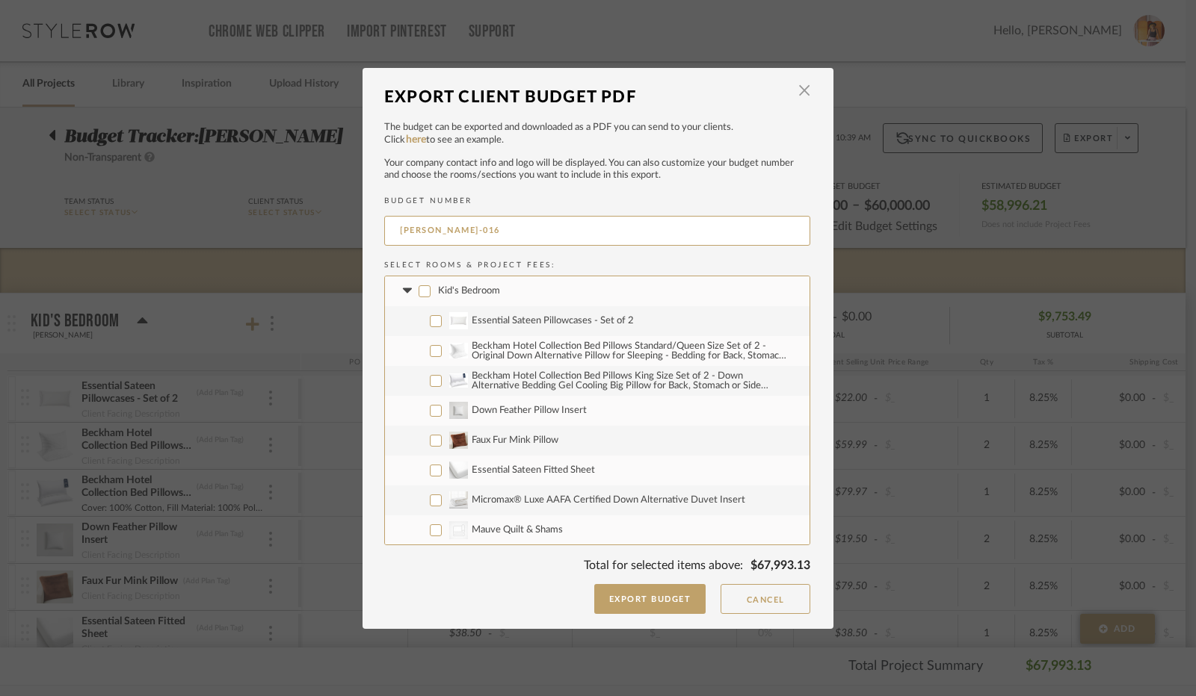
checkbox input "false"
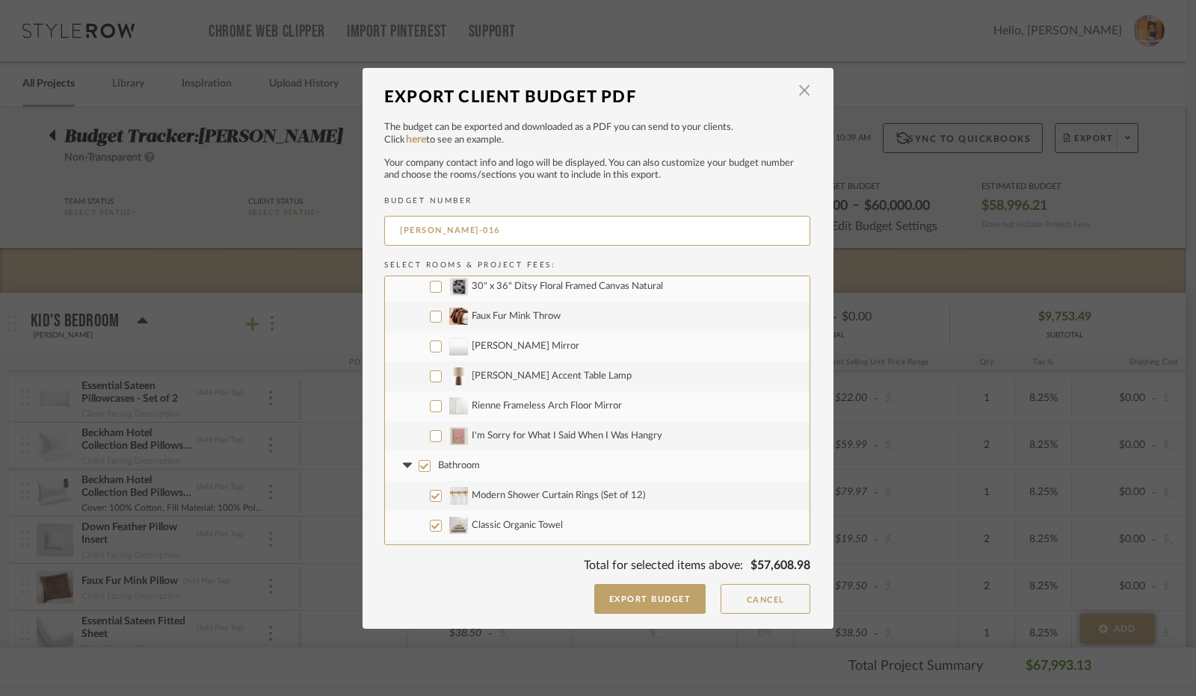
scroll to position [672, 0]
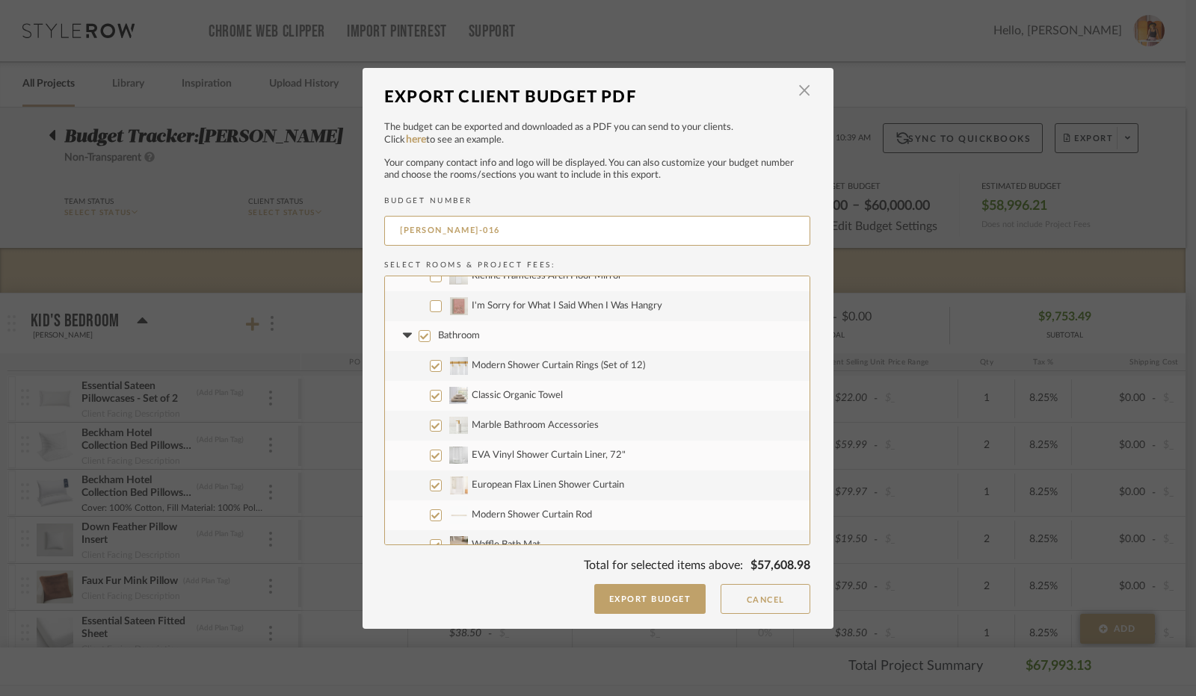
click at [432, 312] on input "I'm Sorry for What I Said When I Was Hangry" at bounding box center [436, 306] width 12 height 12
checkbox input "true"
click at [422, 329] on label "Bathroom" at bounding box center [597, 336] width 424 height 30
click at [422, 330] on input "Bathroom" at bounding box center [424, 336] width 12 height 12
checkbox input "false"
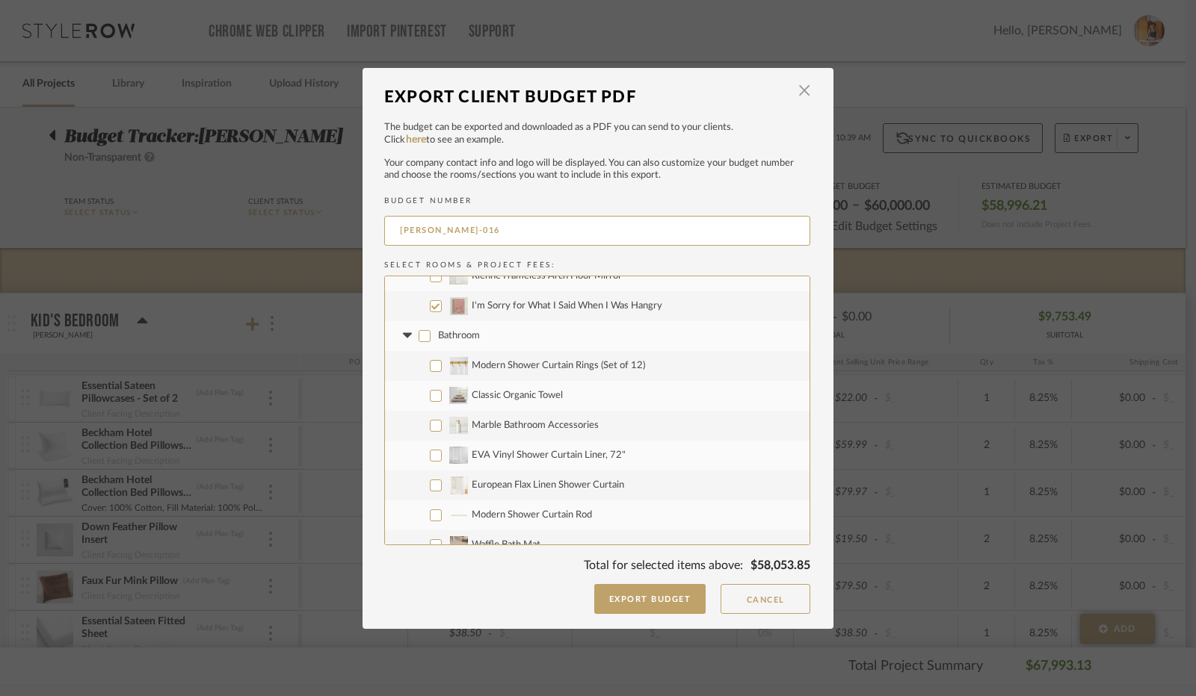
checkbox input "false"
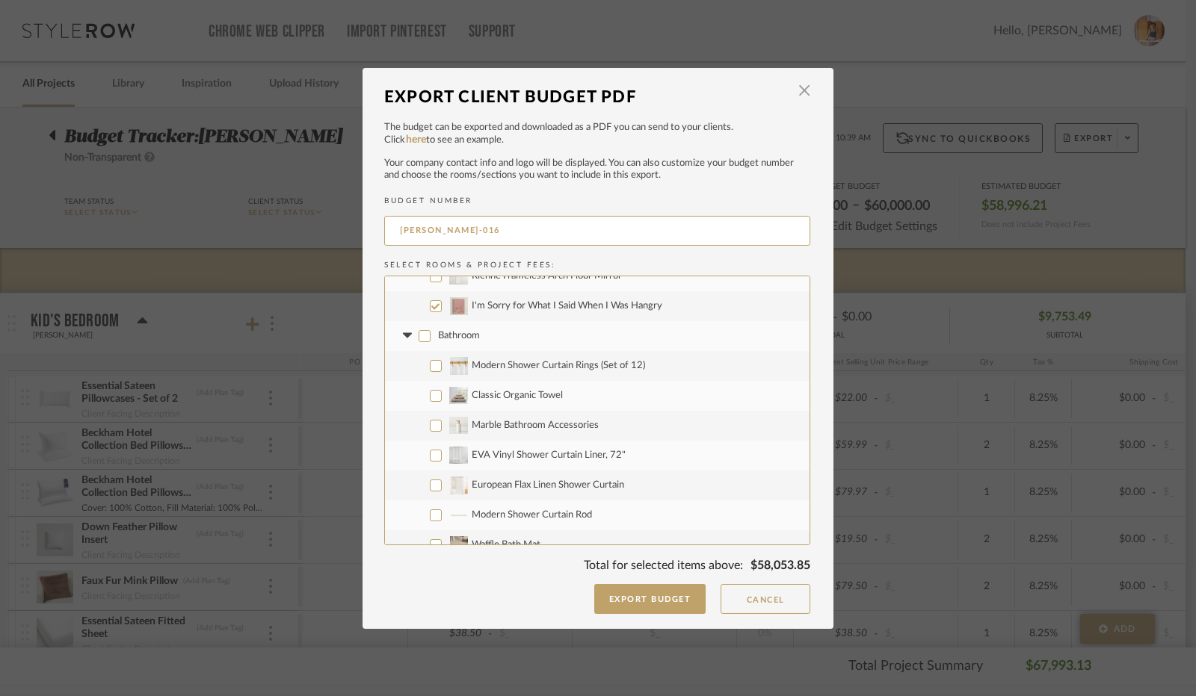
checkbox input "false"
click at [405, 336] on icon at bounding box center [407, 336] width 16 height 6
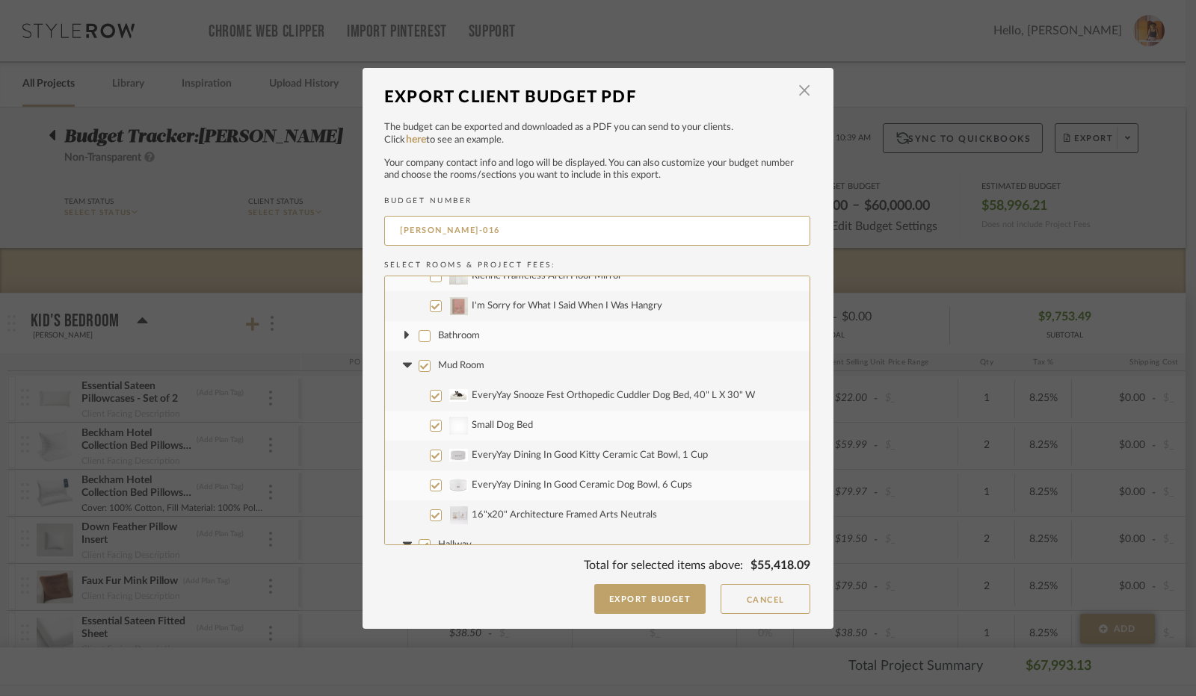
click at [418, 367] on input "Mud Room" at bounding box center [424, 366] width 12 height 12
checkbox input "false"
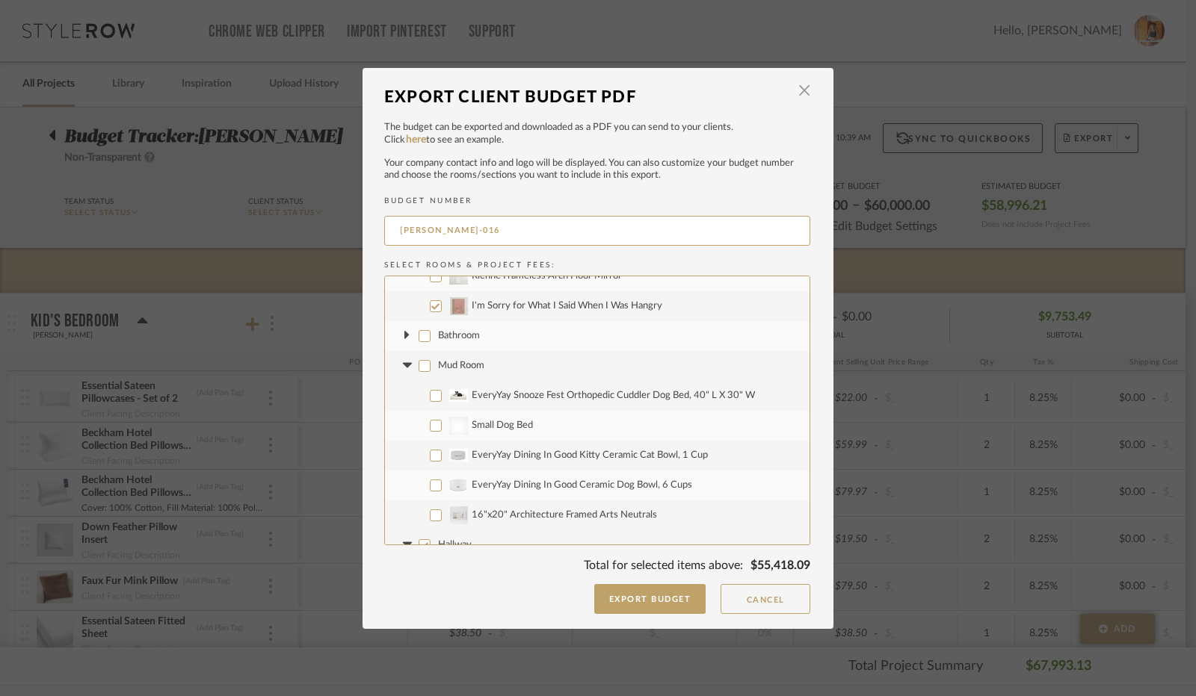
checkbox input "false"
click at [404, 364] on icon at bounding box center [406, 365] width 9 height 5
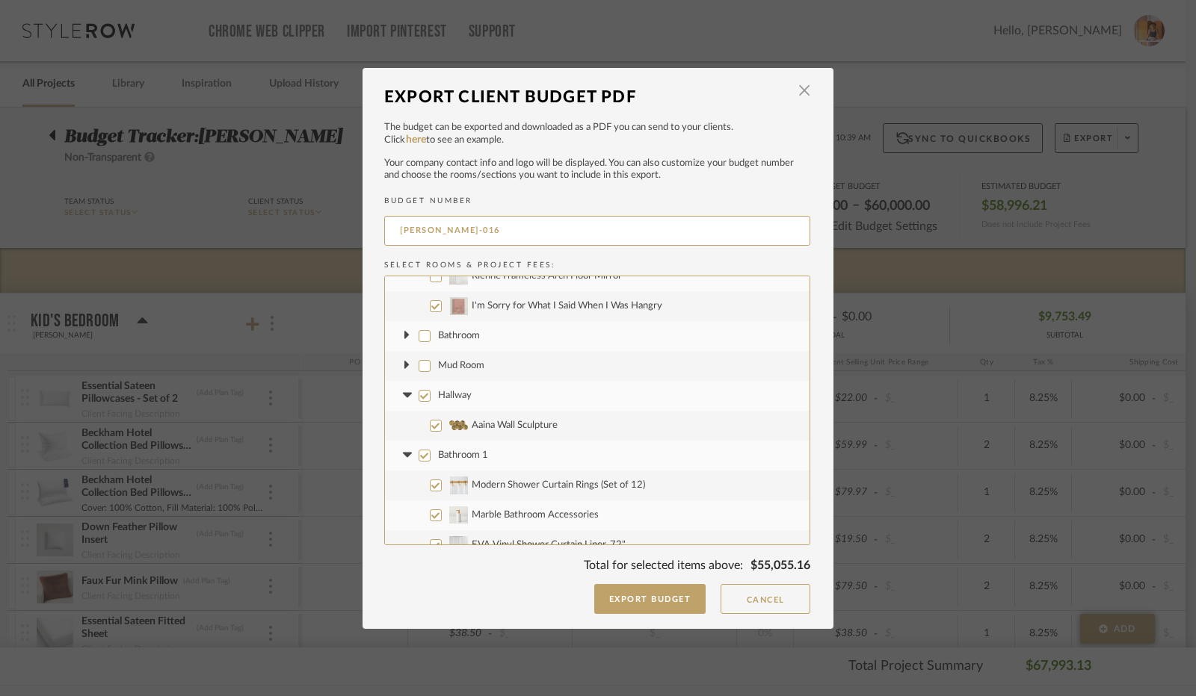
click at [418, 397] on input "Hallway" at bounding box center [424, 396] width 12 height 12
checkbox input "false"
click at [402, 394] on icon at bounding box center [406, 395] width 9 height 5
click at [420, 427] on input "Bathroom 1" at bounding box center [424, 426] width 12 height 12
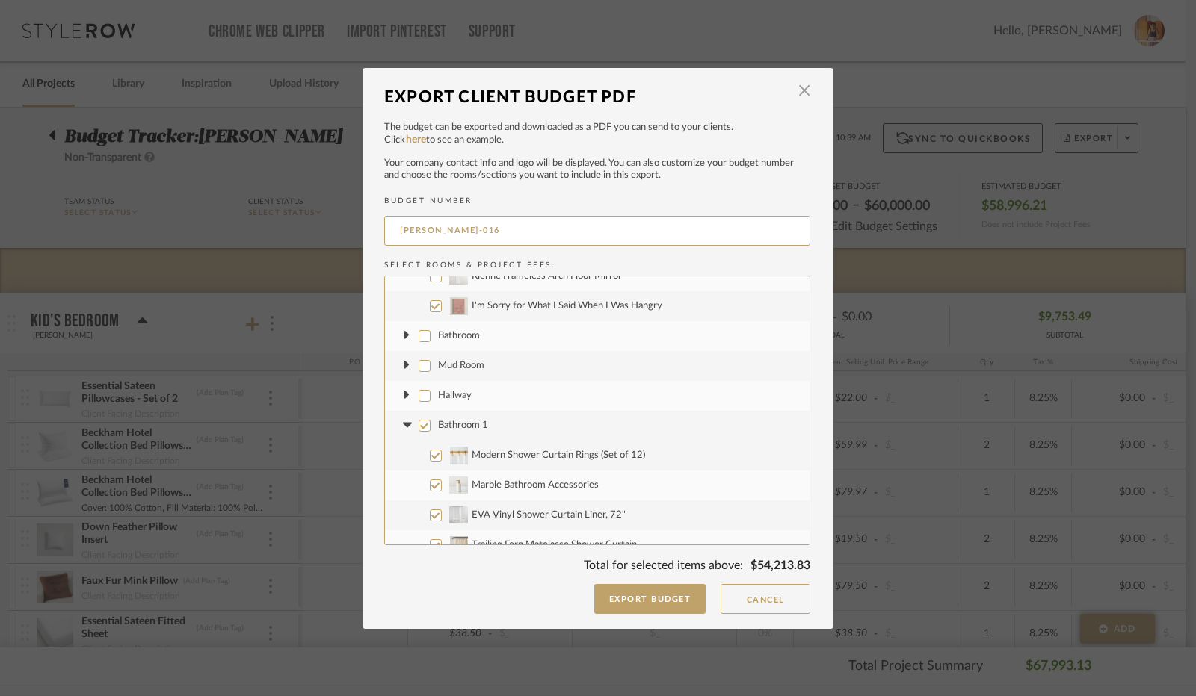
checkbox input "false"
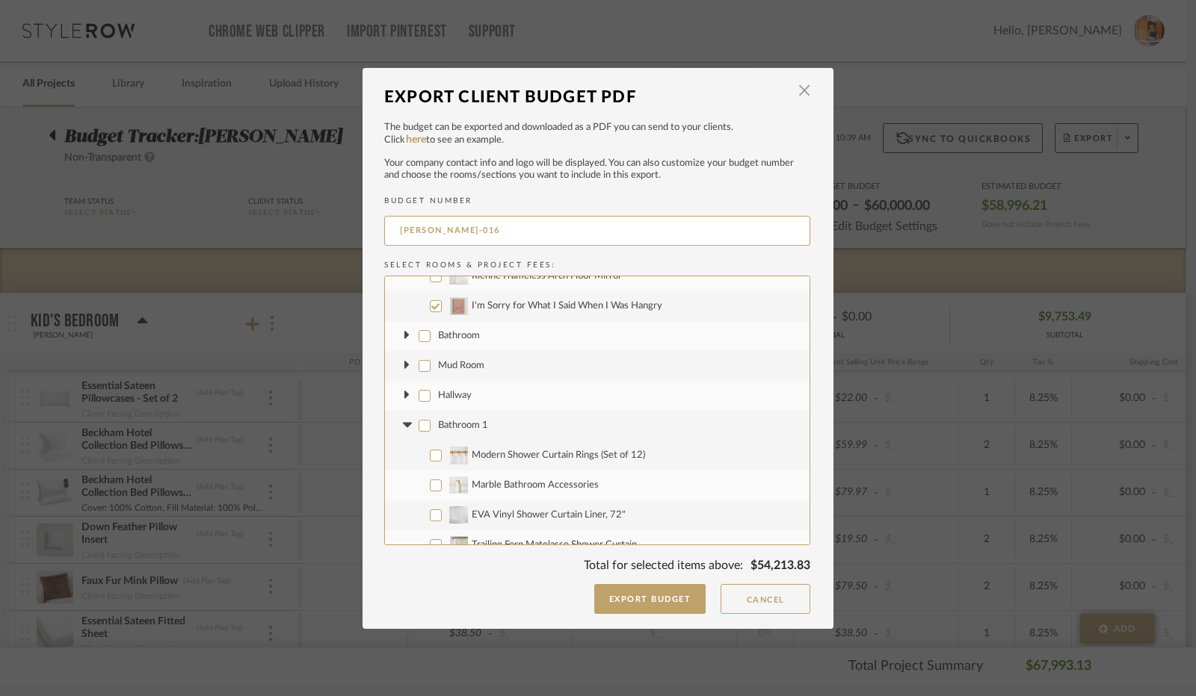
checkbox input "false"
click at [402, 424] on icon at bounding box center [406, 425] width 9 height 5
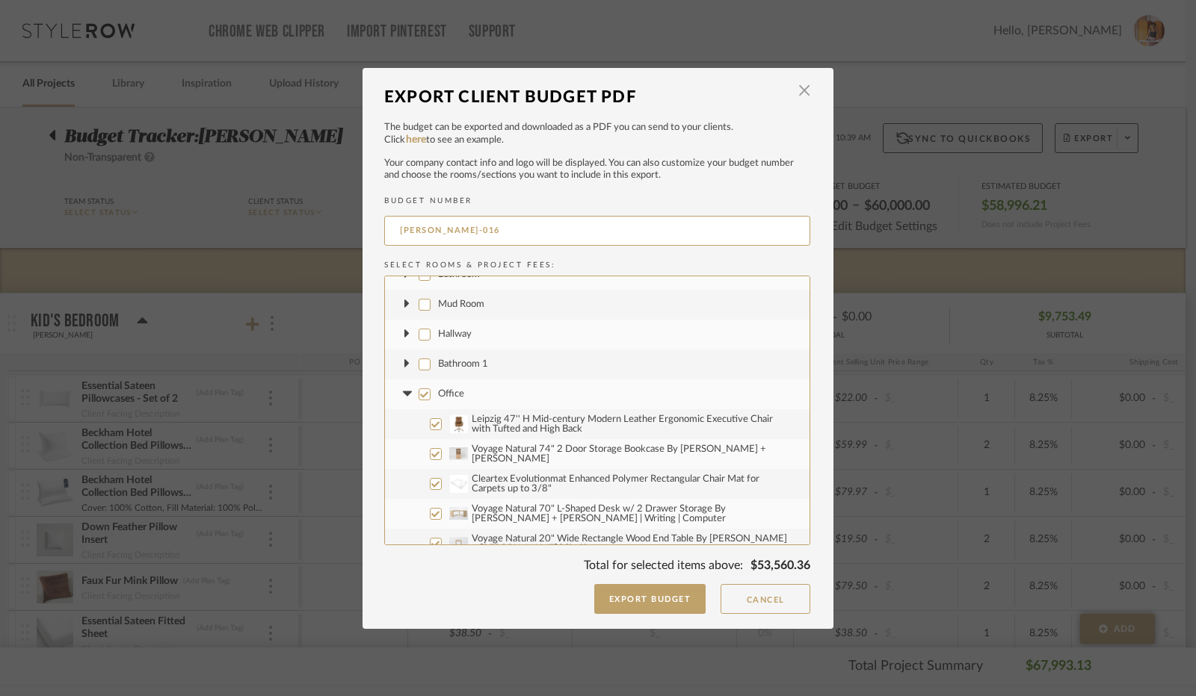
scroll to position [747, 0]
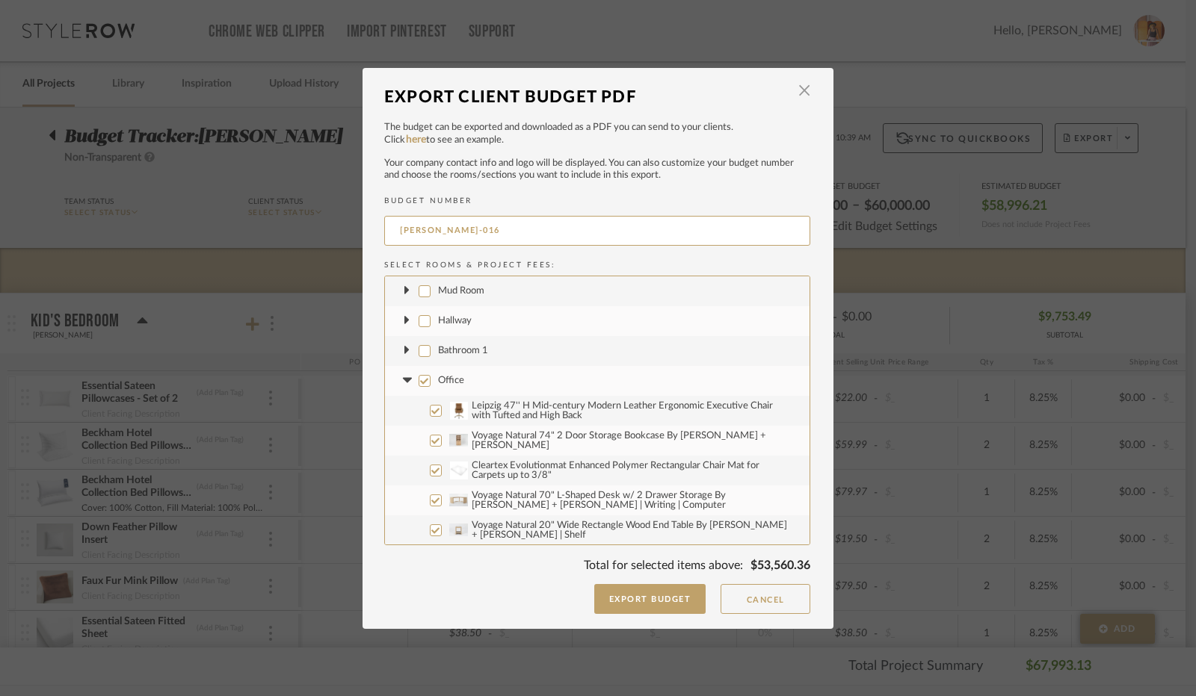
click at [418, 383] on input "Office" at bounding box center [424, 381] width 12 height 12
checkbox input "false"
click at [406, 382] on icon at bounding box center [407, 381] width 16 height 6
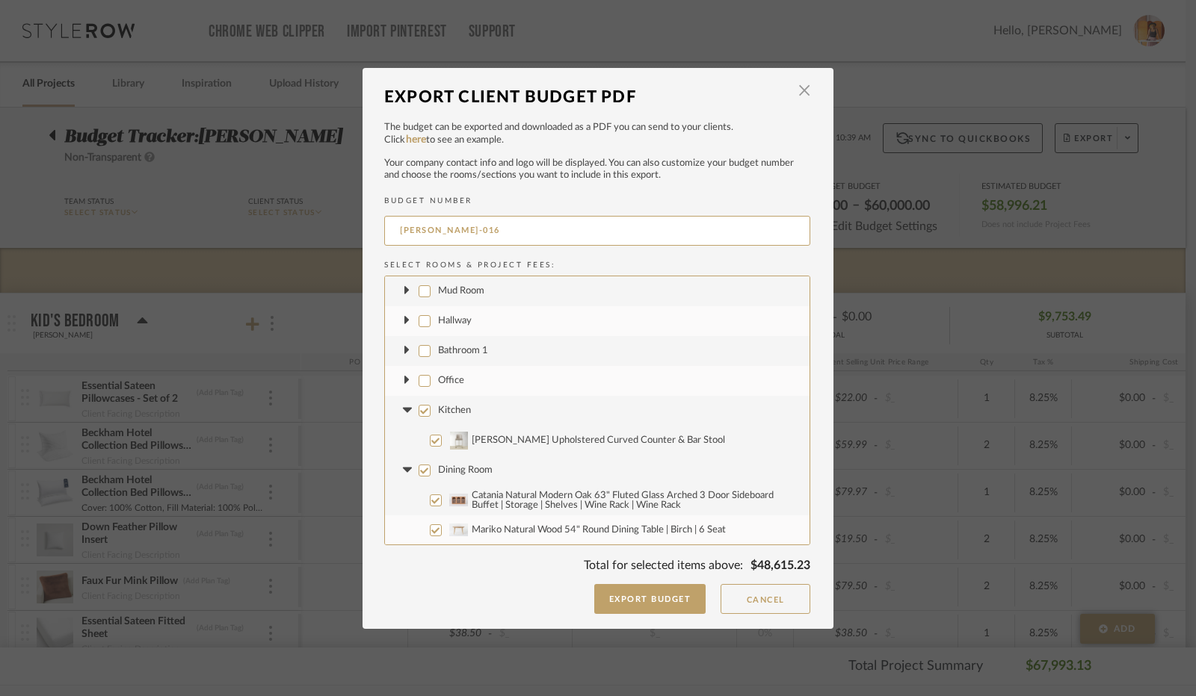
click at [421, 410] on input "Kitchen" at bounding box center [424, 411] width 12 height 12
click at [407, 409] on icon at bounding box center [407, 411] width 16 height 6
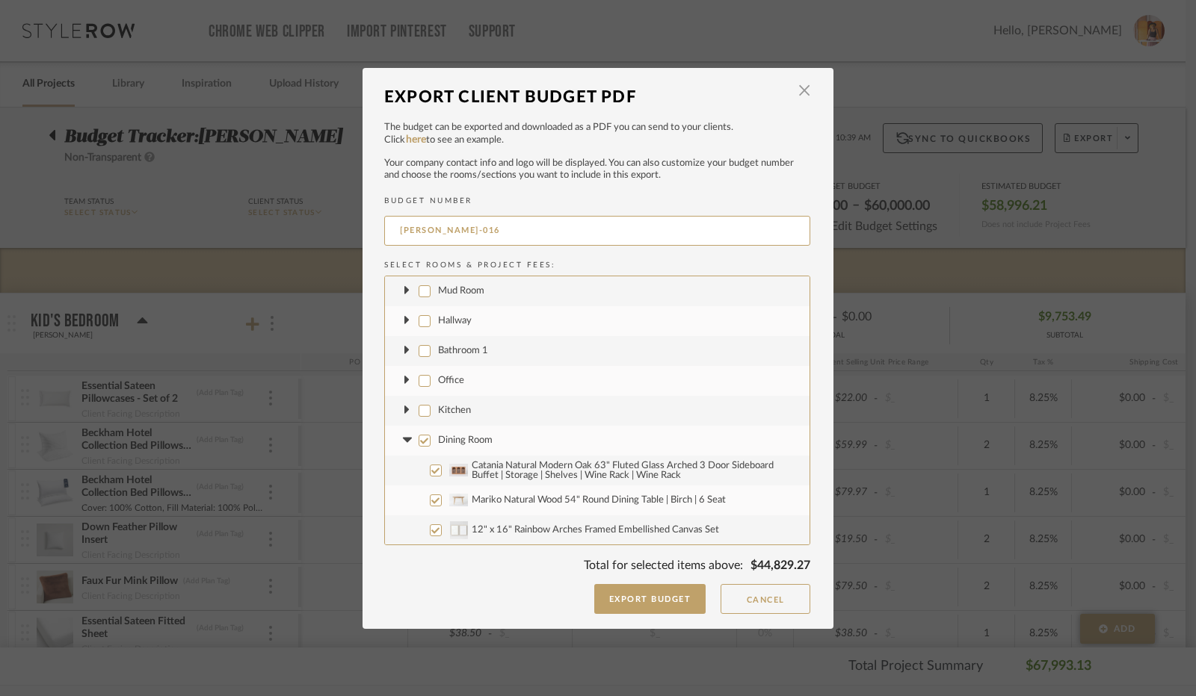
click at [418, 439] on input "Dining Room" at bounding box center [424, 441] width 12 height 12
click at [402, 441] on icon at bounding box center [406, 440] width 9 height 5
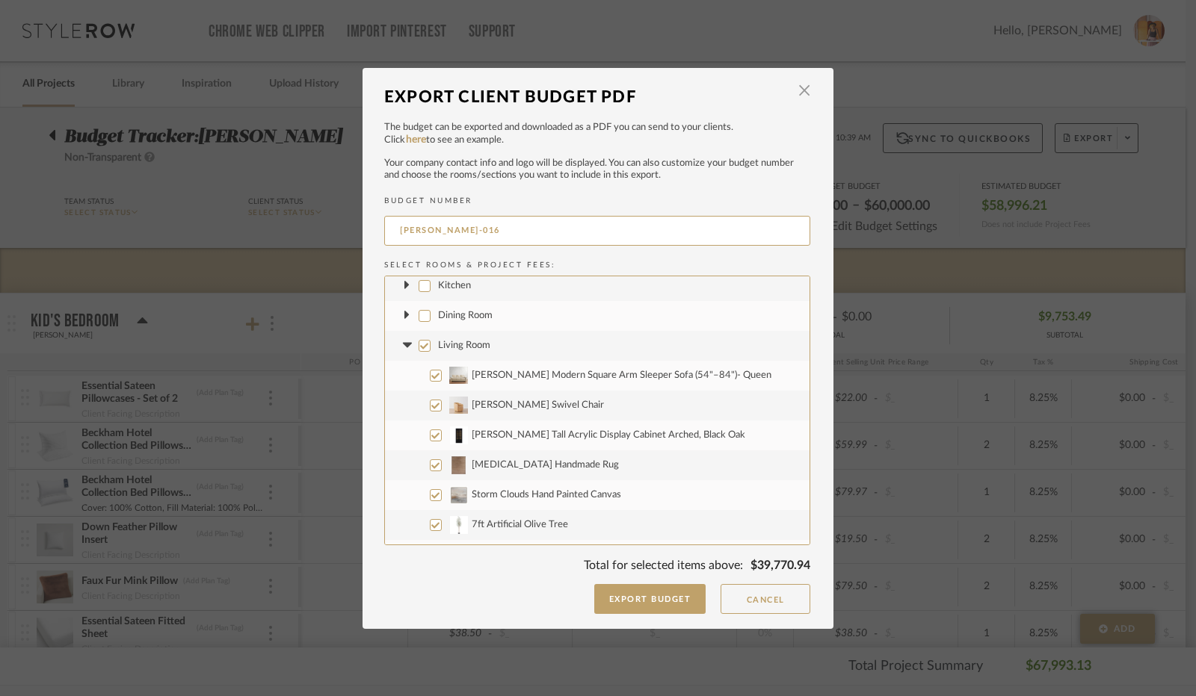
scroll to position [897, 0]
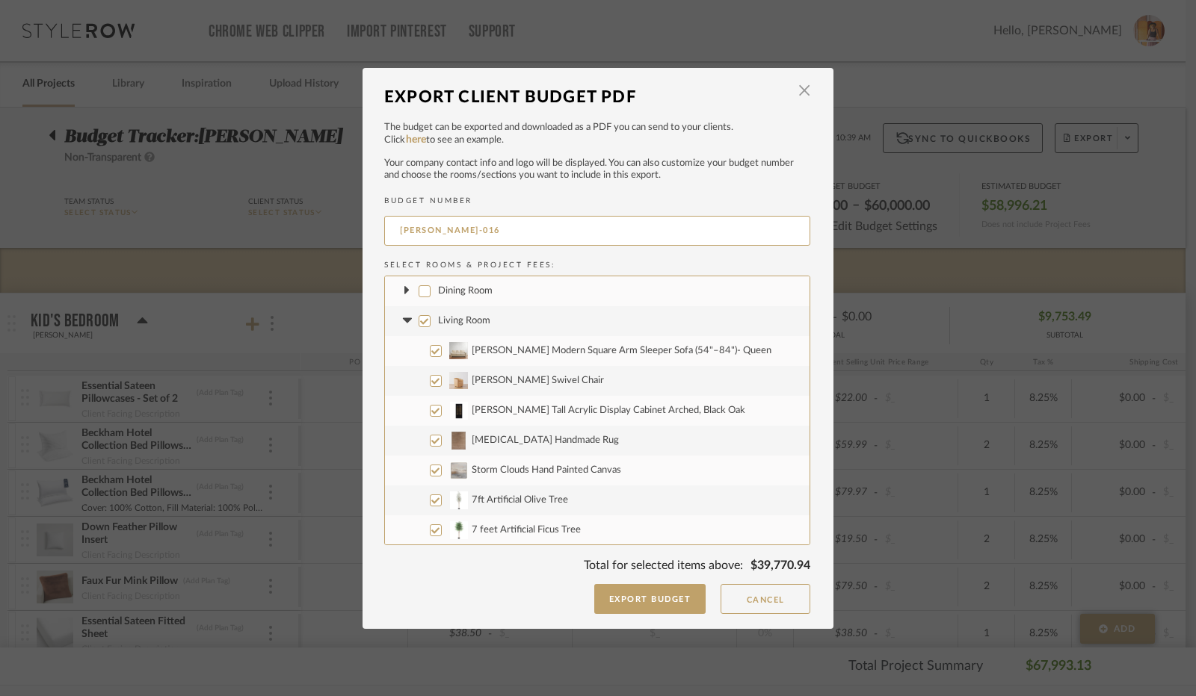
click at [420, 318] on input "Living Room" at bounding box center [424, 321] width 12 height 12
click at [403, 319] on icon at bounding box center [406, 320] width 9 height 5
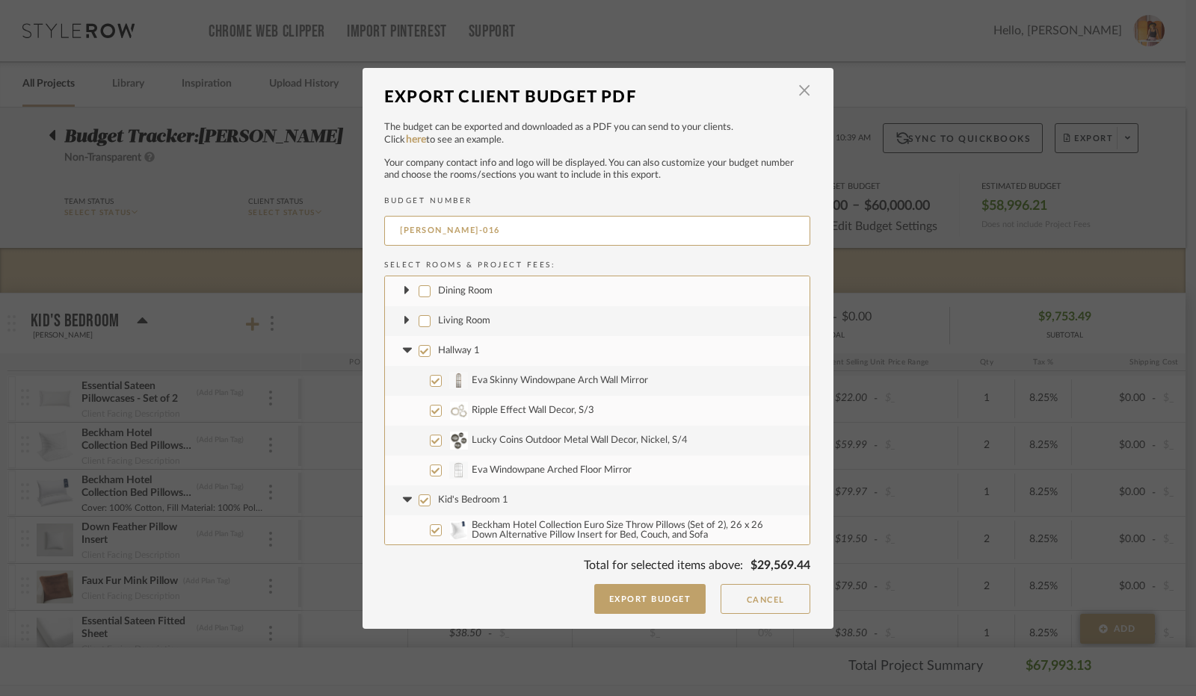
click at [418, 353] on input "Hallway 1" at bounding box center [424, 351] width 12 height 12
click at [402, 353] on fa-icon at bounding box center [407, 351] width 16 height 16
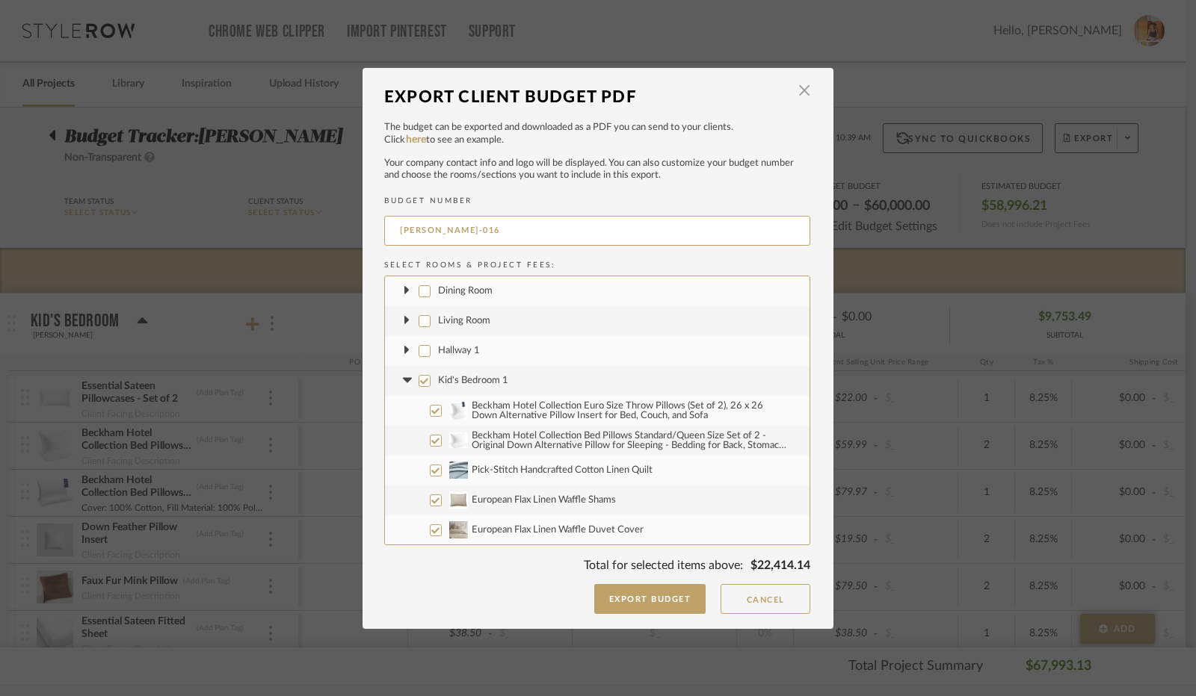
click at [420, 383] on input "Kid's Bedroom 1" at bounding box center [424, 381] width 12 height 12
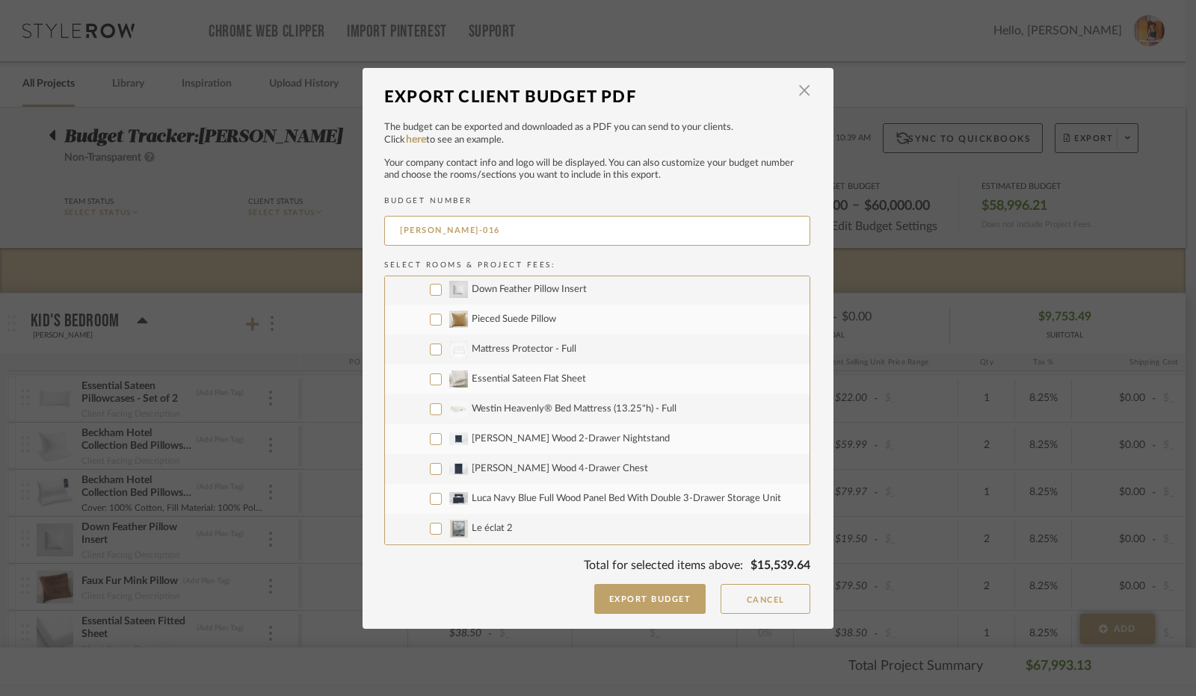
scroll to position [1420, 0]
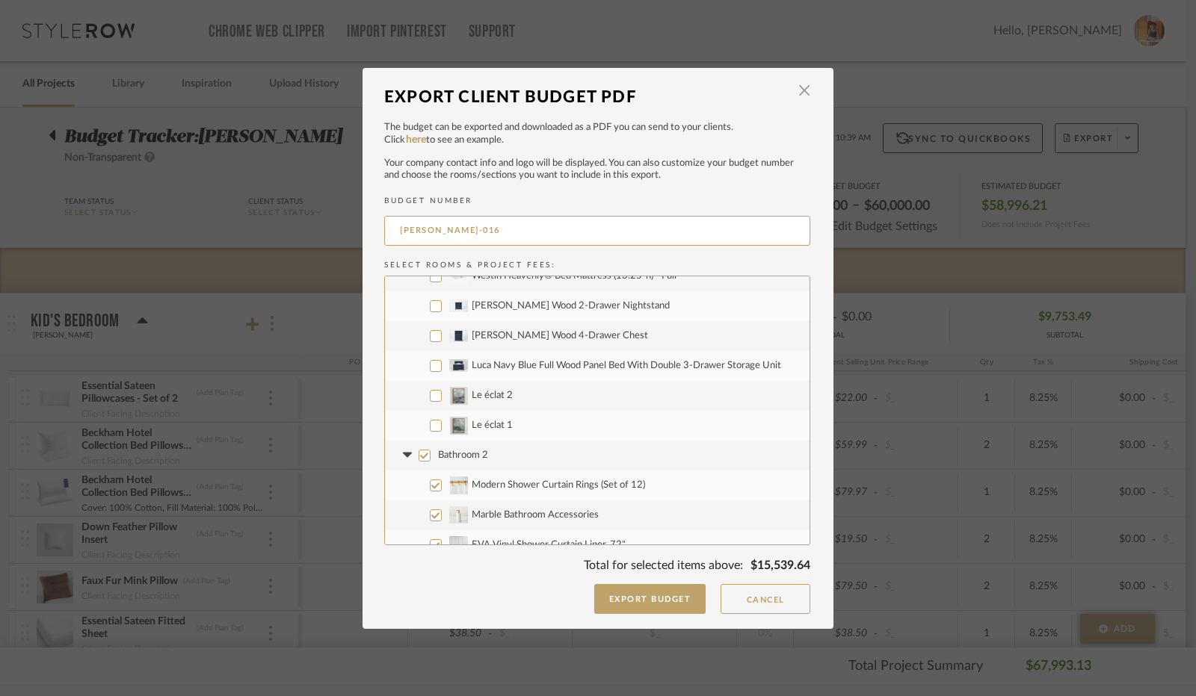
click at [430, 397] on input "Le éclat 2" at bounding box center [436, 396] width 12 height 12
click at [430, 424] on input "Le éclat 1" at bounding box center [436, 426] width 12 height 12
drag, startPoint x: 417, startPoint y: 455, endPoint x: 407, endPoint y: 455, distance: 9.7
click at [418, 455] on input "Bathroom 2" at bounding box center [424, 456] width 12 height 12
click at [405, 455] on icon at bounding box center [407, 456] width 16 height 6
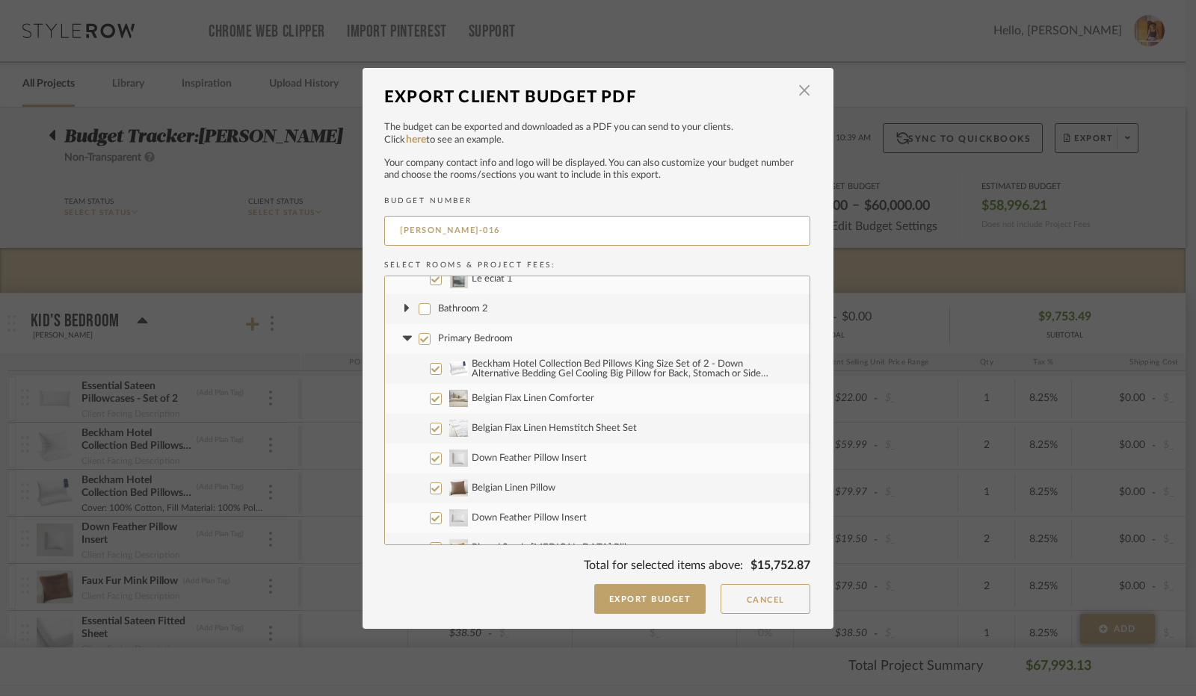
scroll to position [1569, 0]
click at [420, 336] on input "Primary Bedroom" at bounding box center [424, 336] width 12 height 12
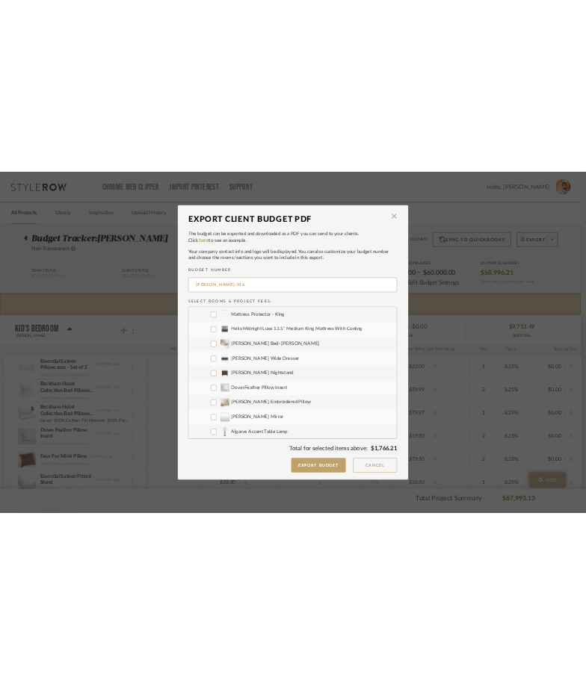
scroll to position [2092, 0]
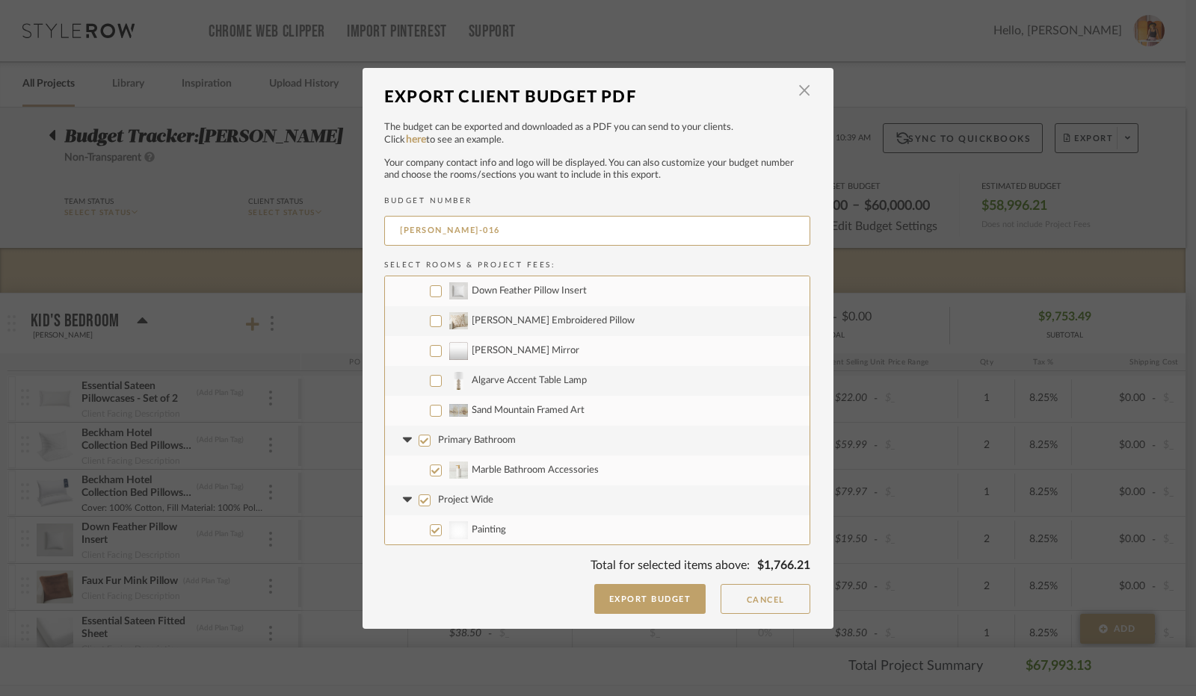
click at [430, 376] on input "Algarve Accent Table Lamp" at bounding box center [436, 381] width 12 height 12
click at [420, 439] on input "Primary Bathroom" at bounding box center [424, 441] width 12 height 12
click at [402, 440] on icon at bounding box center [406, 440] width 9 height 5
click at [418, 473] on input "Project Wide" at bounding box center [424, 471] width 12 height 12
click at [401, 473] on icon at bounding box center [407, 471] width 16 height 6
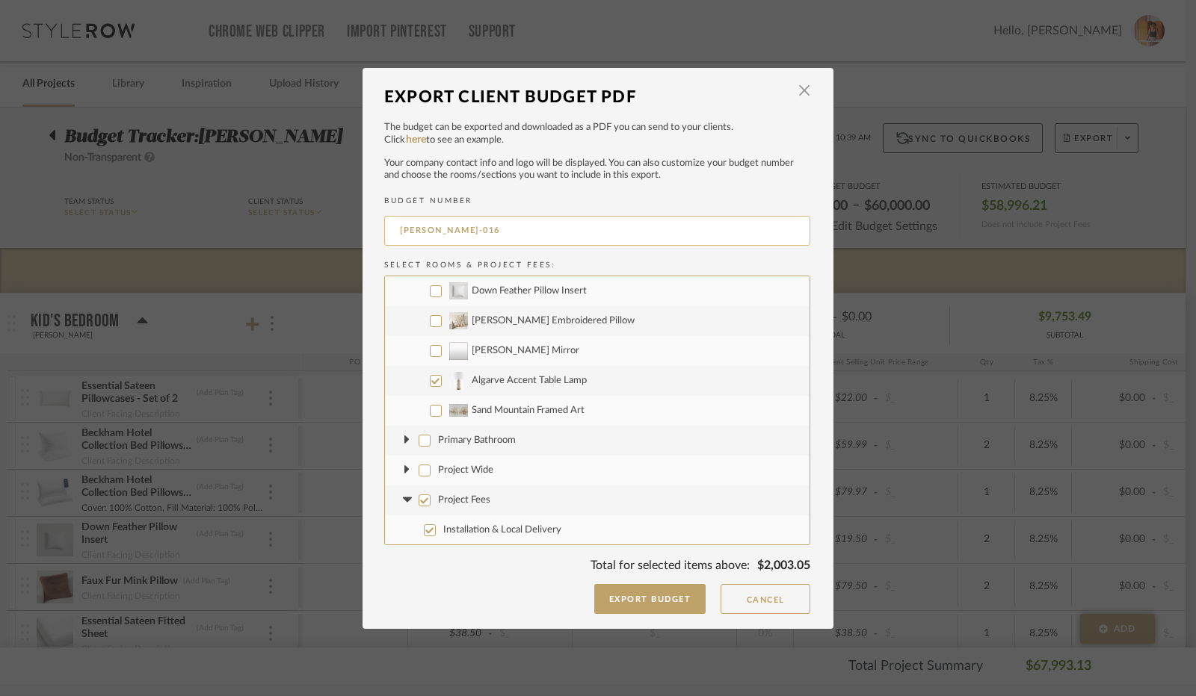
click at [466, 235] on input "[PERSON_NAME]-016" at bounding box center [597, 231] width 426 height 30
click at [642, 599] on button "Export Budget" at bounding box center [650, 599] width 112 height 30
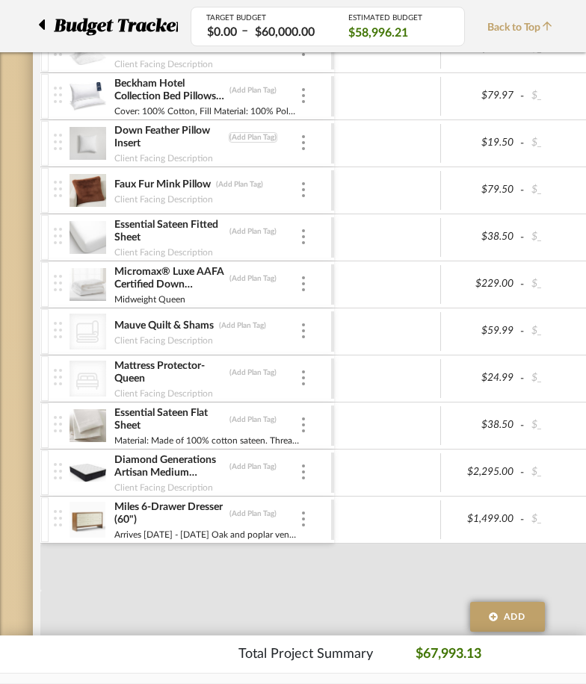
scroll to position [672, 0]
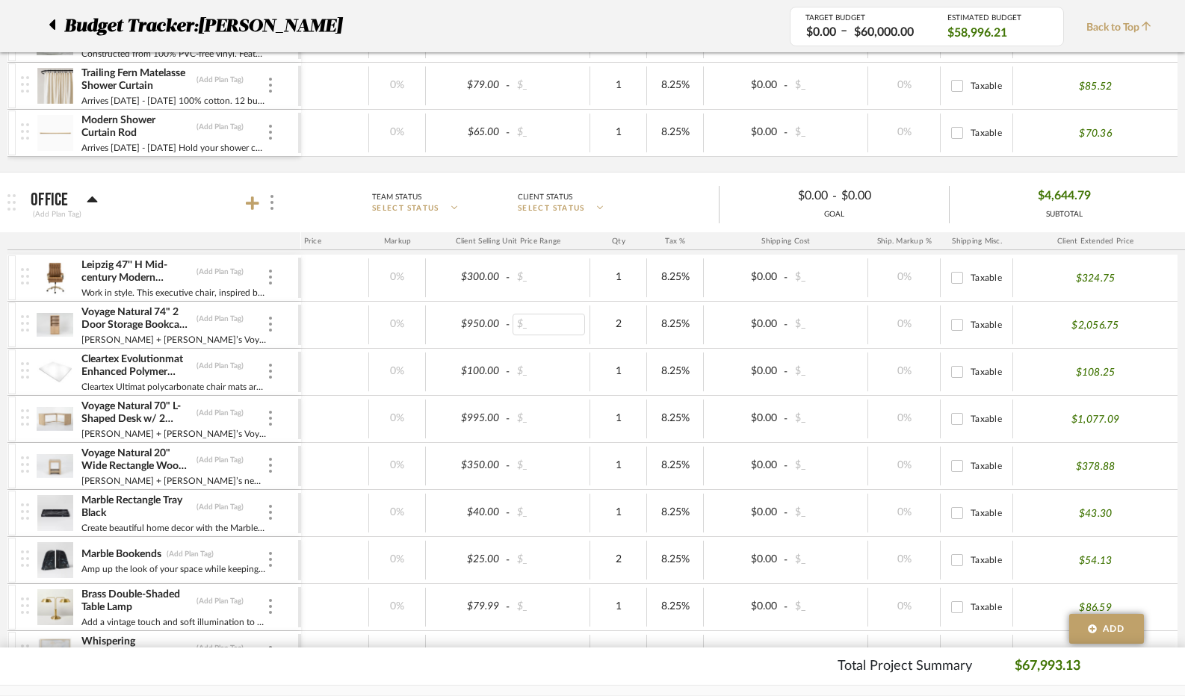
scroll to position [0, 360]
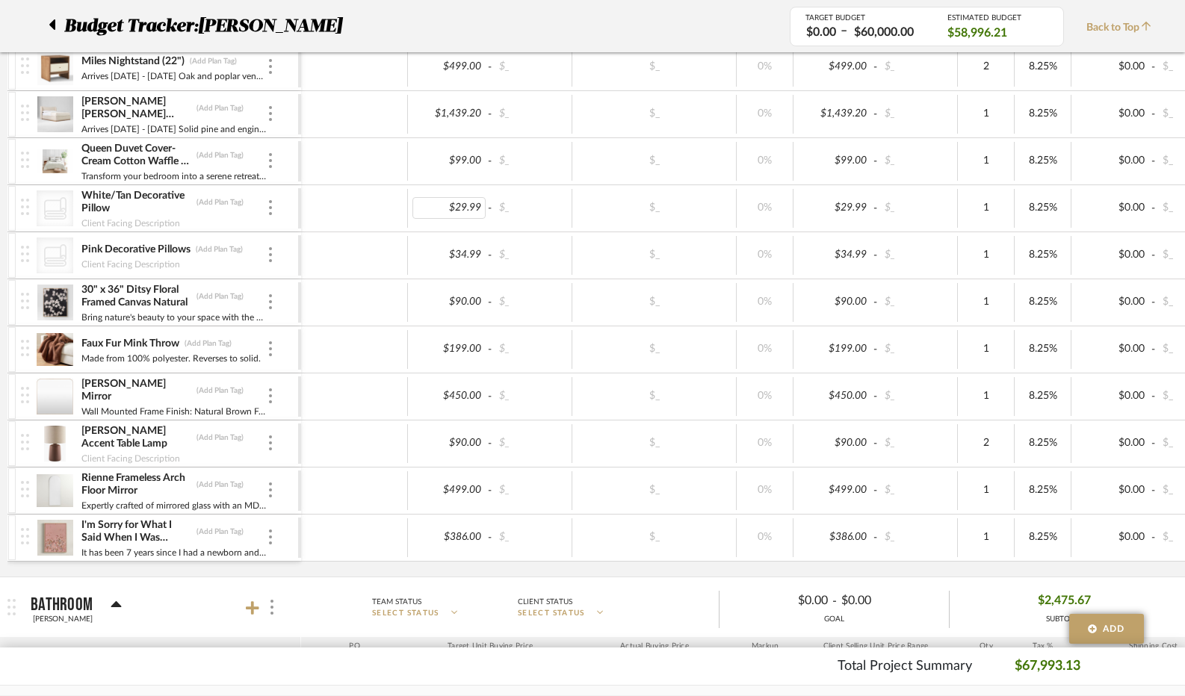
scroll to position [1196, 0]
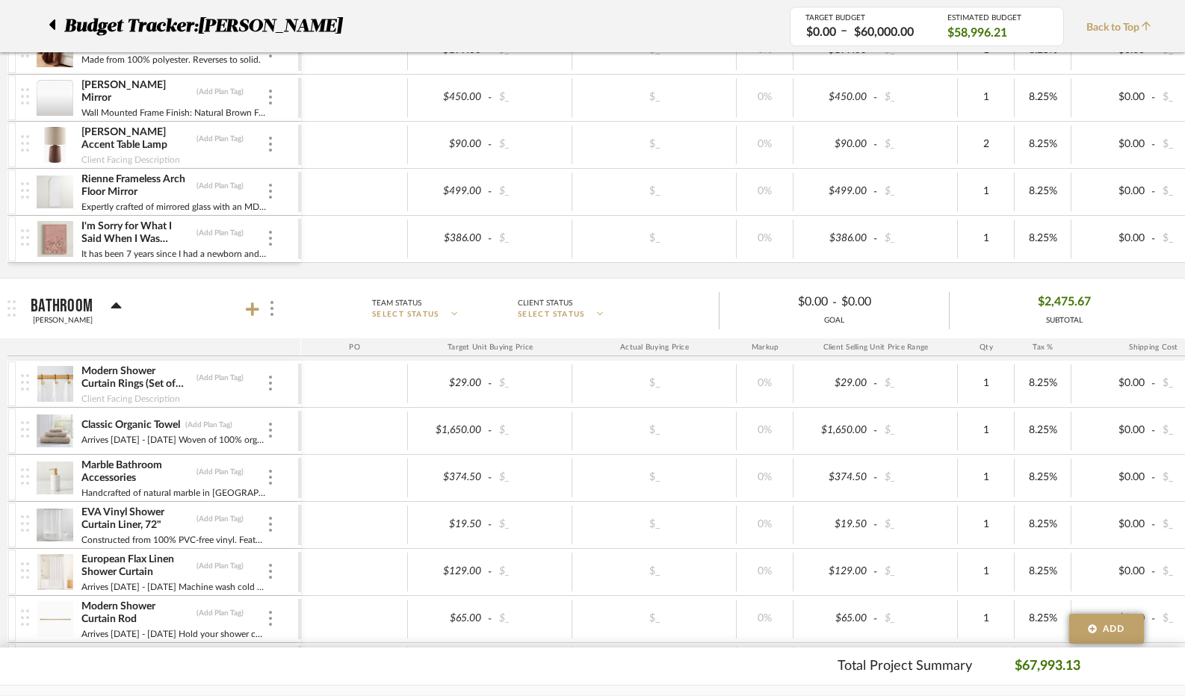
click at [60, 28] on div at bounding box center [57, 26] width 16 height 27
click at [55, 22] on icon at bounding box center [52, 24] width 6 height 10
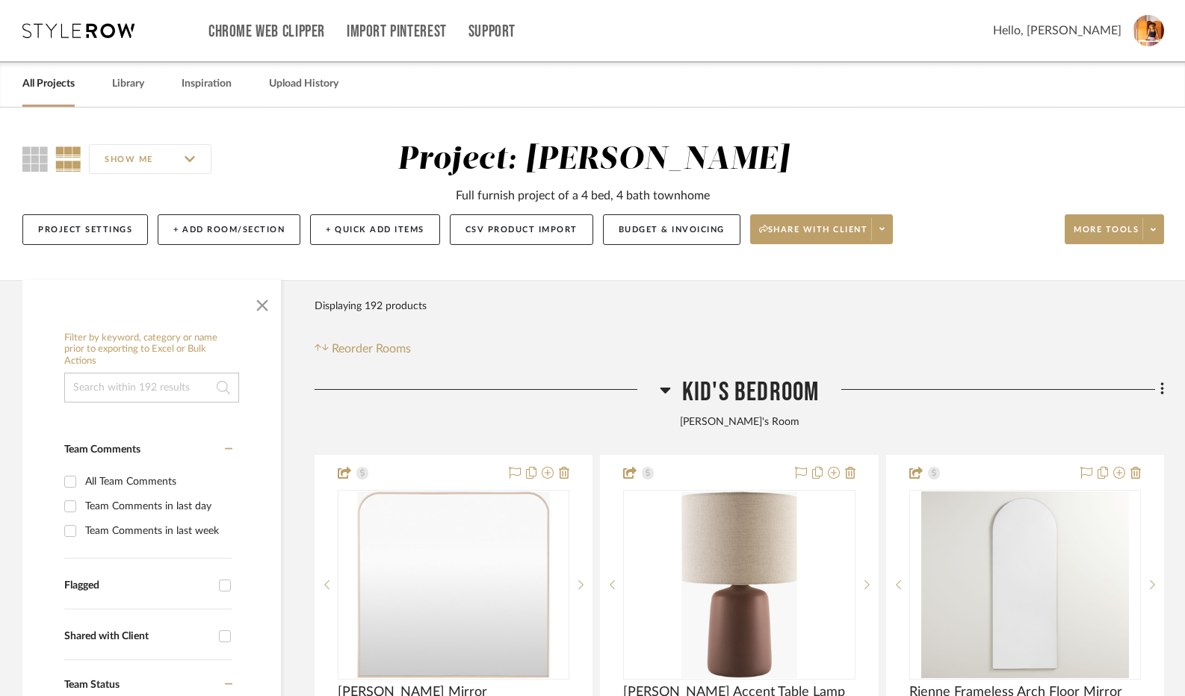
click at [668, 391] on icon at bounding box center [665, 390] width 11 height 18
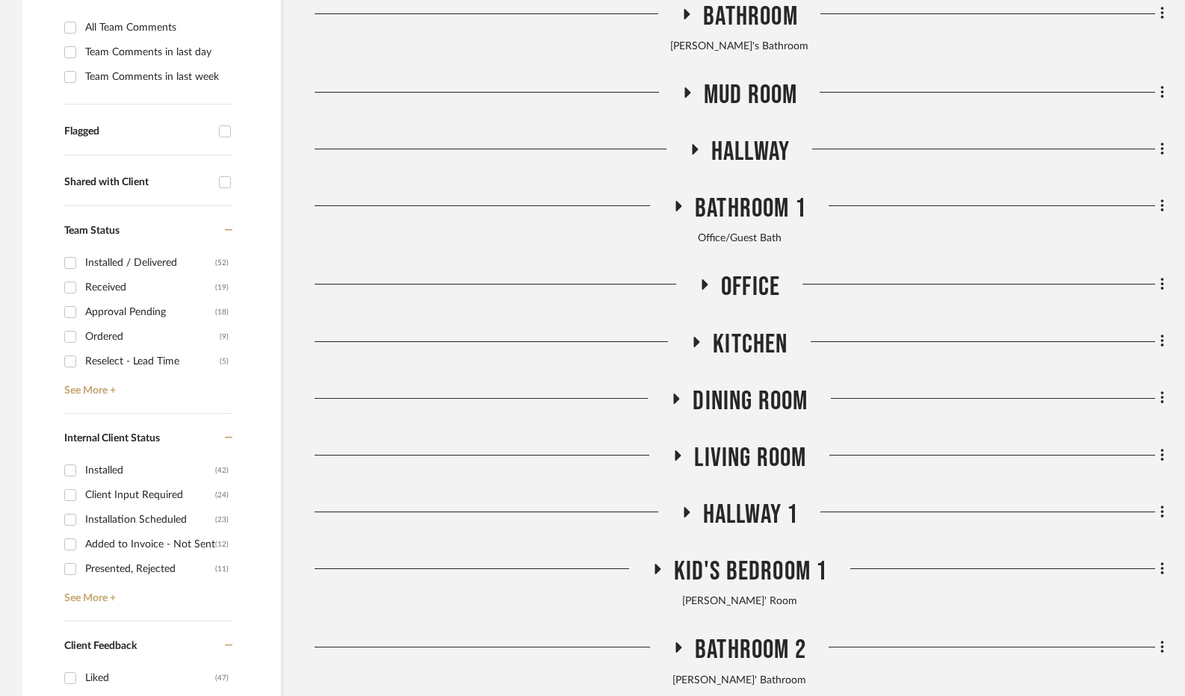
scroll to position [523, 0]
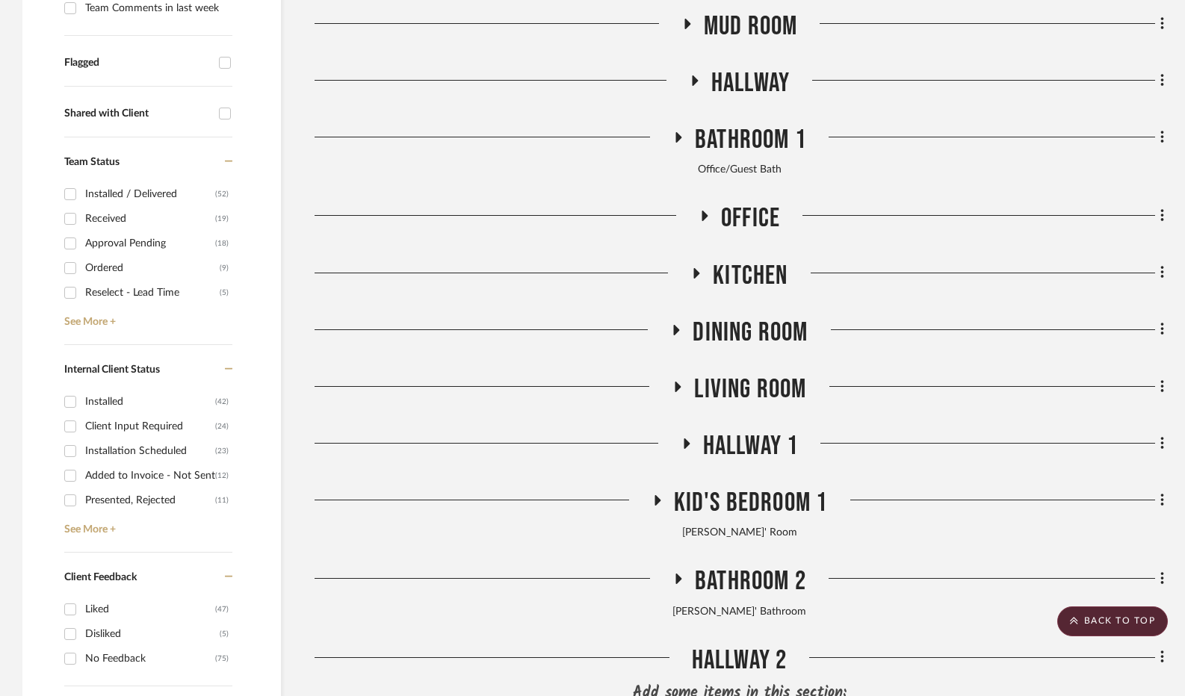
click at [678, 382] on icon at bounding box center [678, 386] width 18 height 11
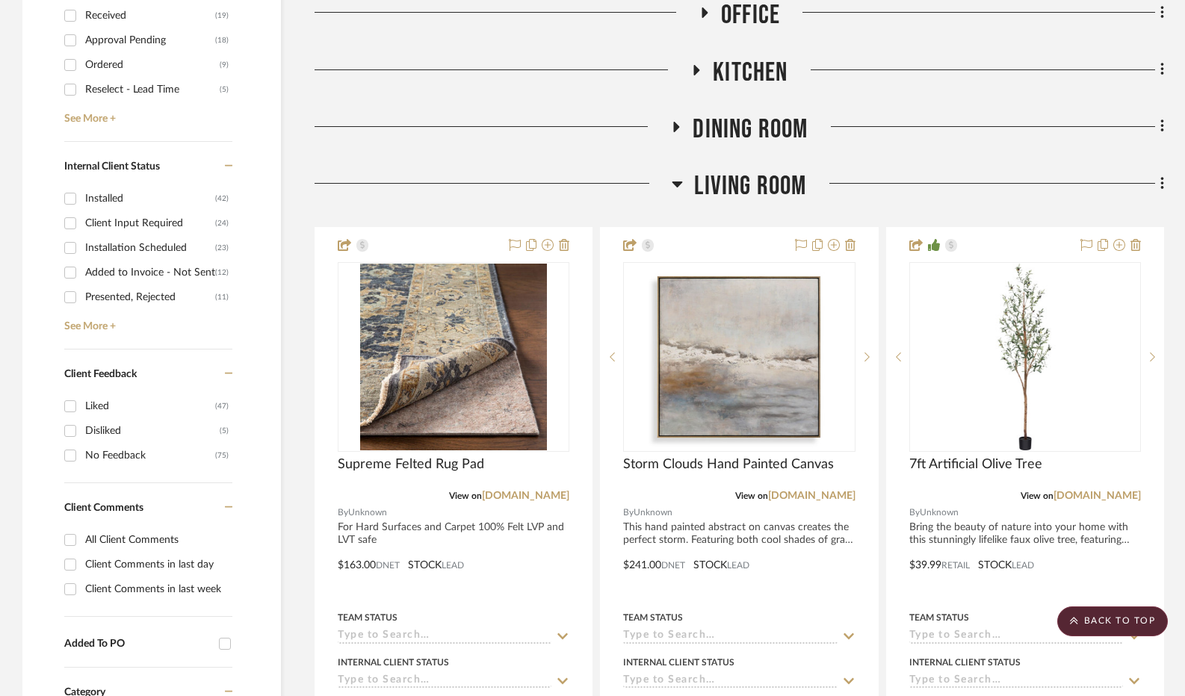
scroll to position [747, 0]
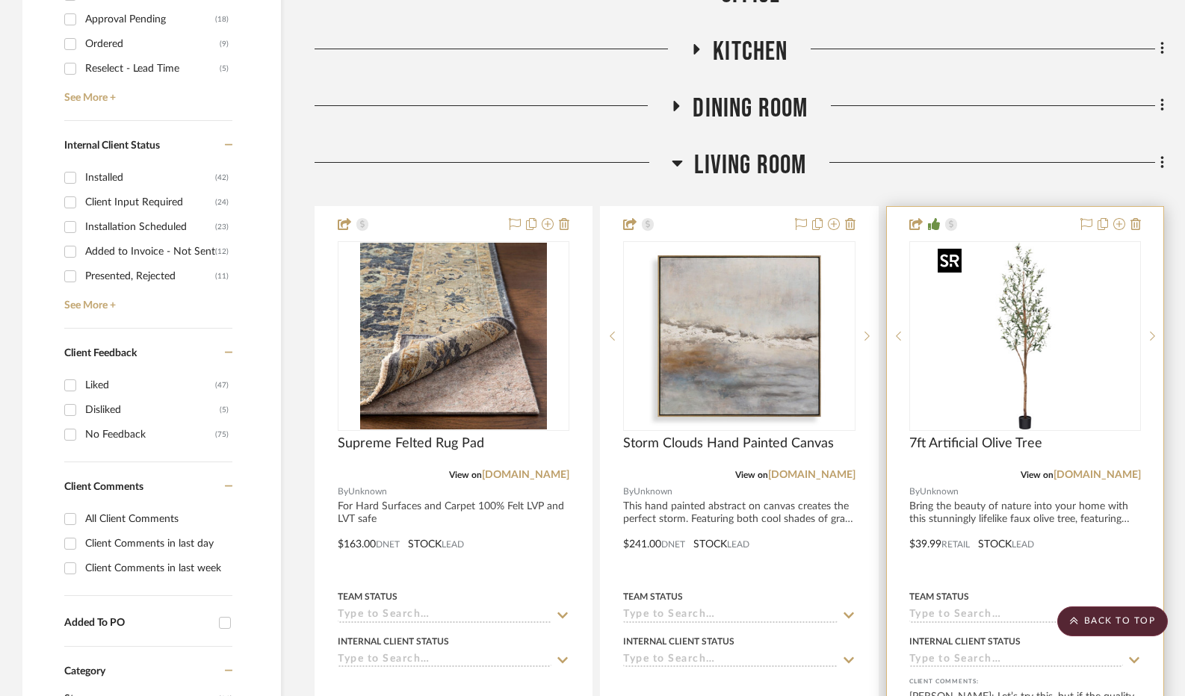
click at [980, 399] on img "0" at bounding box center [1025, 336] width 187 height 187
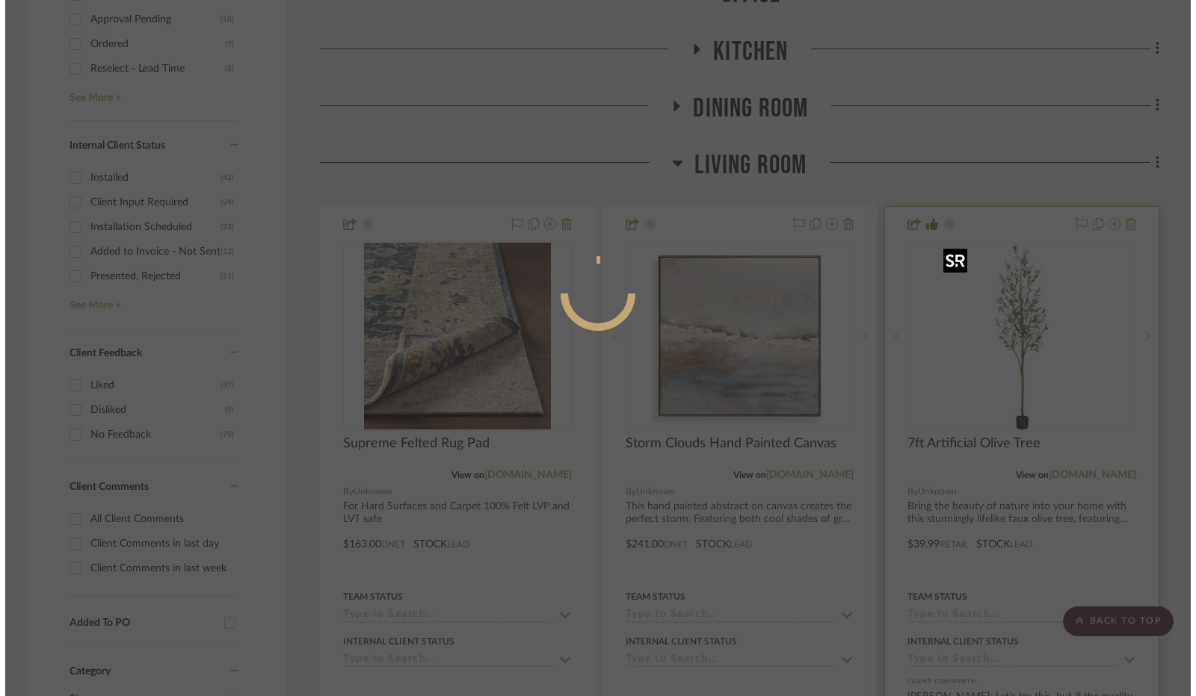
scroll to position [0, 0]
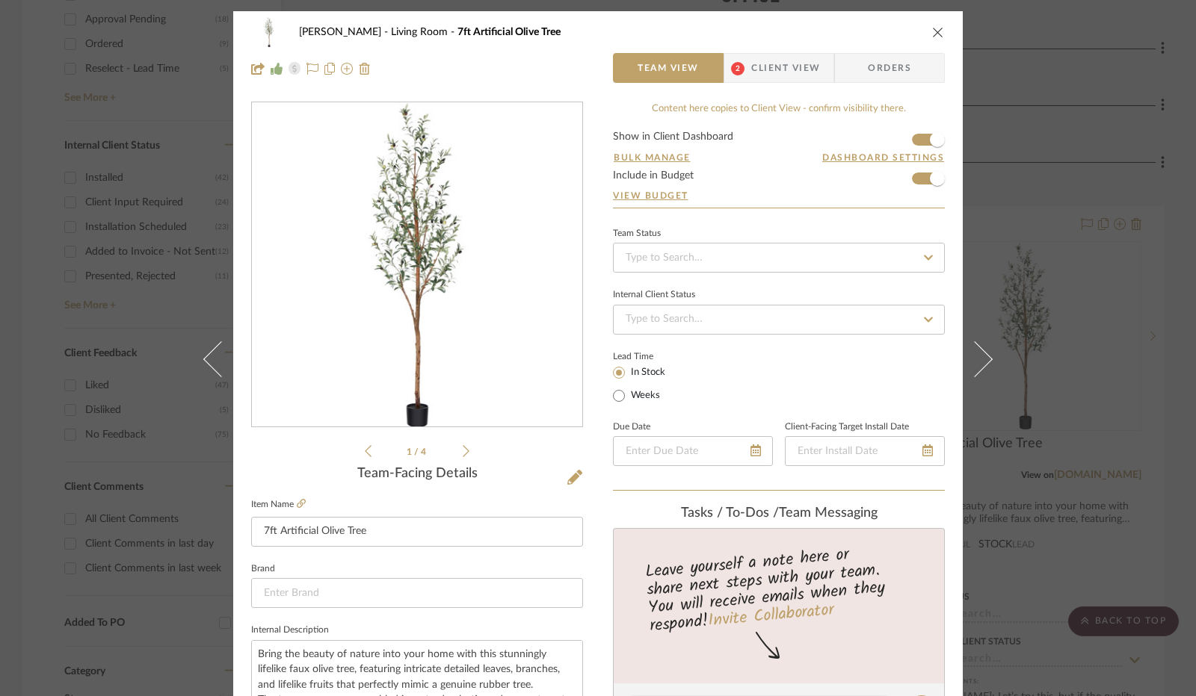
click at [771, 67] on span "Client View" at bounding box center [785, 68] width 69 height 30
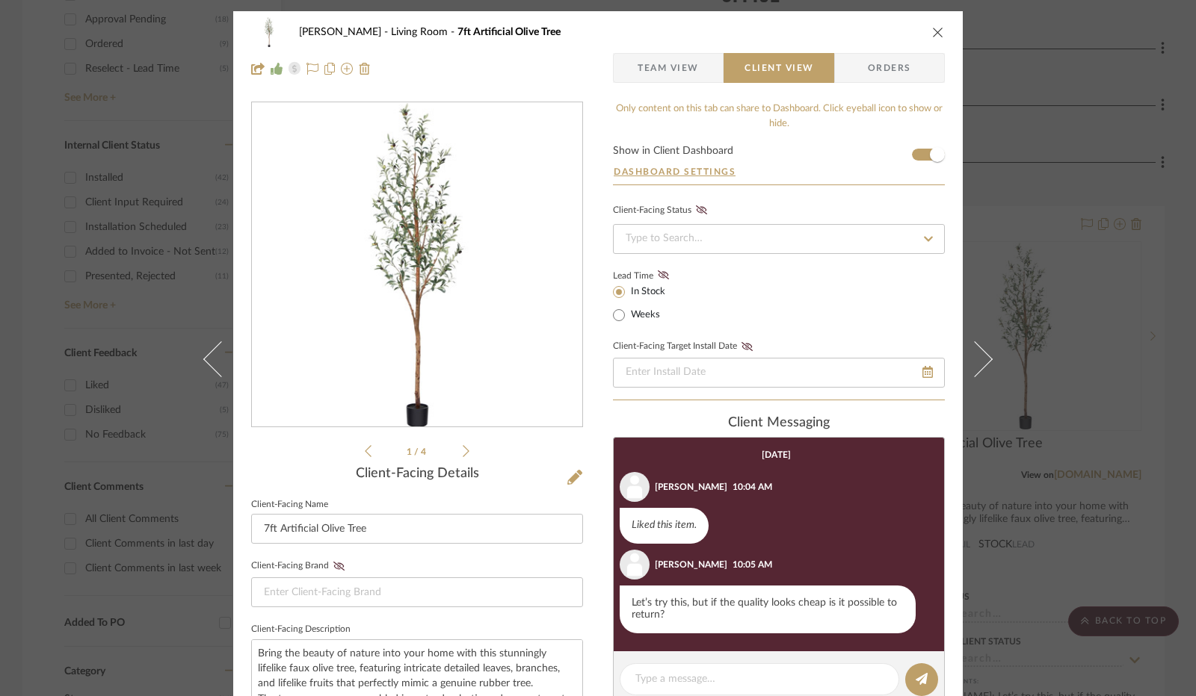
click at [683, 59] on span "Team View" at bounding box center [667, 68] width 61 height 30
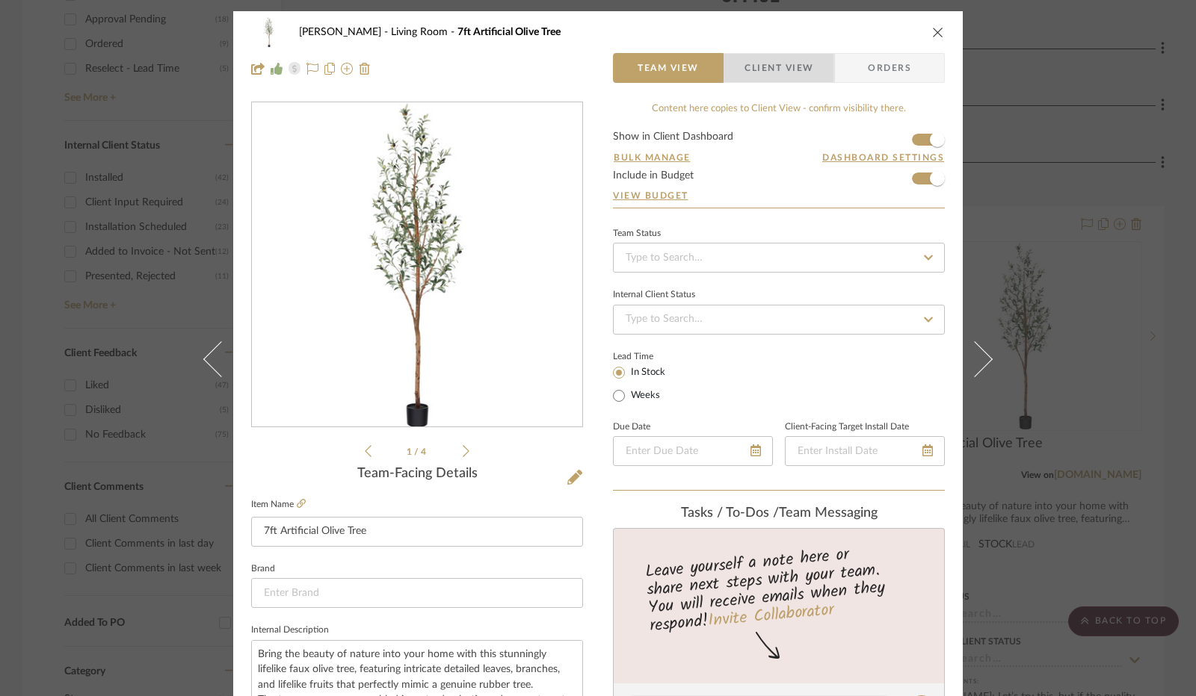
click at [746, 58] on span "Client View" at bounding box center [778, 68] width 69 height 30
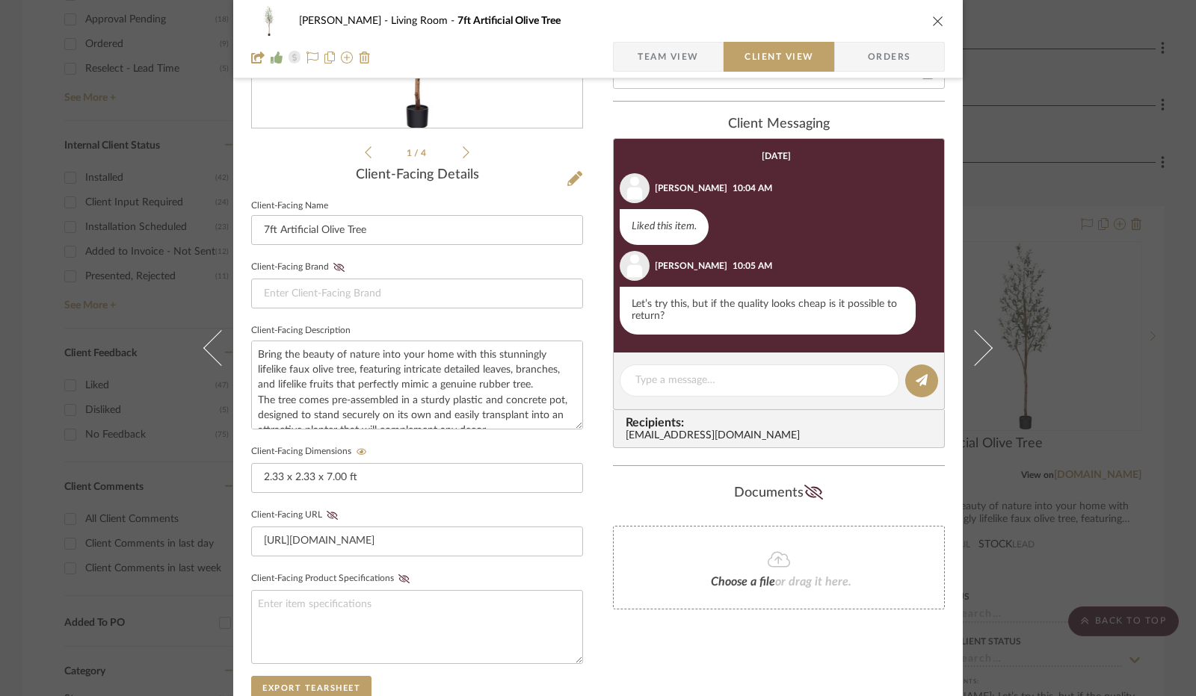
scroll to position [224, 0]
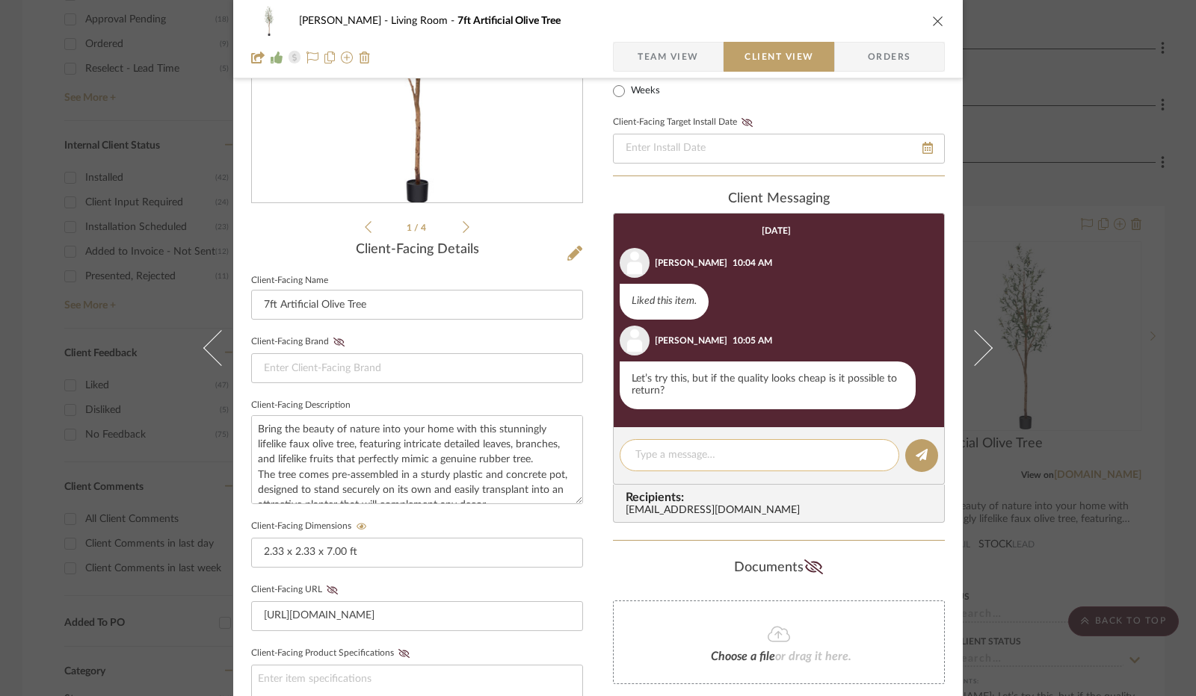
click at [687, 460] on textarea at bounding box center [759, 456] width 248 height 16
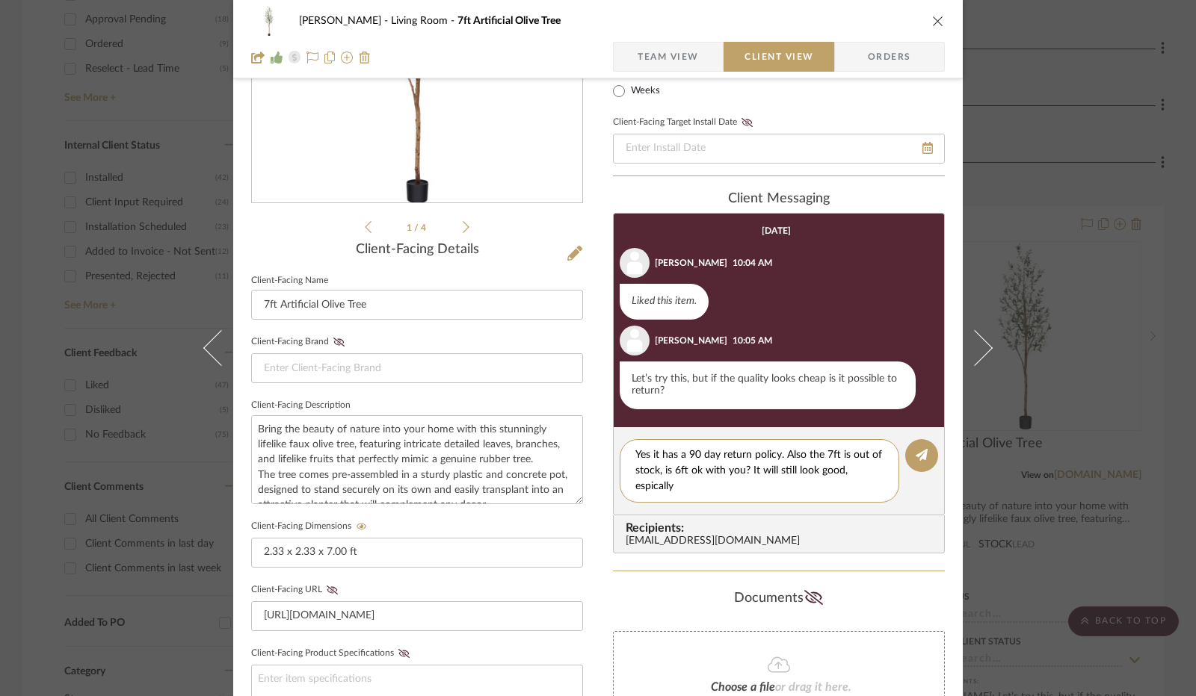
scroll to position [0, 0]
type textarea "Yes it has a 90 day return policy. Also the 7ft is out of stock, is 6ft ok with…"
click at [918, 451] on icon at bounding box center [921, 455] width 12 height 12
